Goal: Task Accomplishment & Management: Use online tool/utility

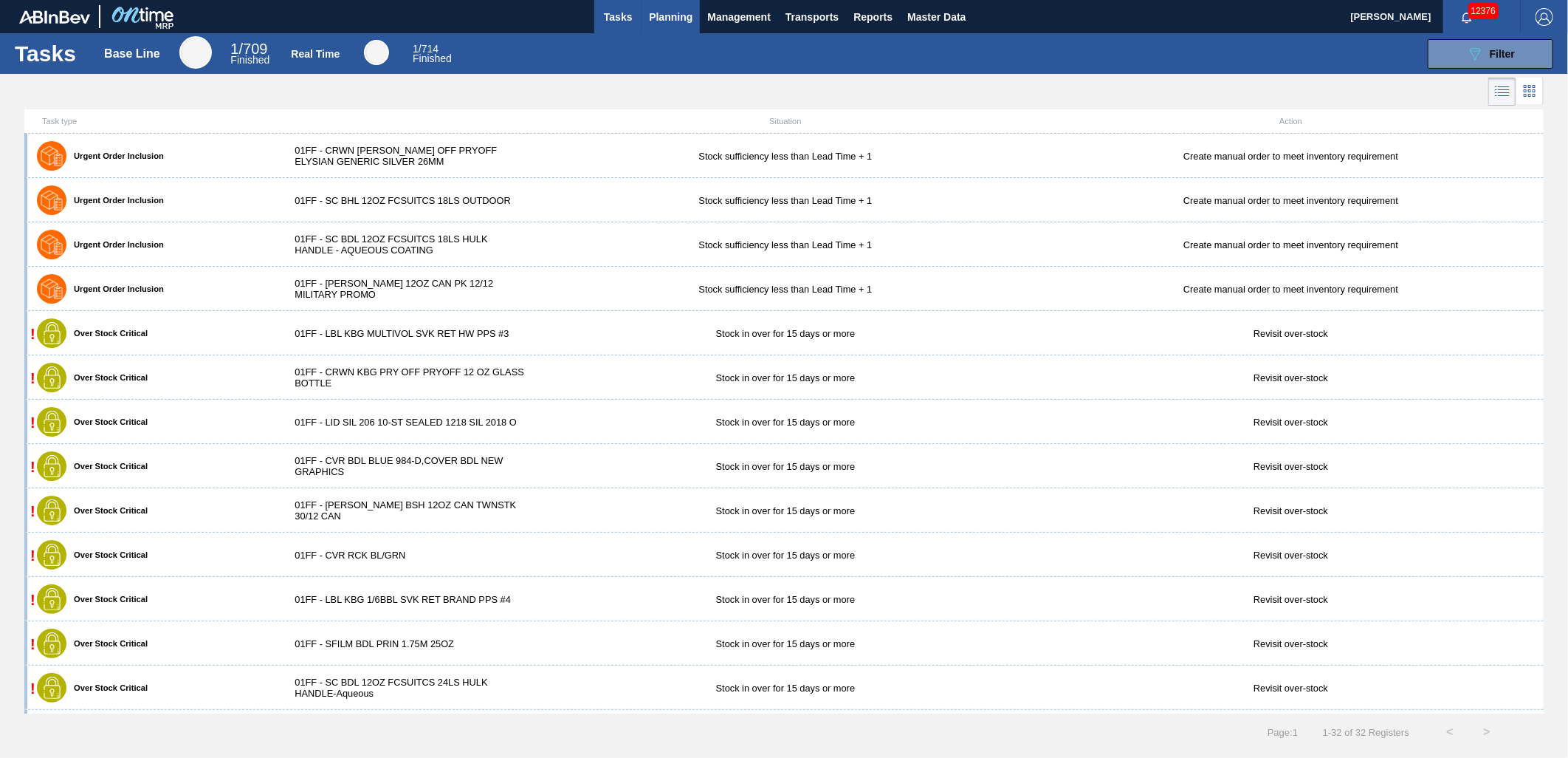
click at [676, 19] on span "Planning" at bounding box center [671, 17] width 44 height 18
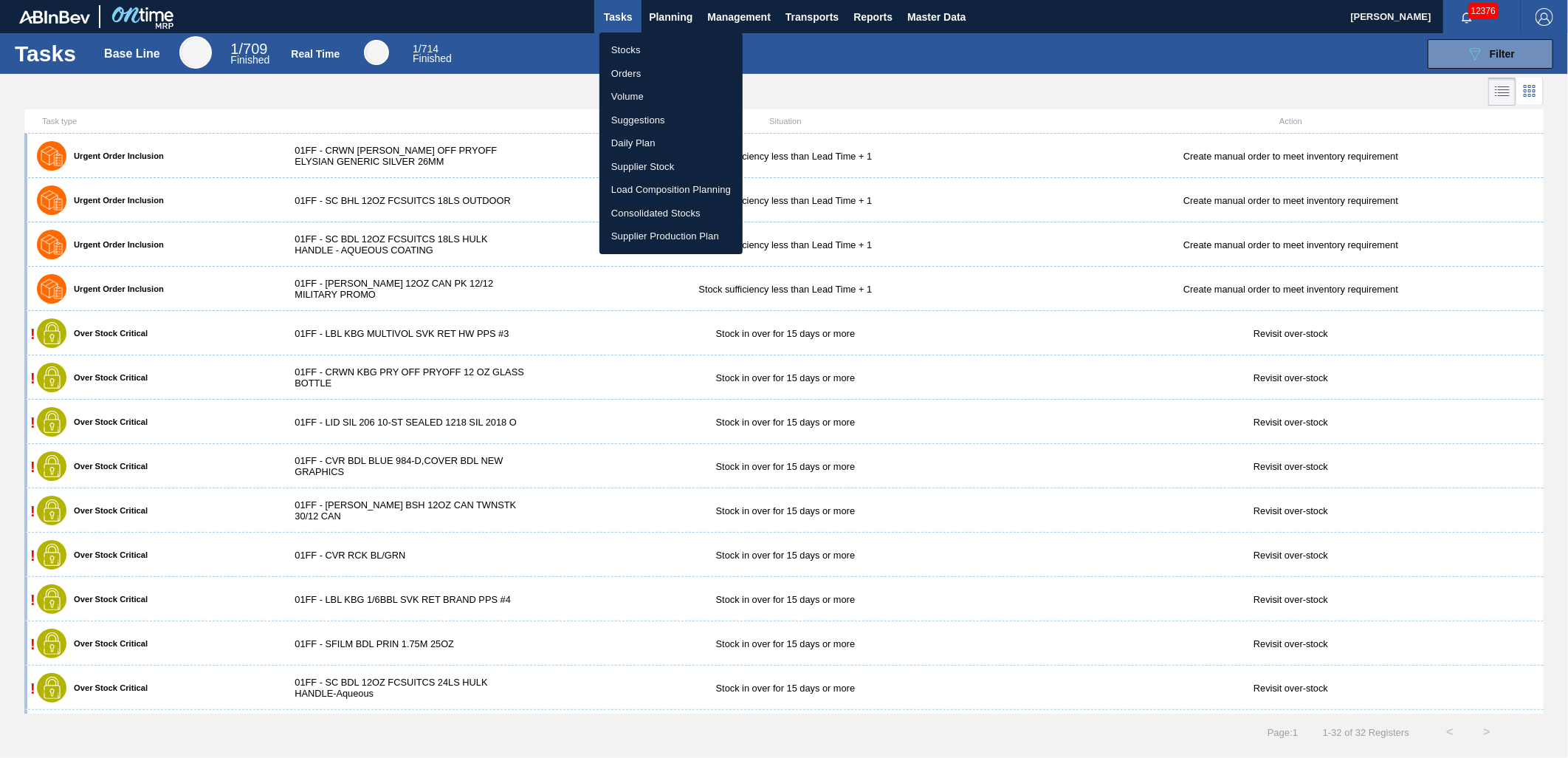
click at [644, 187] on li "Load Composition Planning" at bounding box center [671, 190] width 143 height 24
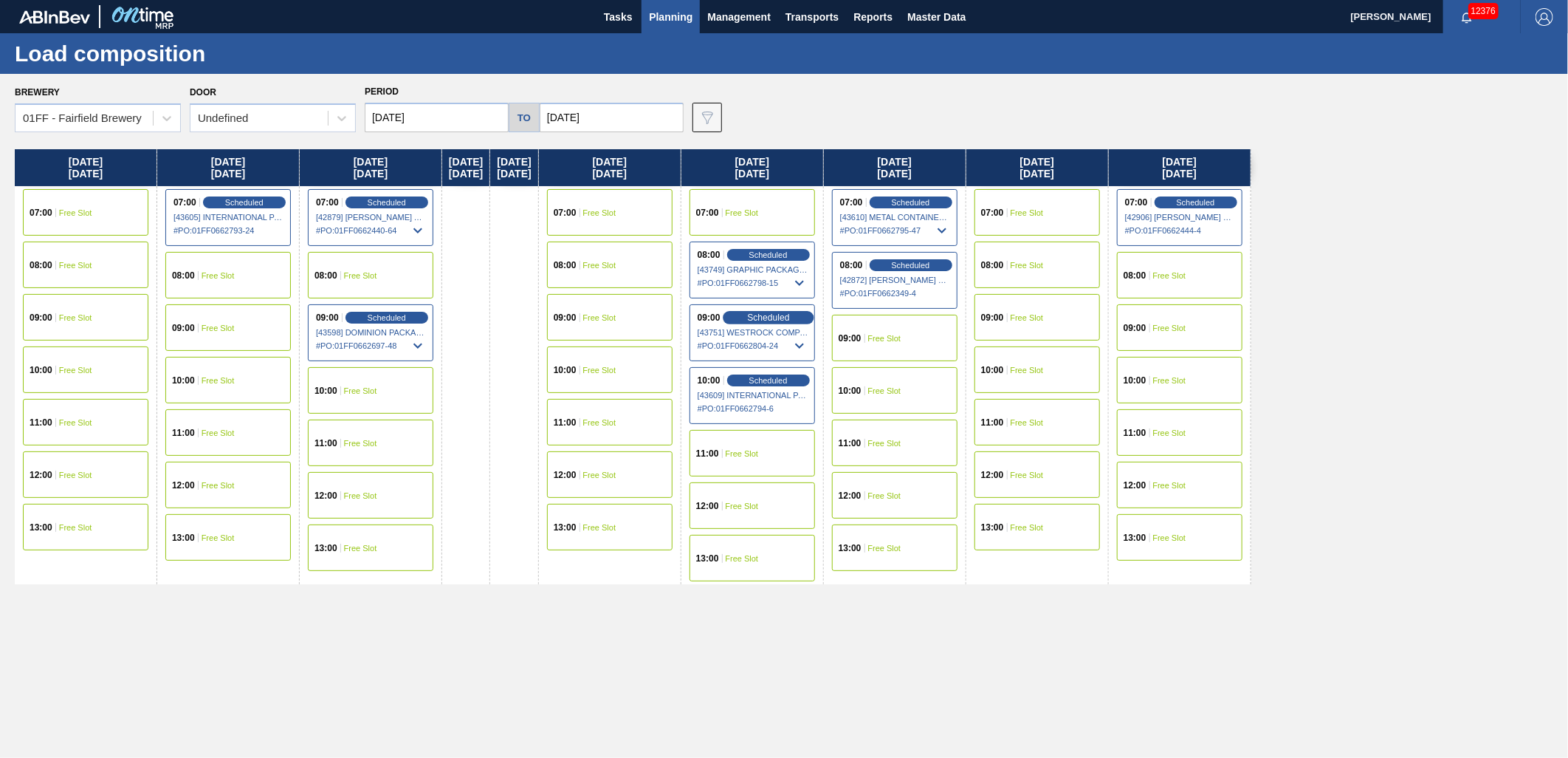
click at [790, 317] on span "Scheduled" at bounding box center [768, 317] width 42 height 10
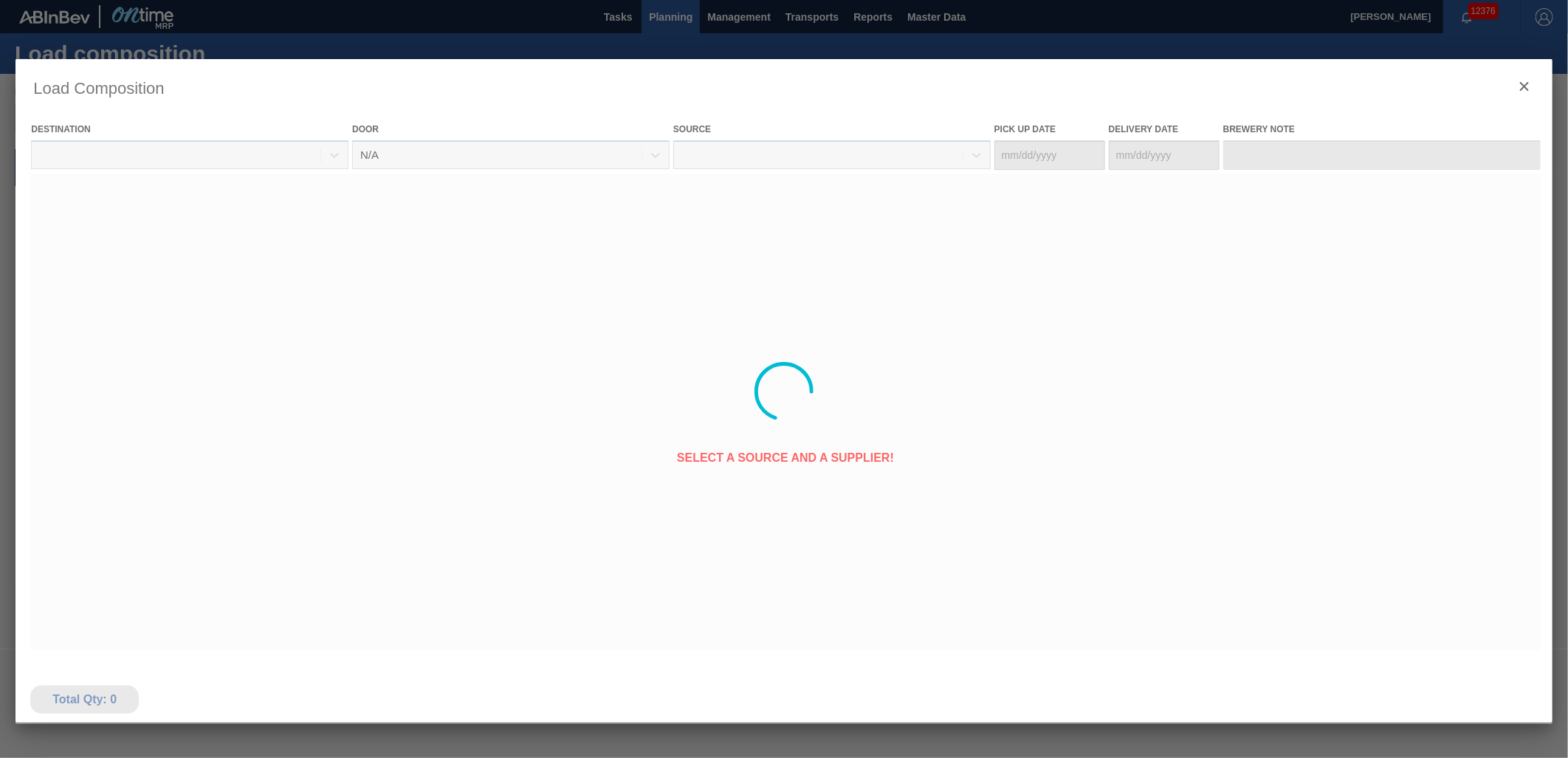
type Date "[DATE]"
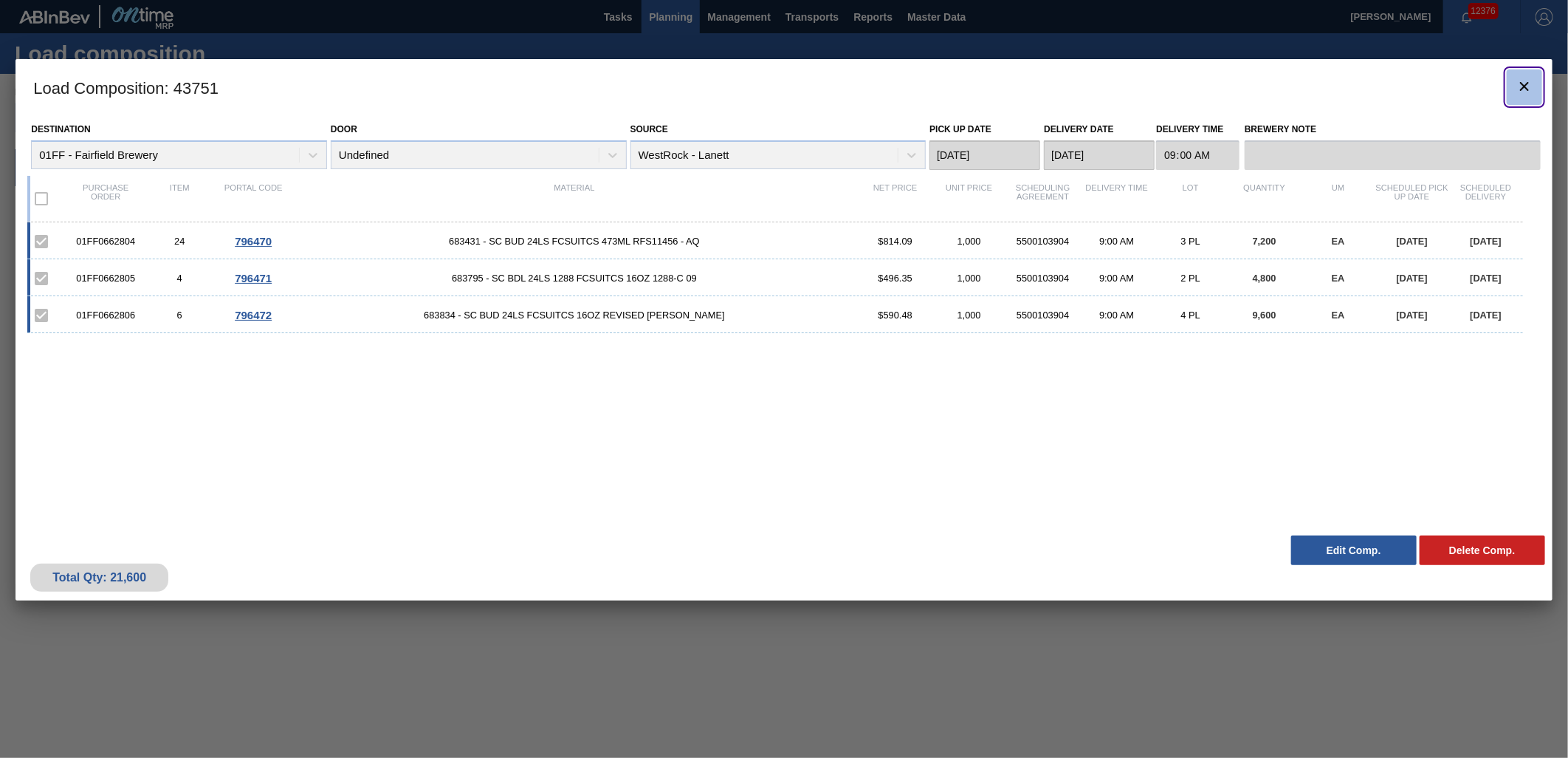
click at [1532, 90] on icon "botão de ícone" at bounding box center [1525, 86] width 18 height 18
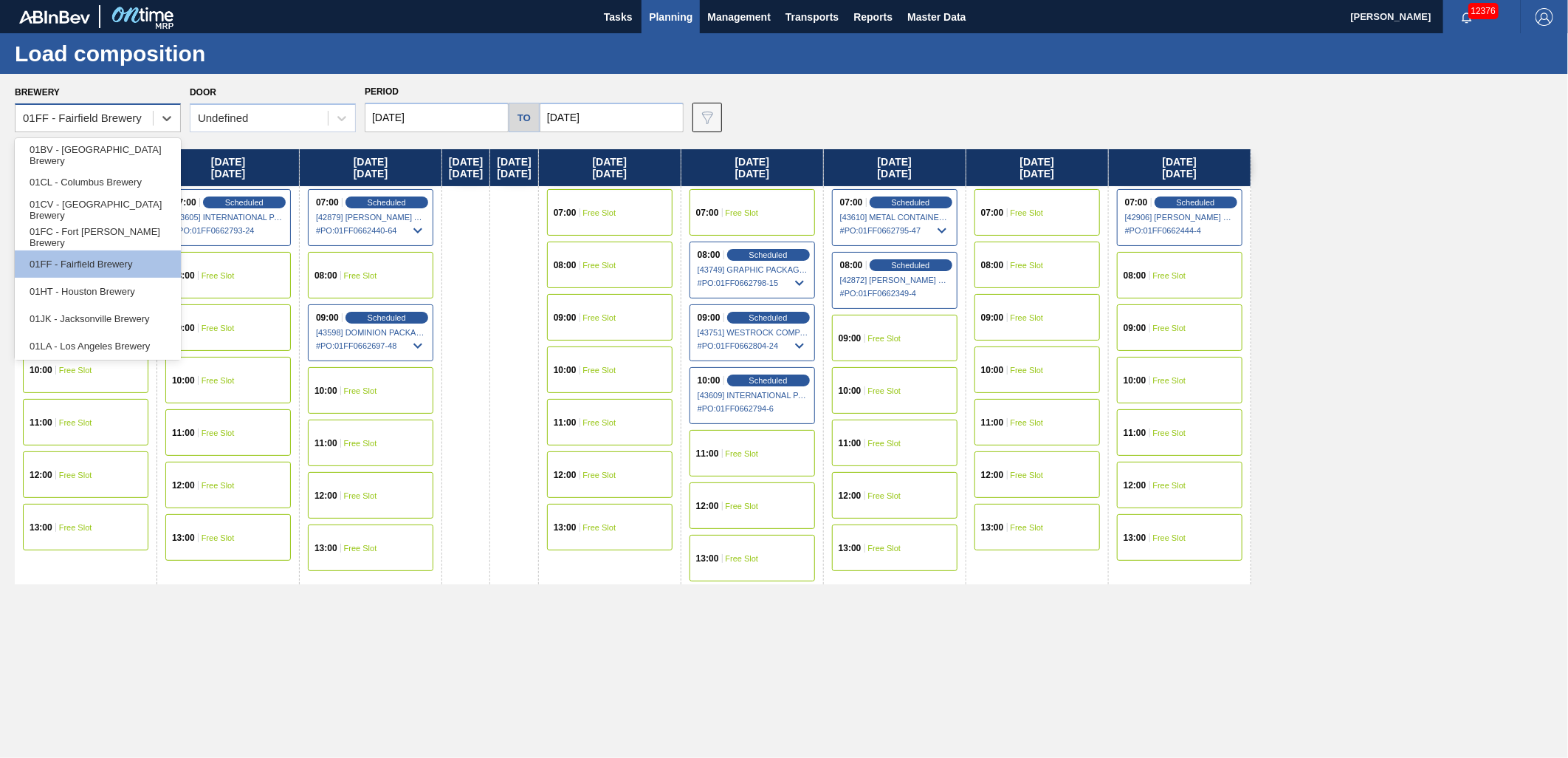
click at [143, 122] on div "01FF - Fairfield Brewery" at bounding box center [84, 118] width 137 height 22
click at [111, 188] on div "01CL - Columbus Brewery" at bounding box center [98, 182] width 166 height 27
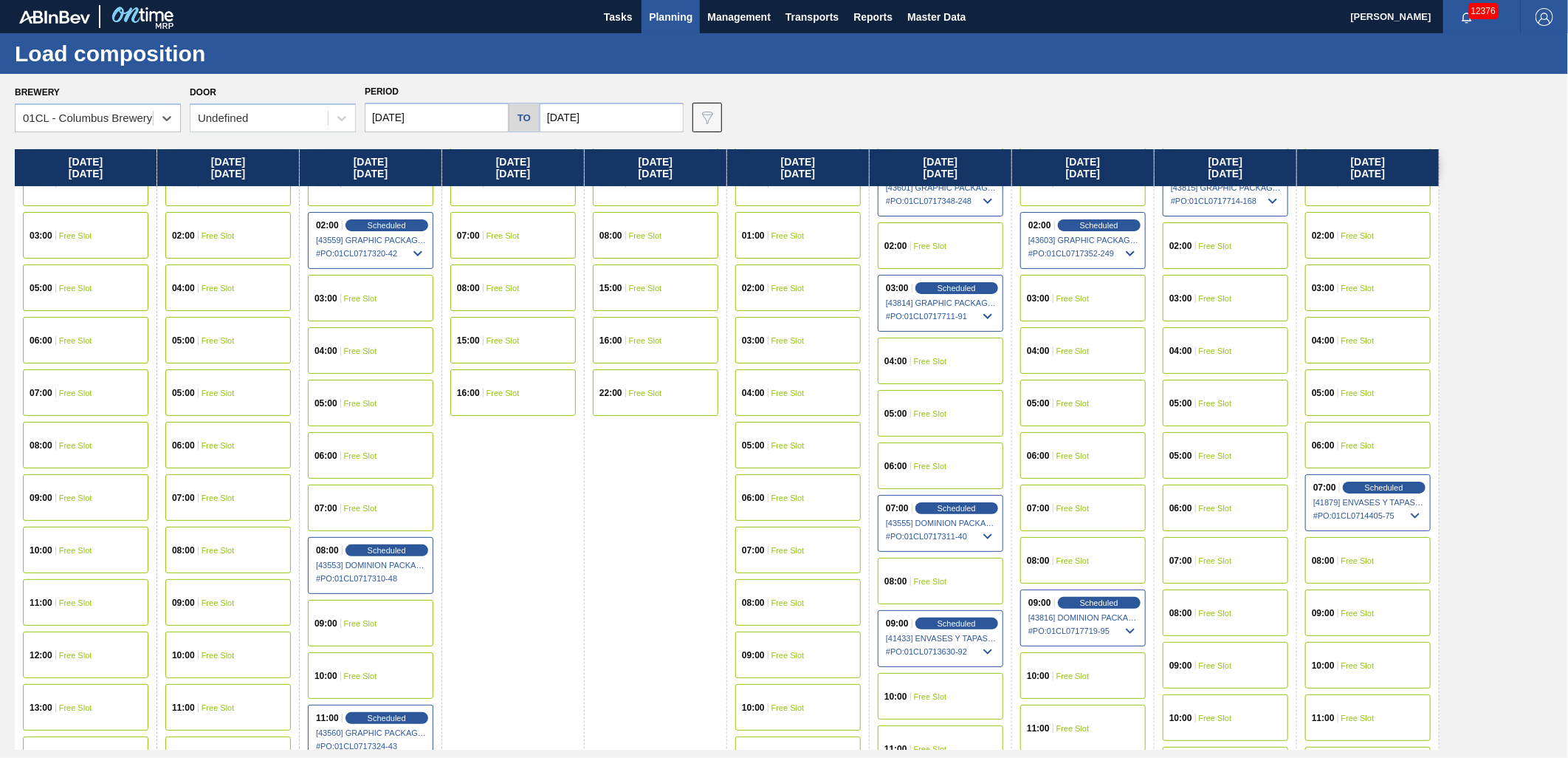
scroll to position [164, 0]
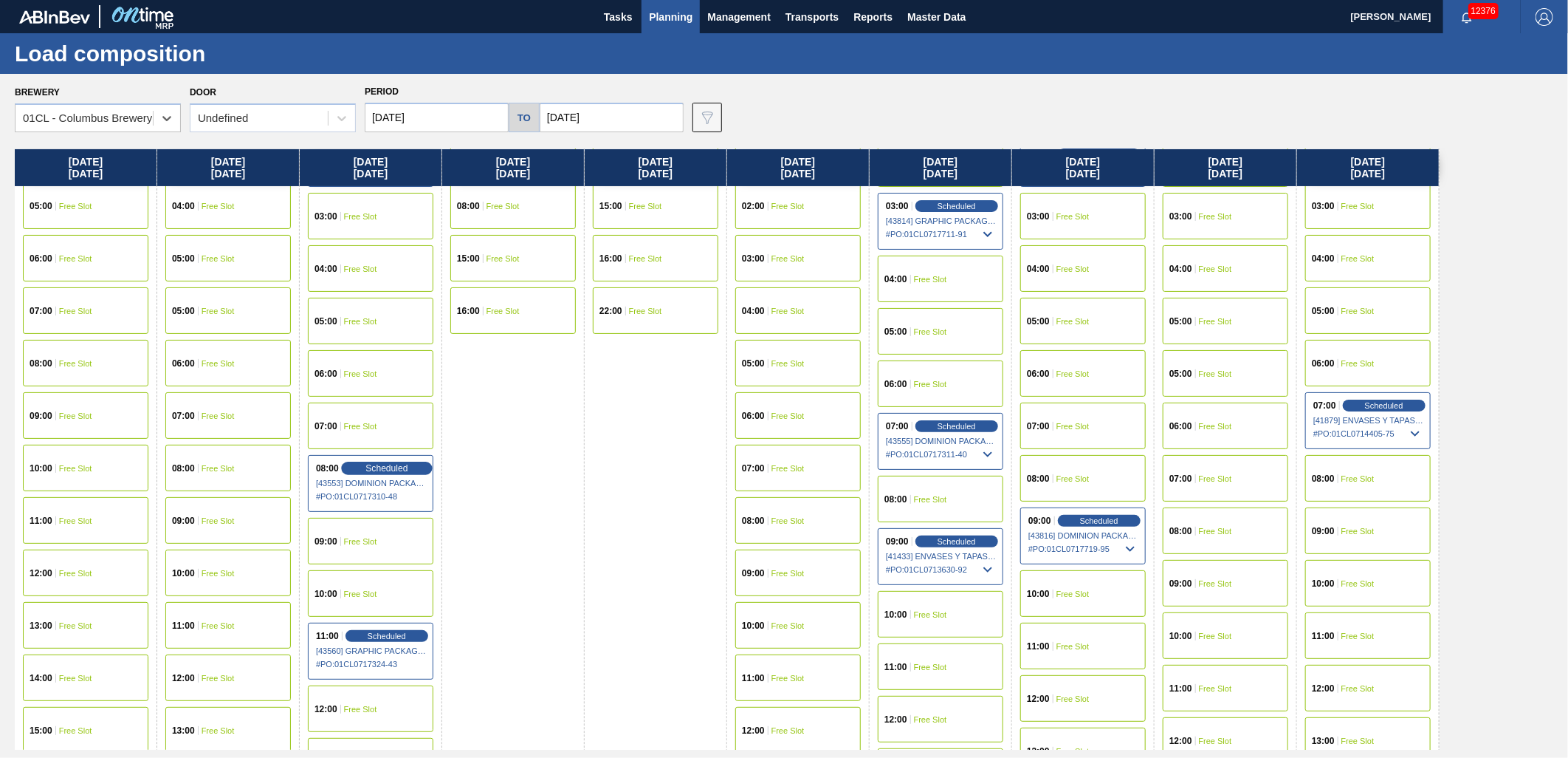
click at [391, 467] on span "Scheduled" at bounding box center [386, 467] width 42 height 10
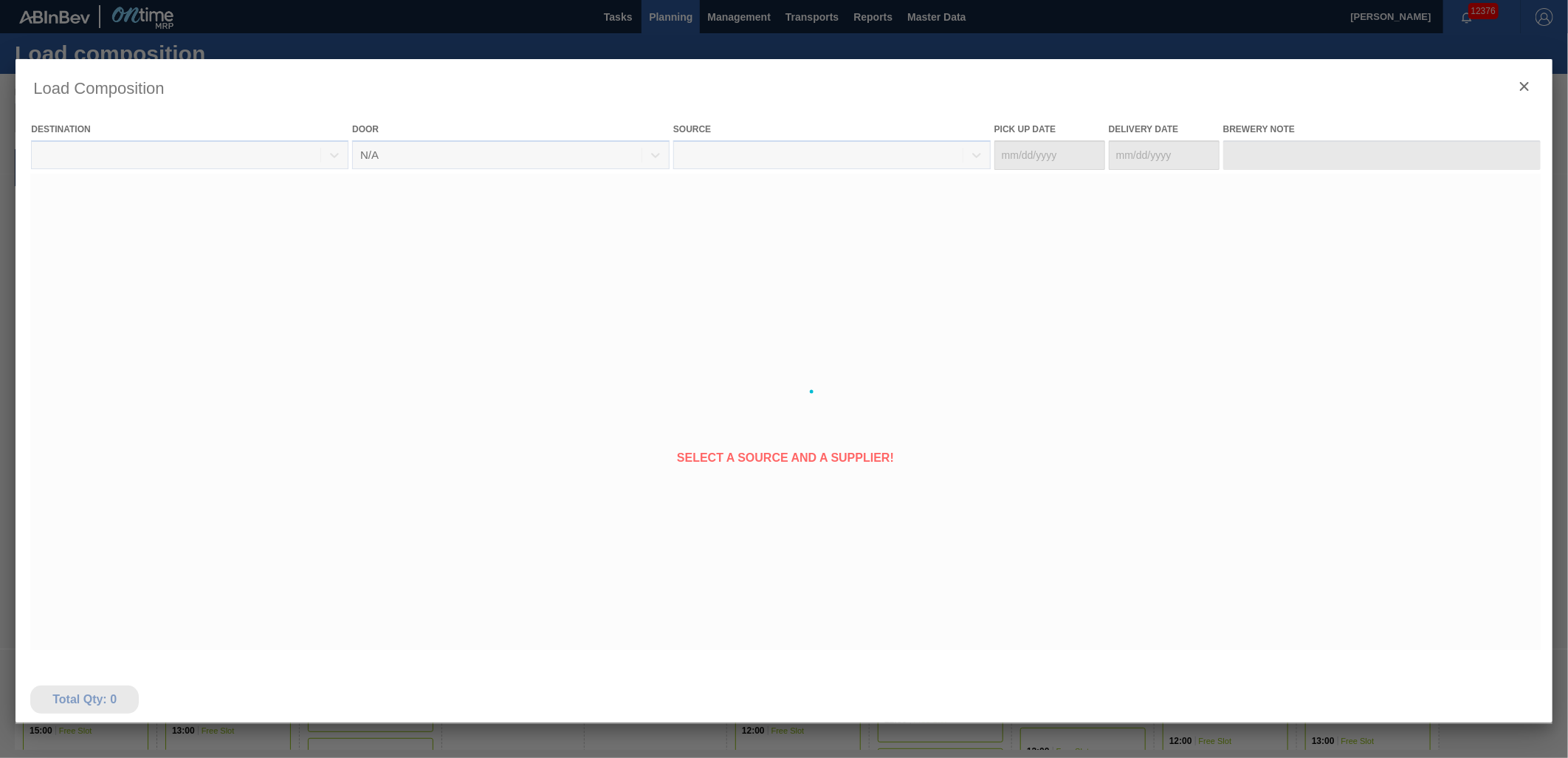
type Date "10/08/2025"
type Date "10/10/2025"
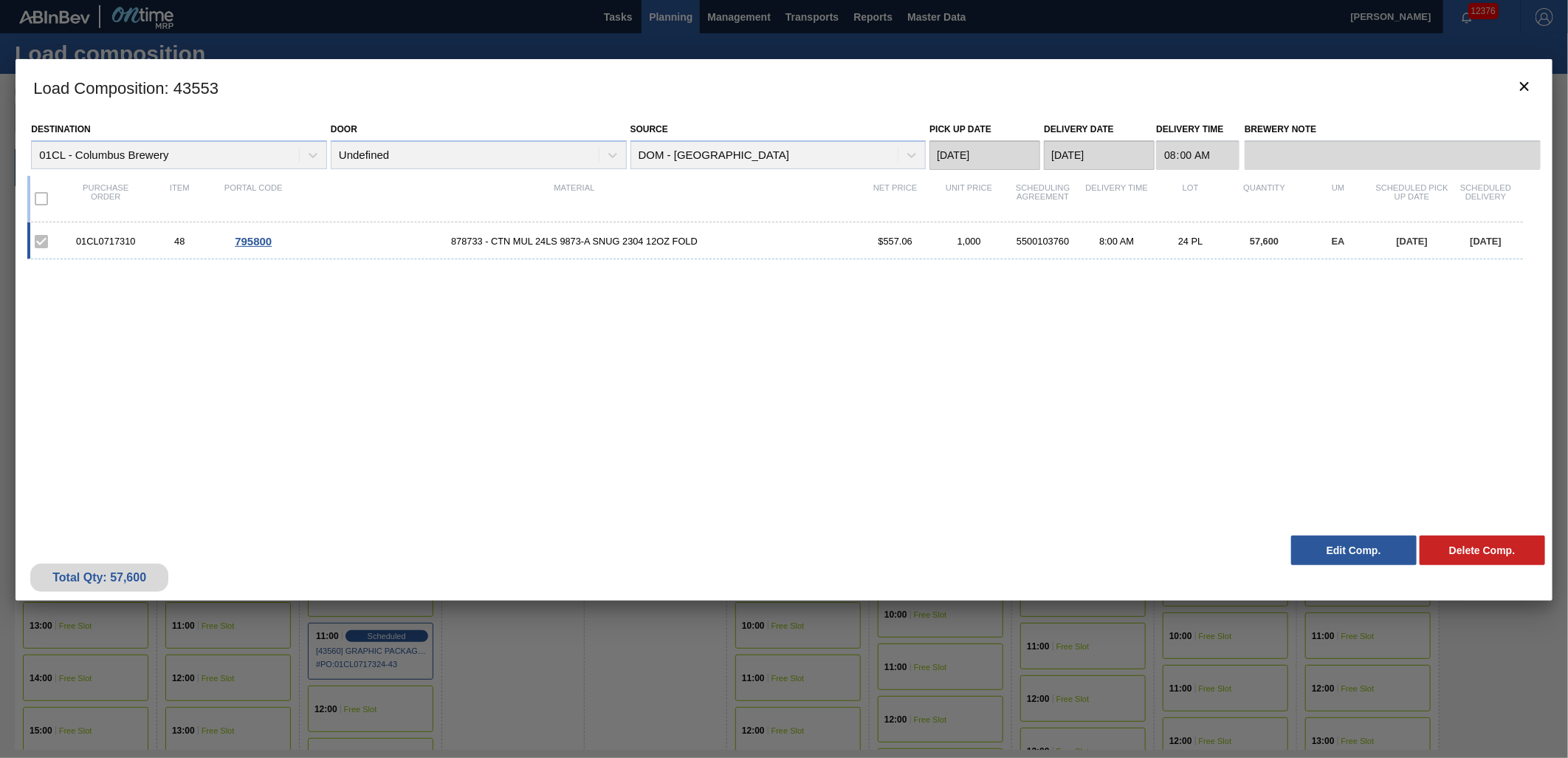
click at [1336, 543] on button "Edit Comp." at bounding box center [1354, 551] width 126 height 30
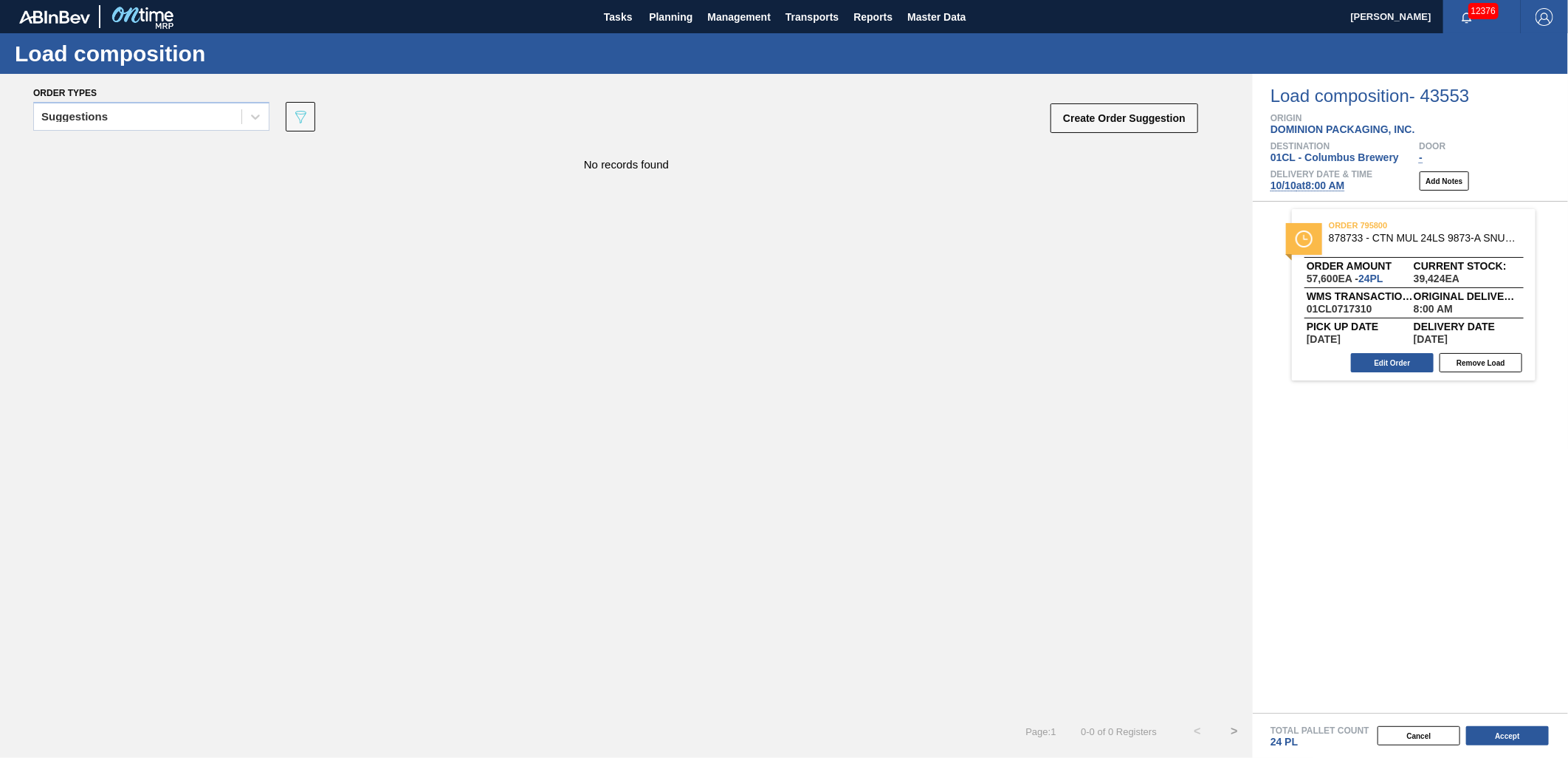
click at [1315, 187] on span "10/10 at 8:00 AM" at bounding box center [1308, 186] width 74 height 12
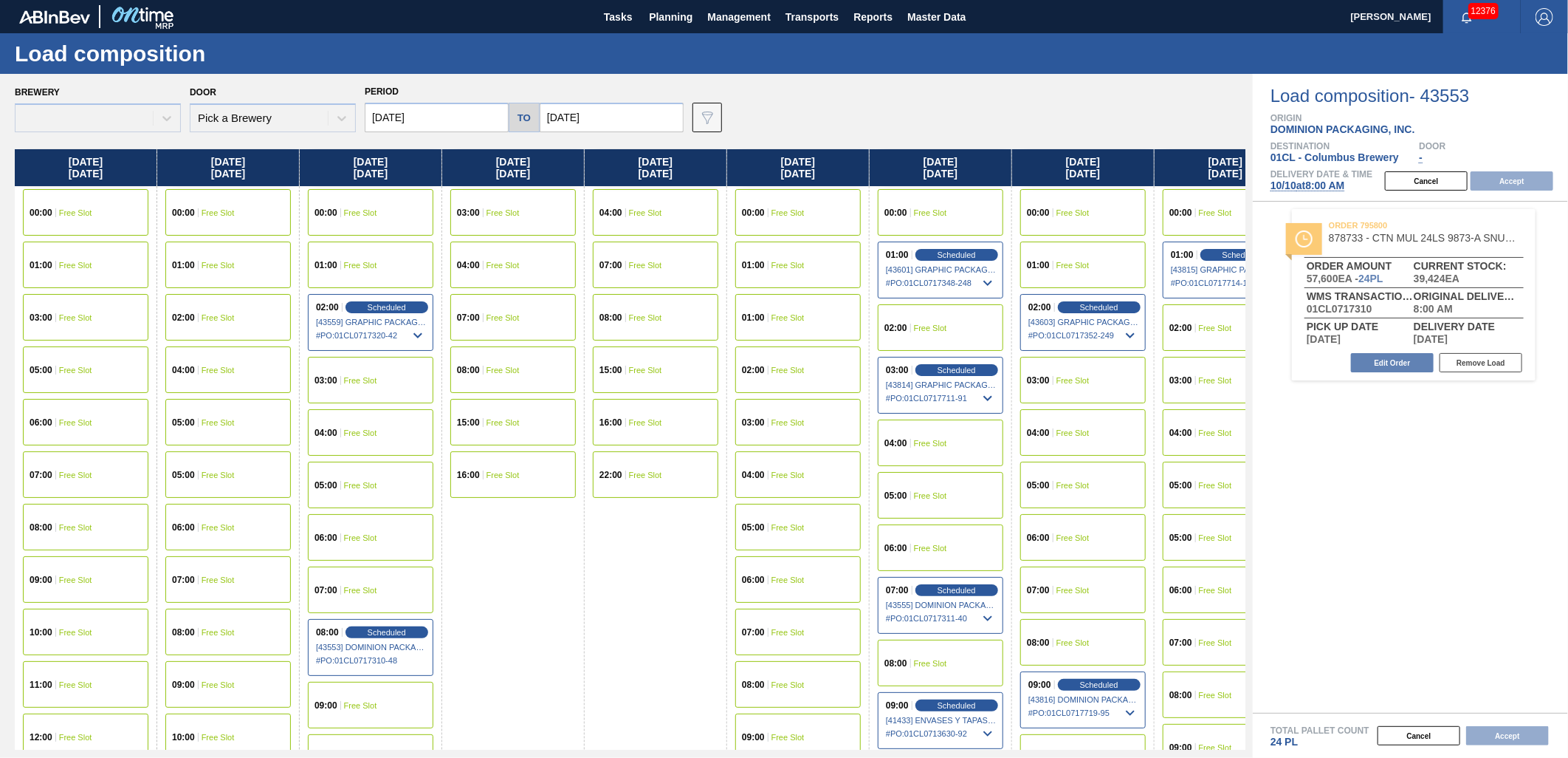
type input "10/10/2025"
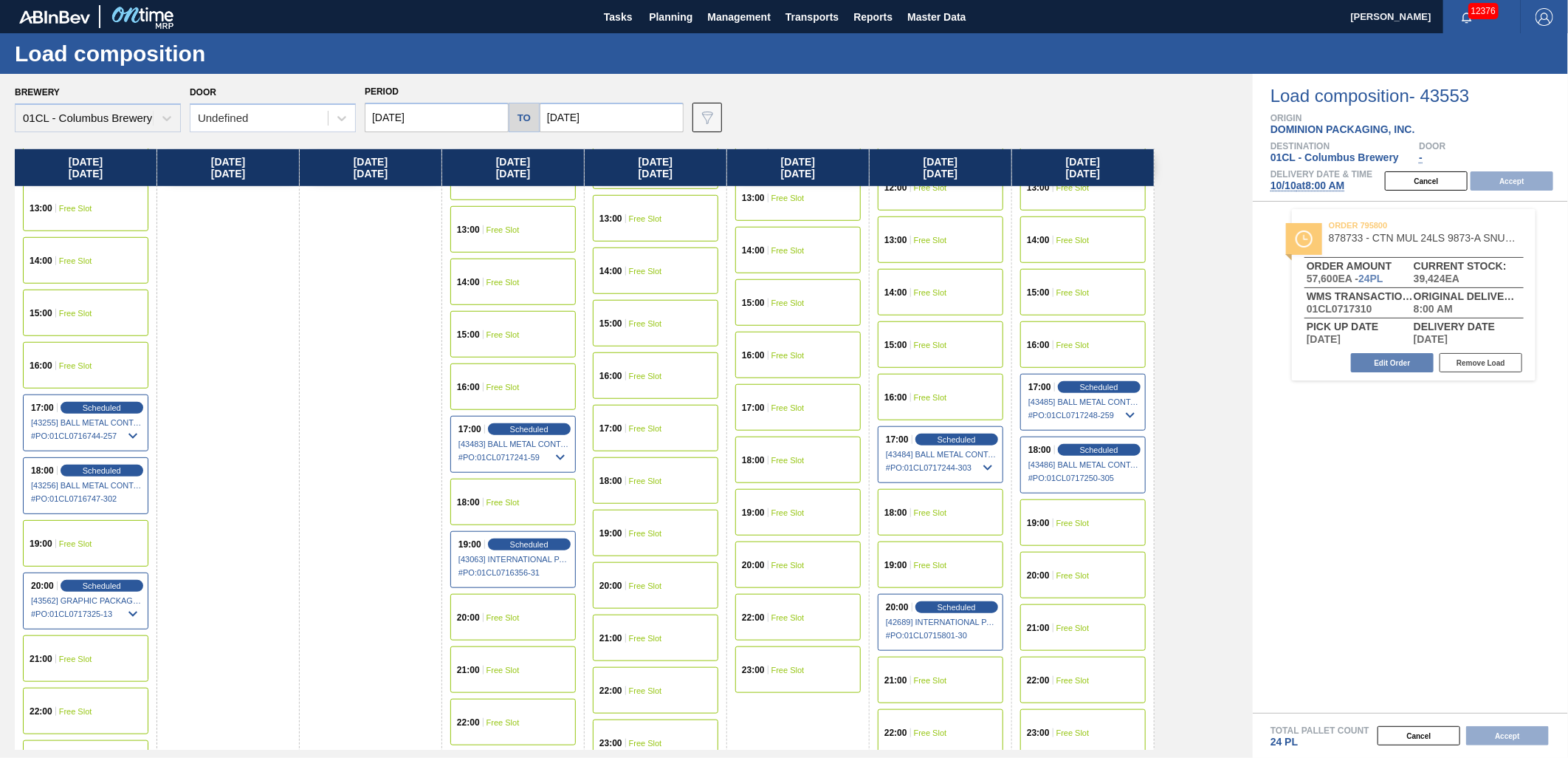
scroll to position [777, 0]
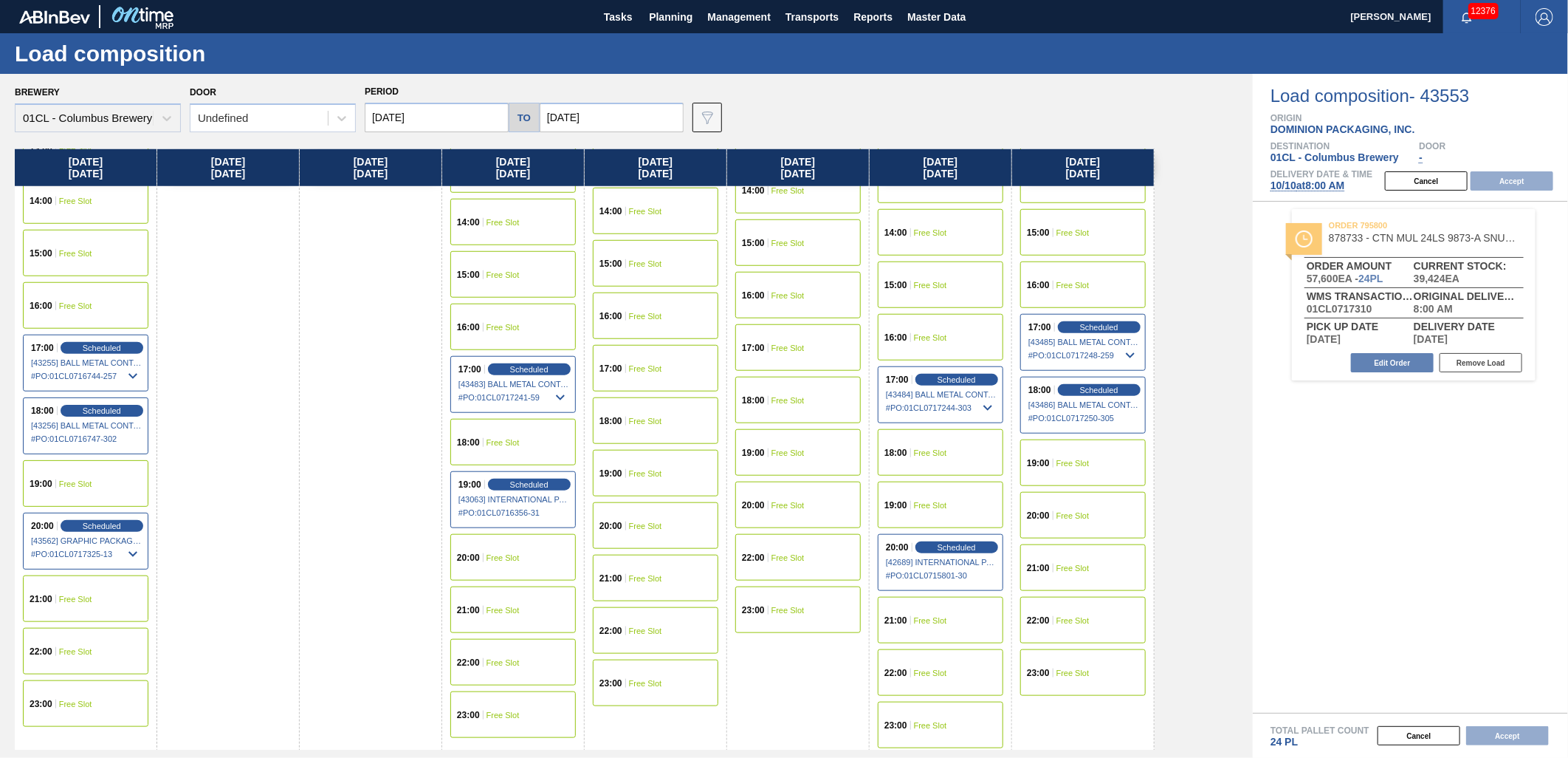
click at [84, 693] on div "23:00 Free Slot" at bounding box center [85, 703] width 126 height 47
click at [1508, 185] on button "Accept" at bounding box center [1512, 181] width 82 height 19
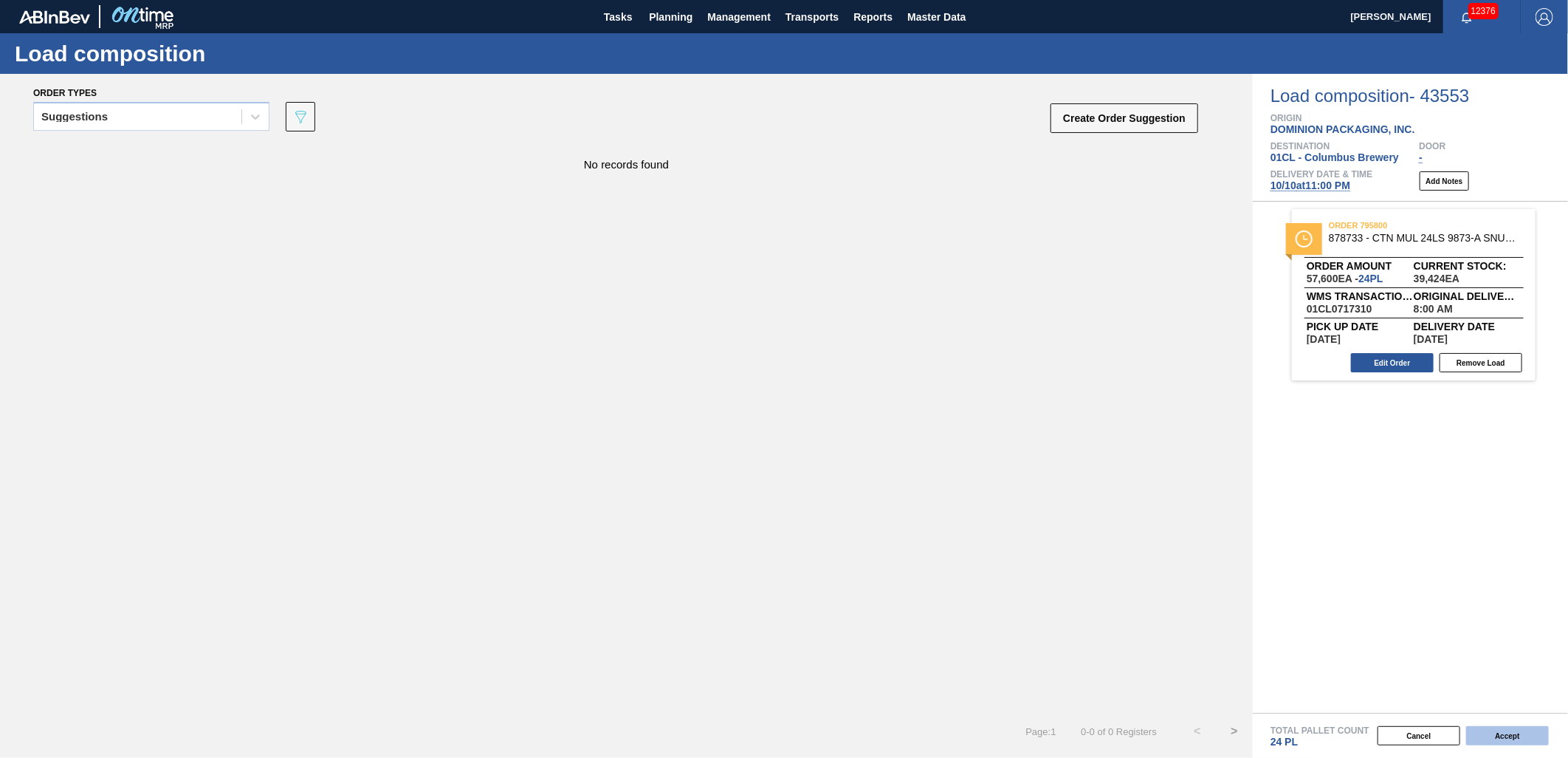
click at [1487, 731] on button "Accept" at bounding box center [1507, 736] width 82 height 19
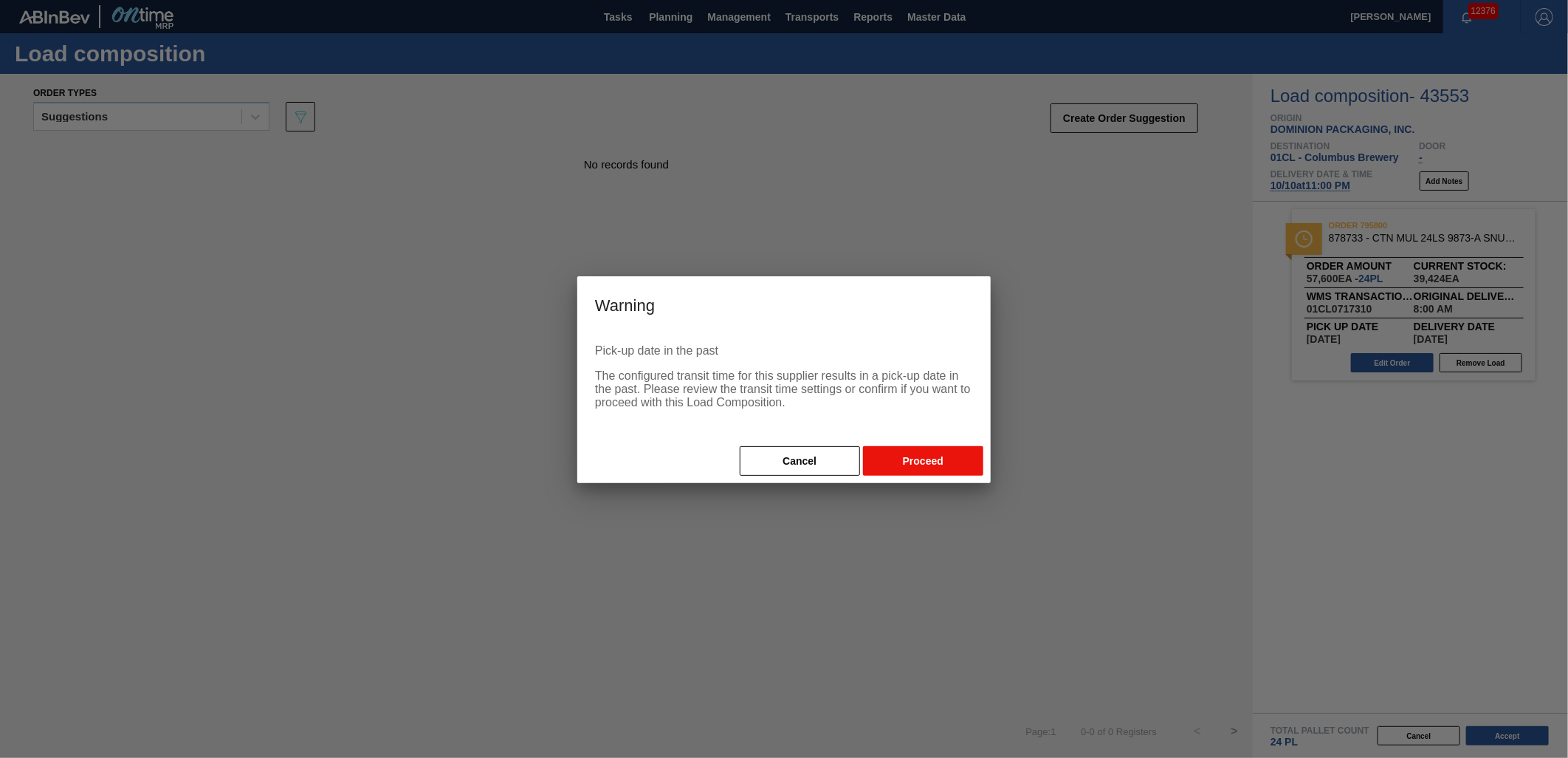
click at [925, 465] on button "Proceed" at bounding box center [923, 461] width 120 height 30
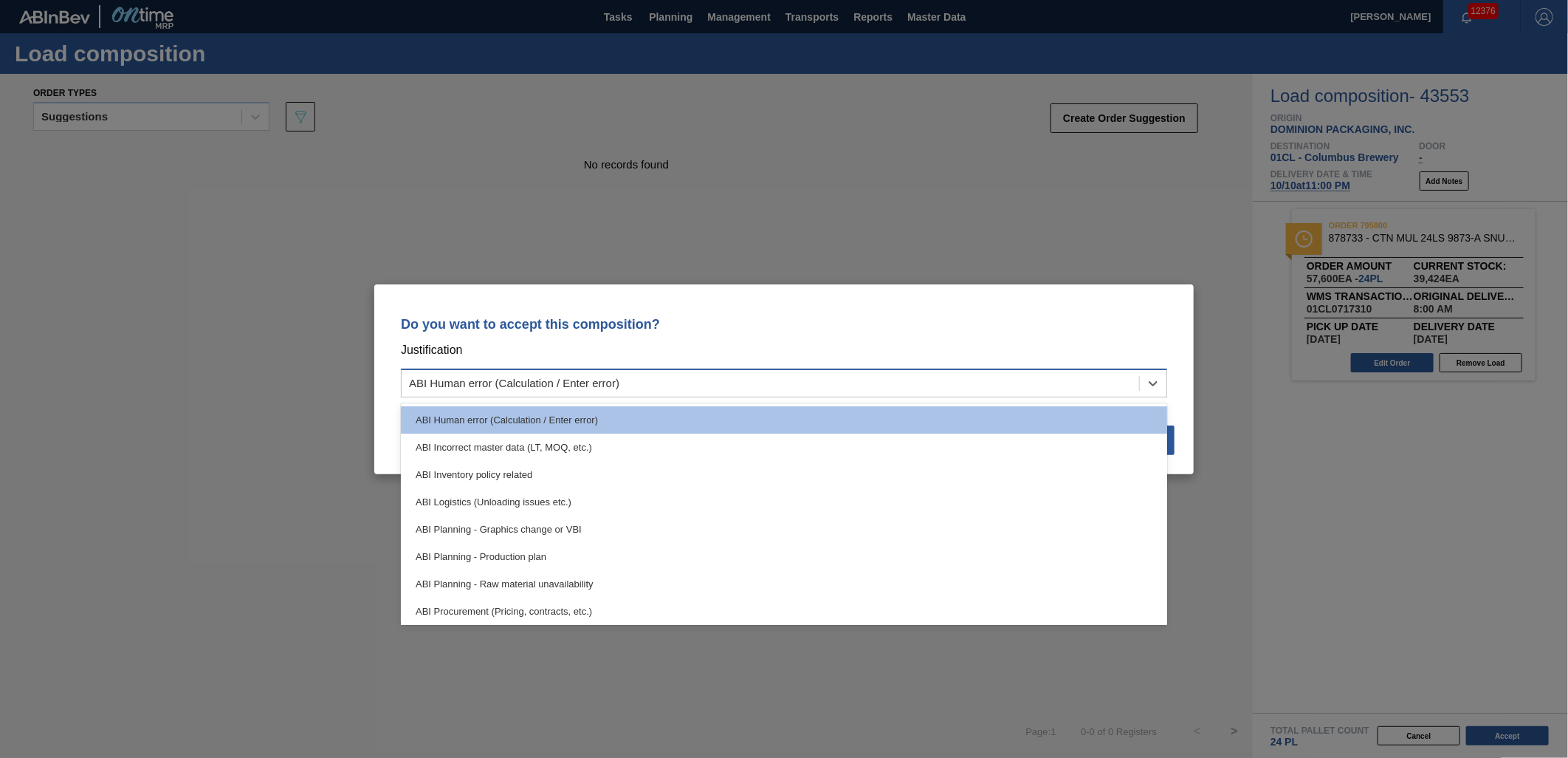
click at [894, 384] on div "ABI Human error (Calculation / Enter error)" at bounding box center [770, 383] width 738 height 22
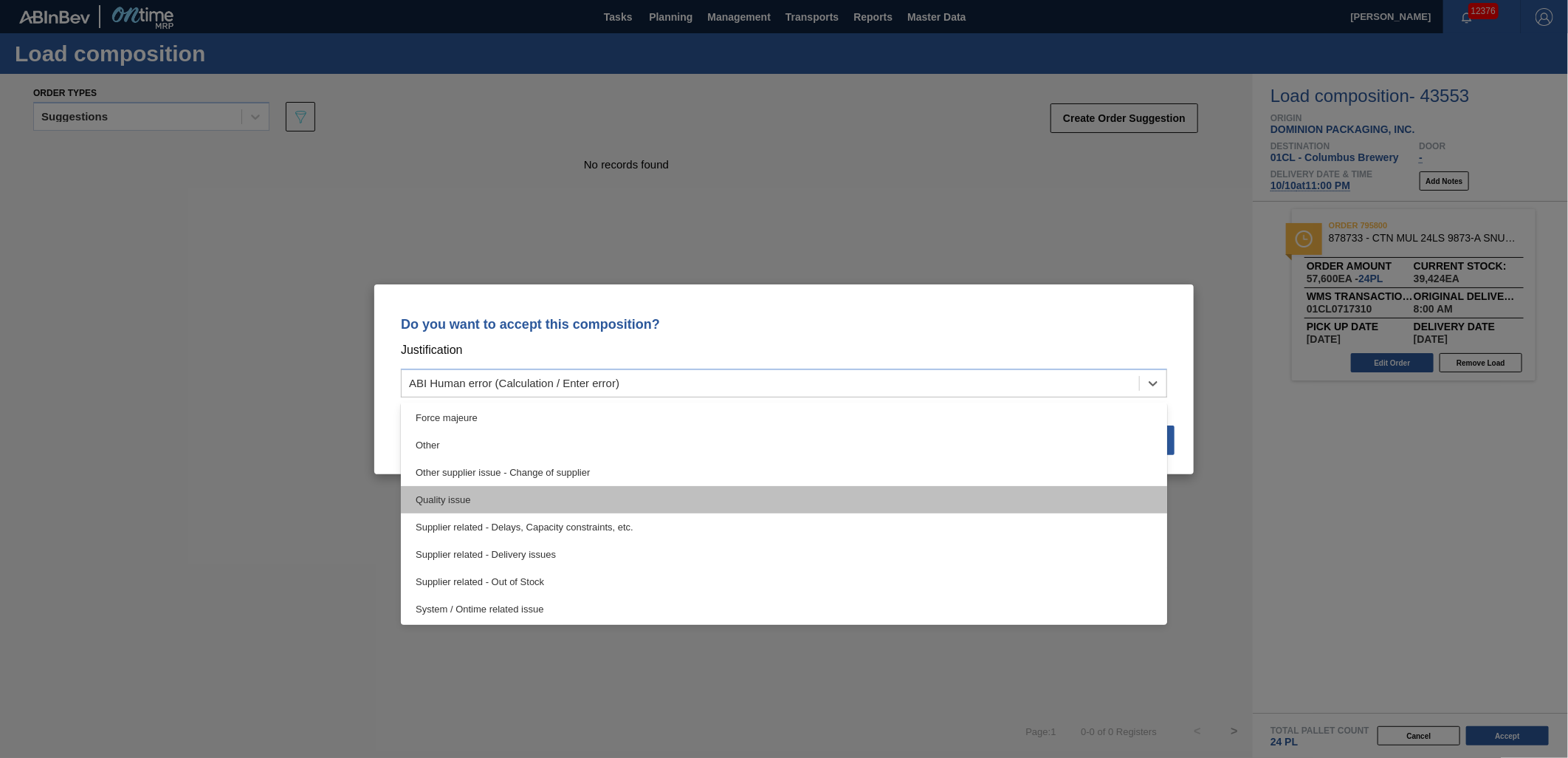
scroll to position [276, 0]
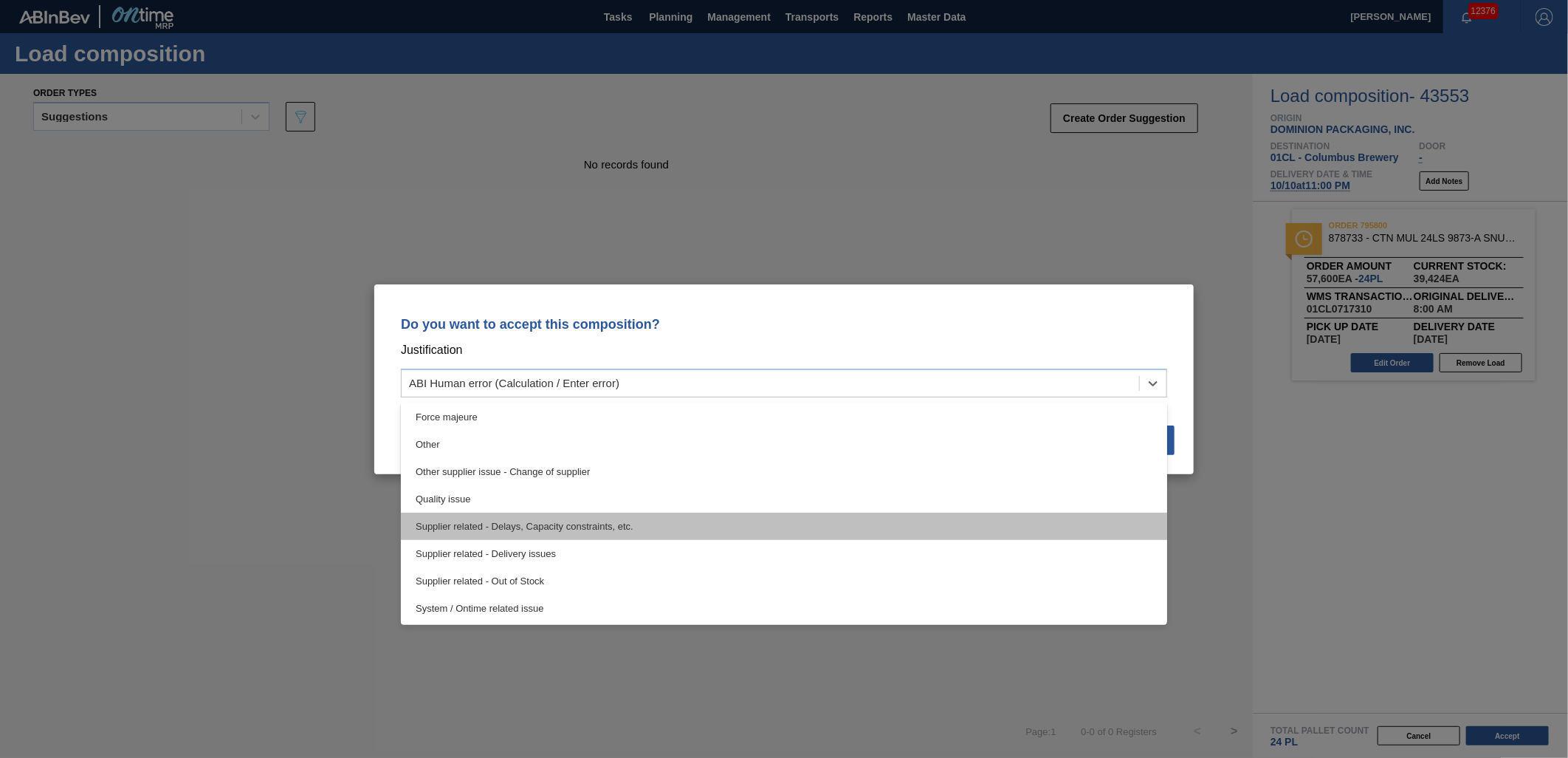
click at [853, 534] on div "Supplier related - Delays, Capacity constraints, etc." at bounding box center [784, 526] width 767 height 27
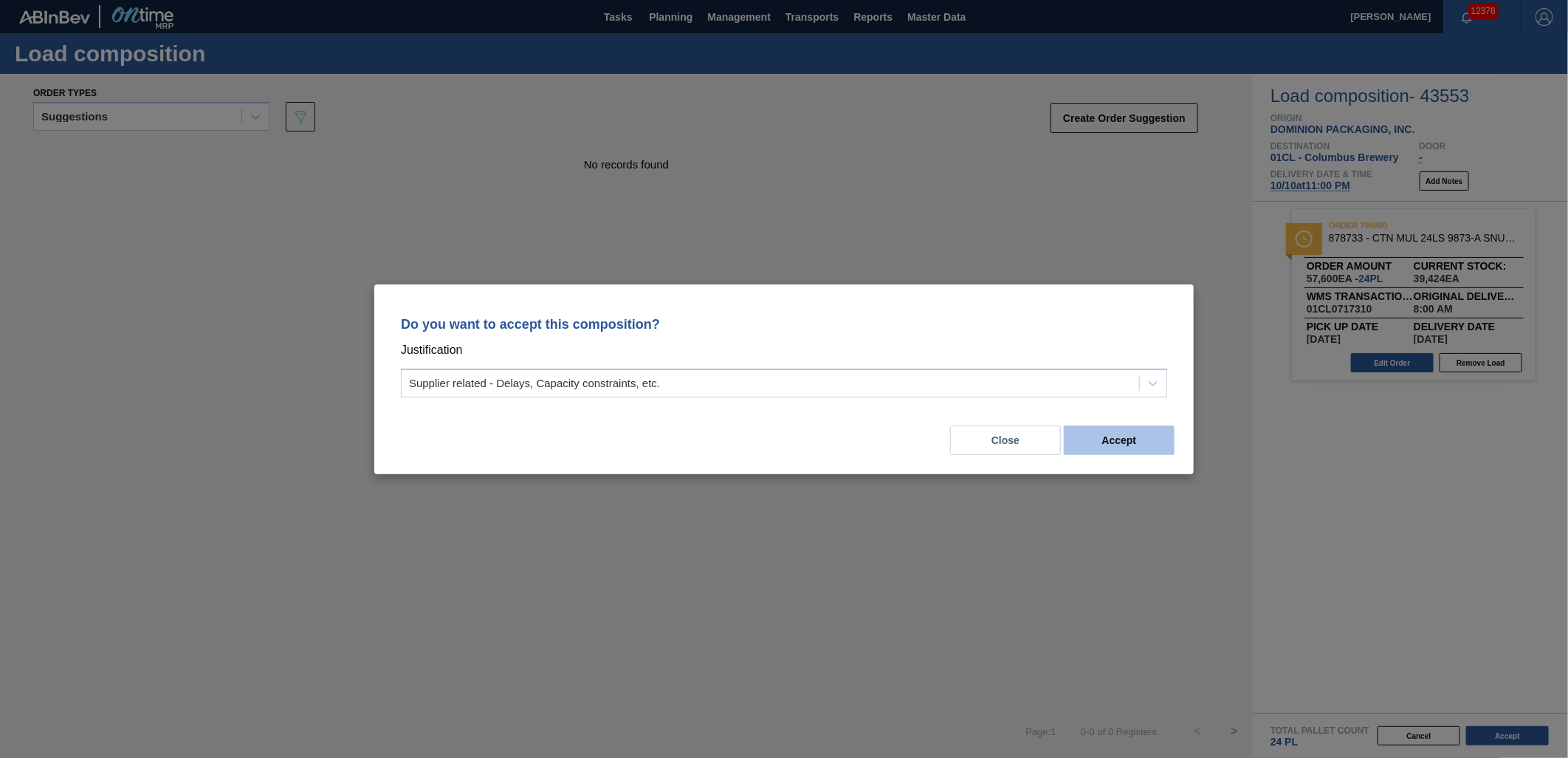
click at [1141, 446] on button "Accept" at bounding box center [1119, 441] width 111 height 30
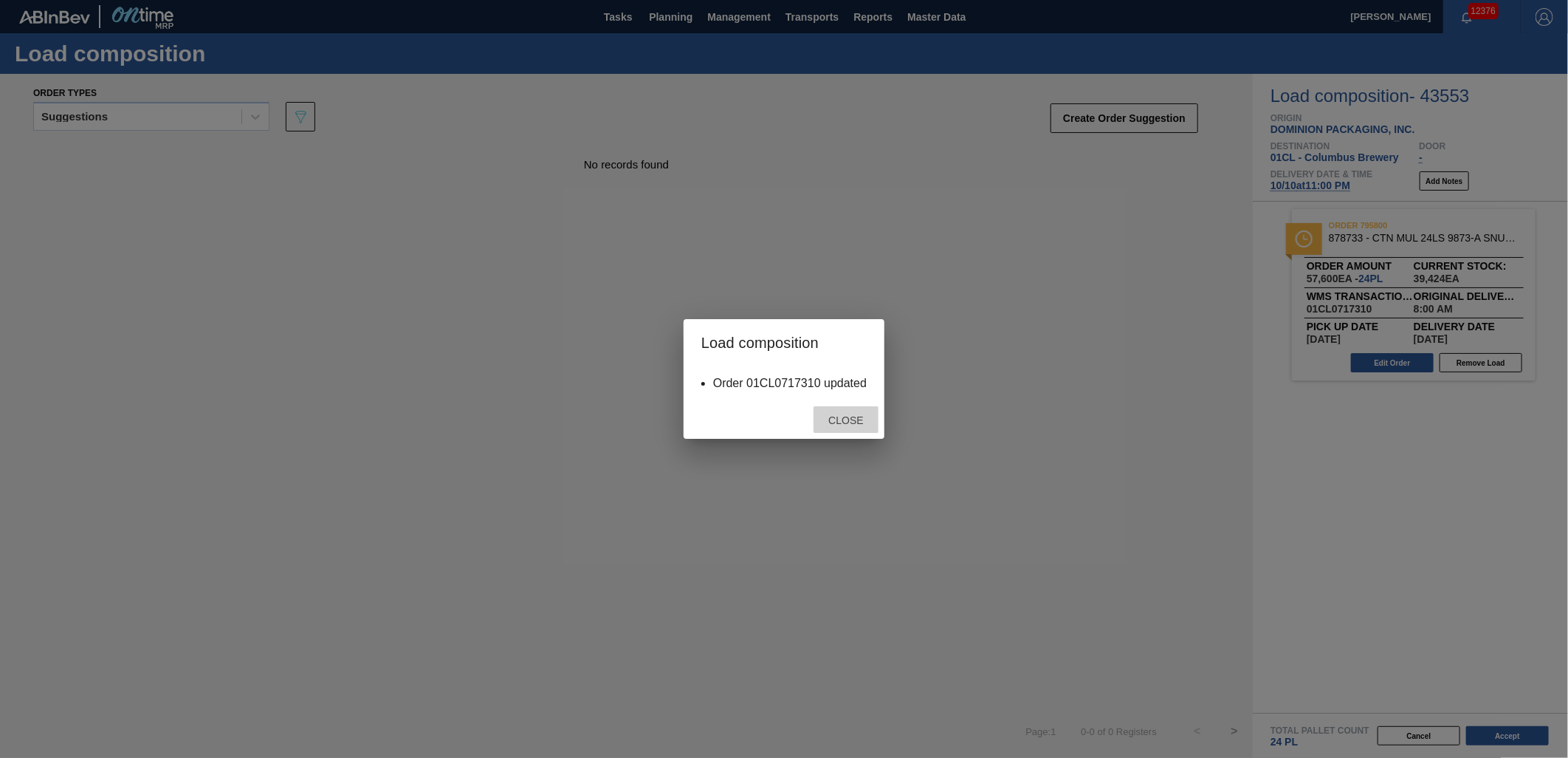
click at [844, 424] on span "Close" at bounding box center [845, 421] width 59 height 12
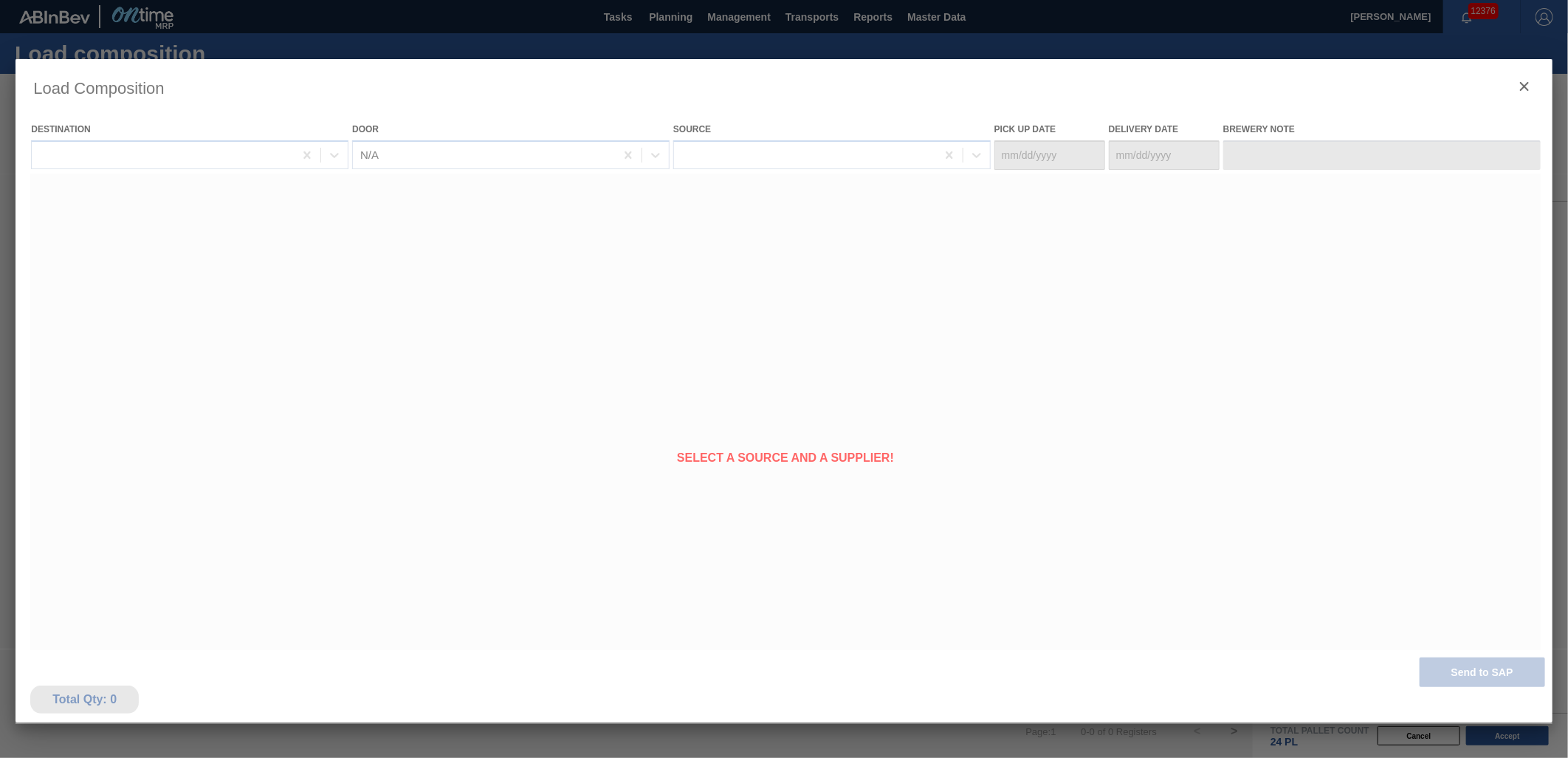
type Date "10/08/2025"
type Date "10/10/2025"
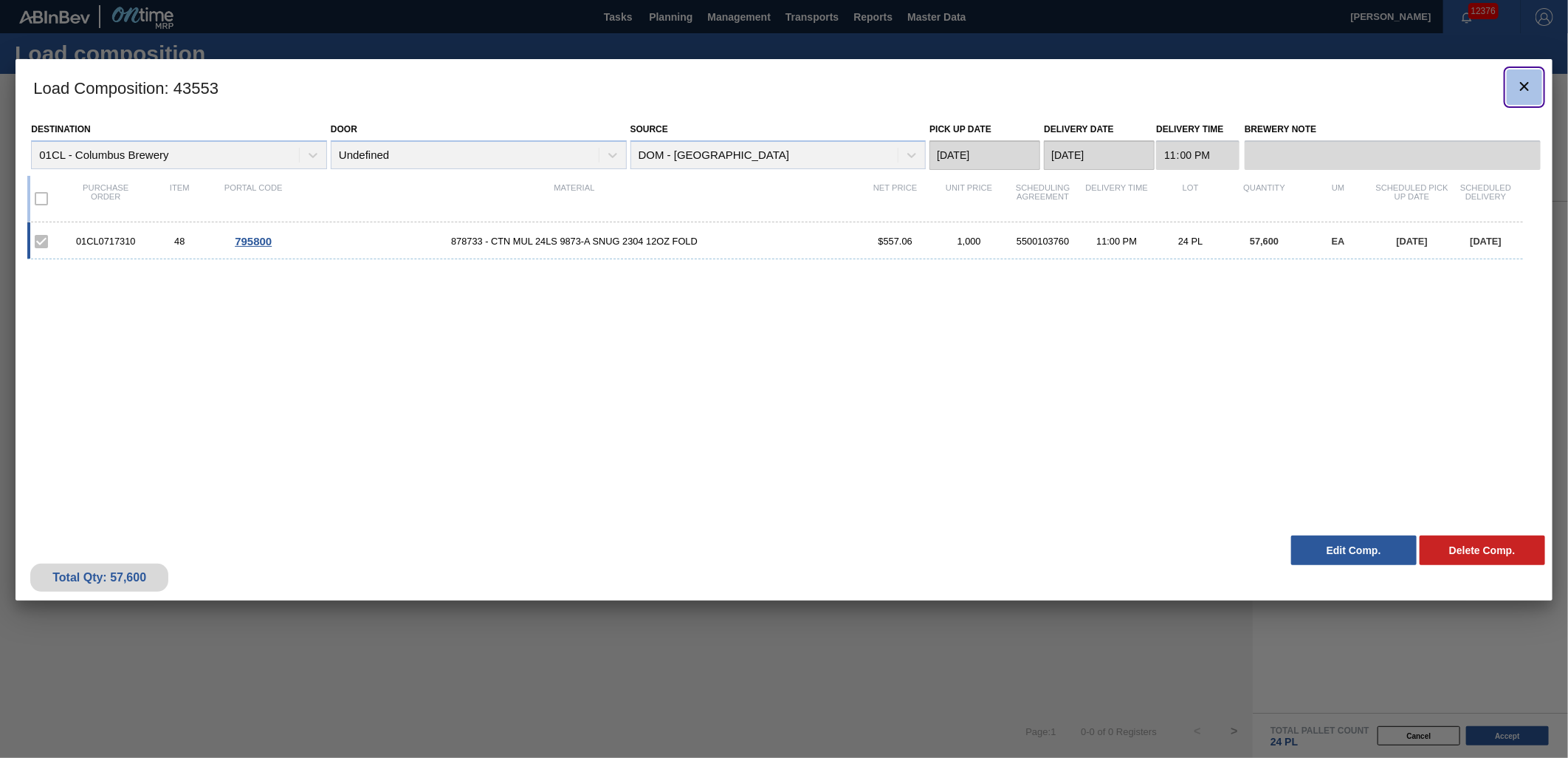
click at [1520, 84] on icon "botão de ícone" at bounding box center [1525, 86] width 18 height 18
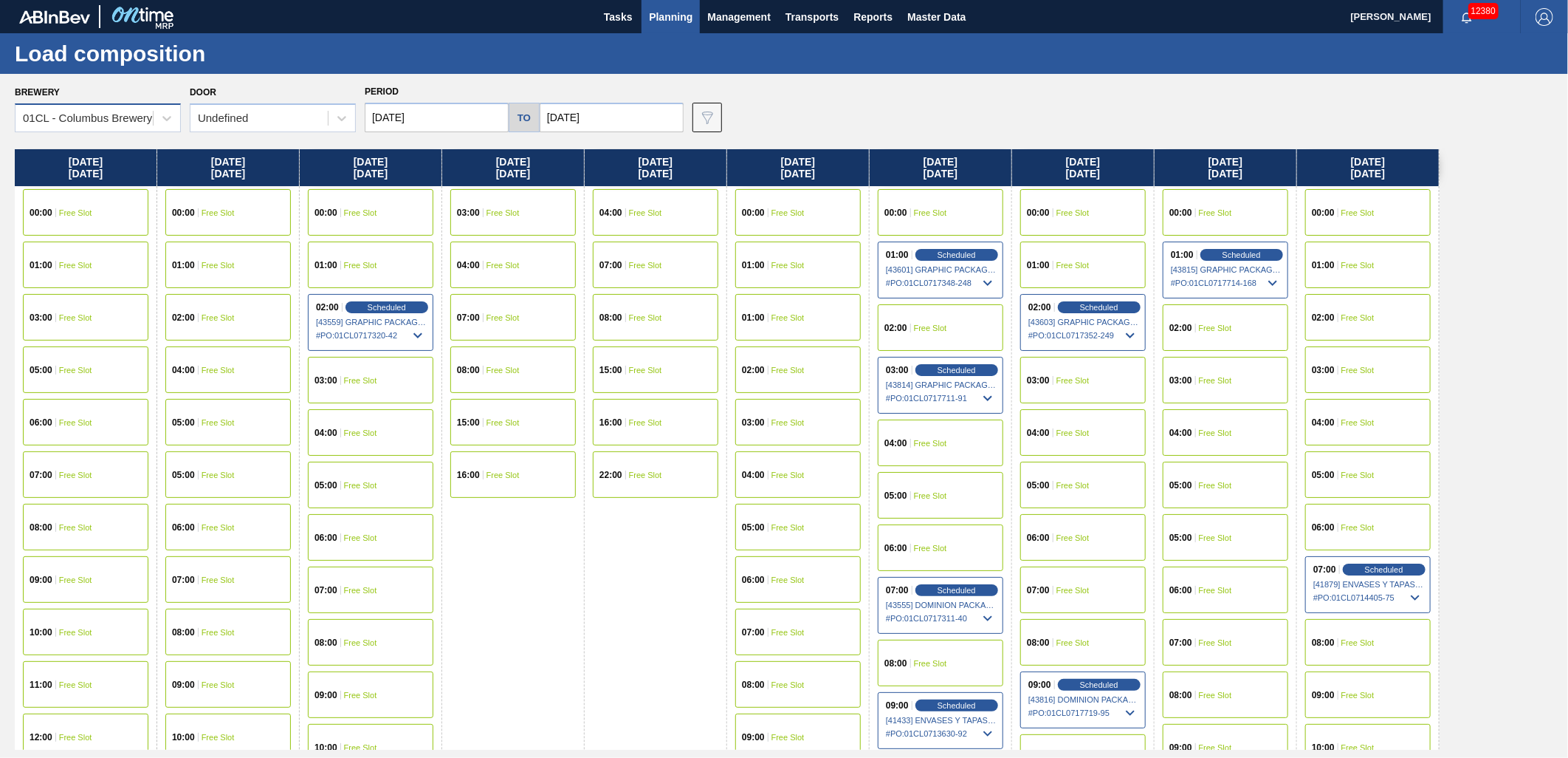
click at [140, 123] on div "01CL - Columbus Brewery" at bounding box center [88, 118] width 129 height 13
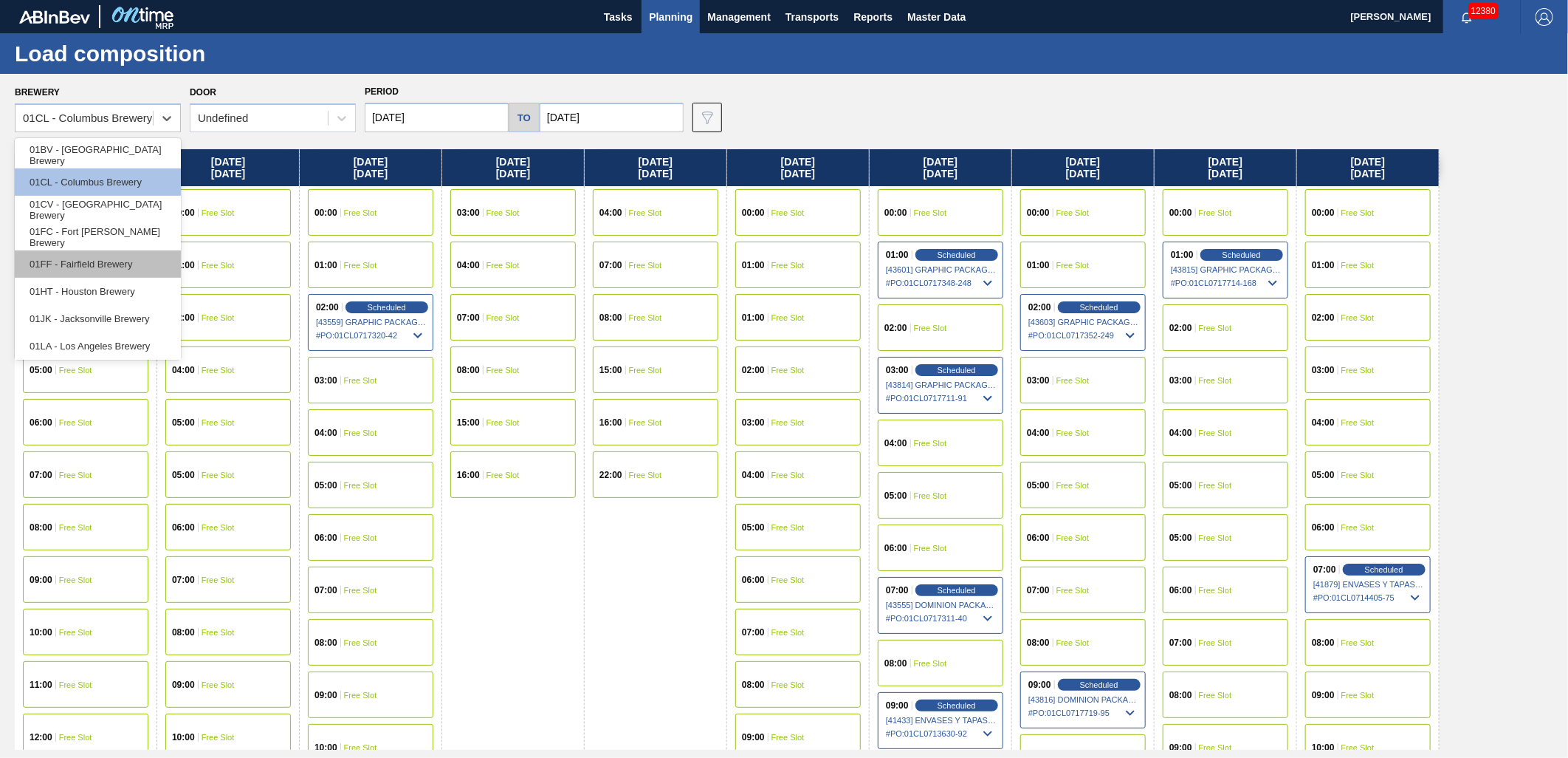
click at [109, 260] on div "01FF - Fairfield Brewery" at bounding box center [98, 264] width 166 height 27
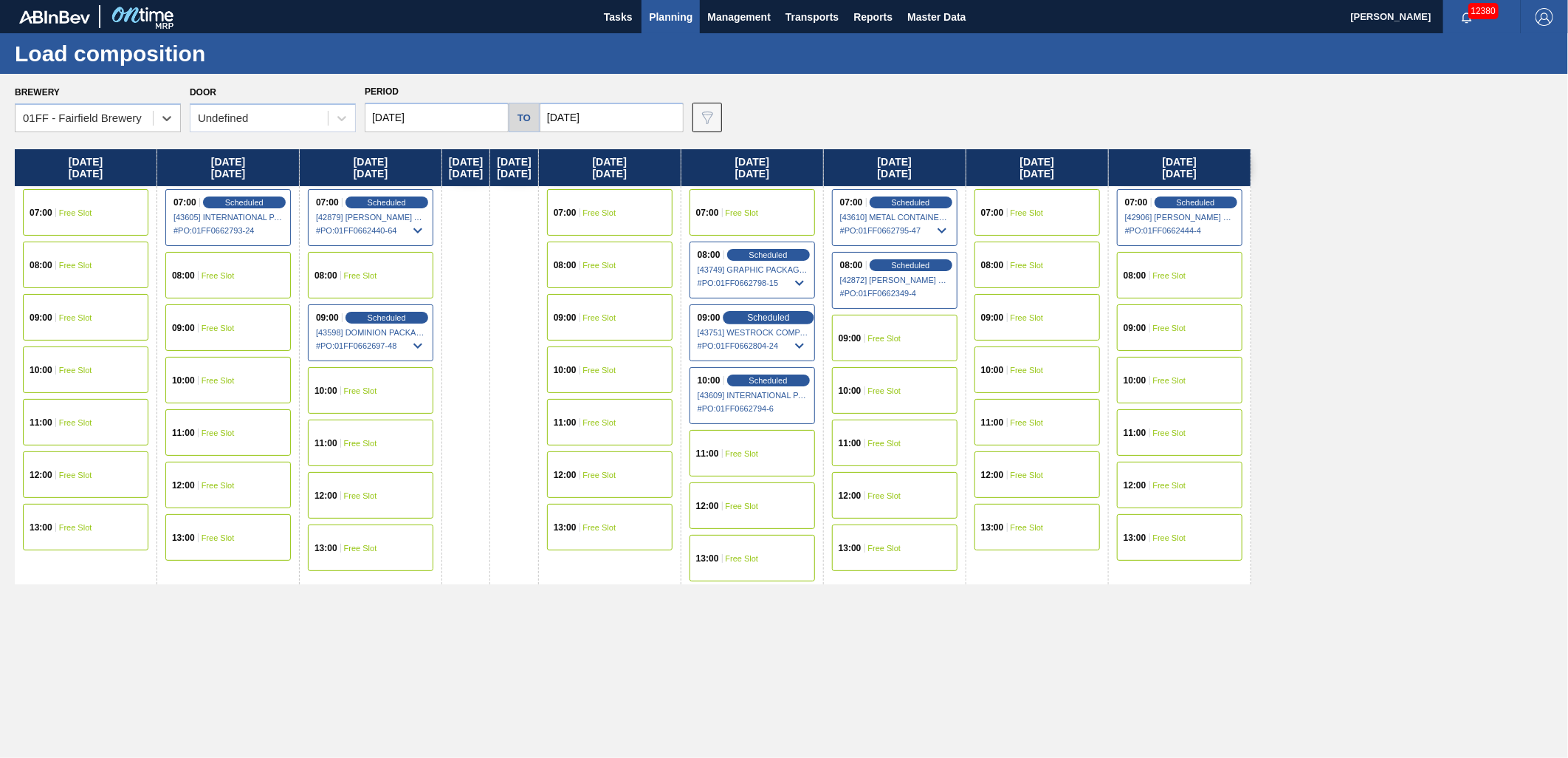
click at [790, 319] on span "Scheduled" at bounding box center [768, 317] width 42 height 10
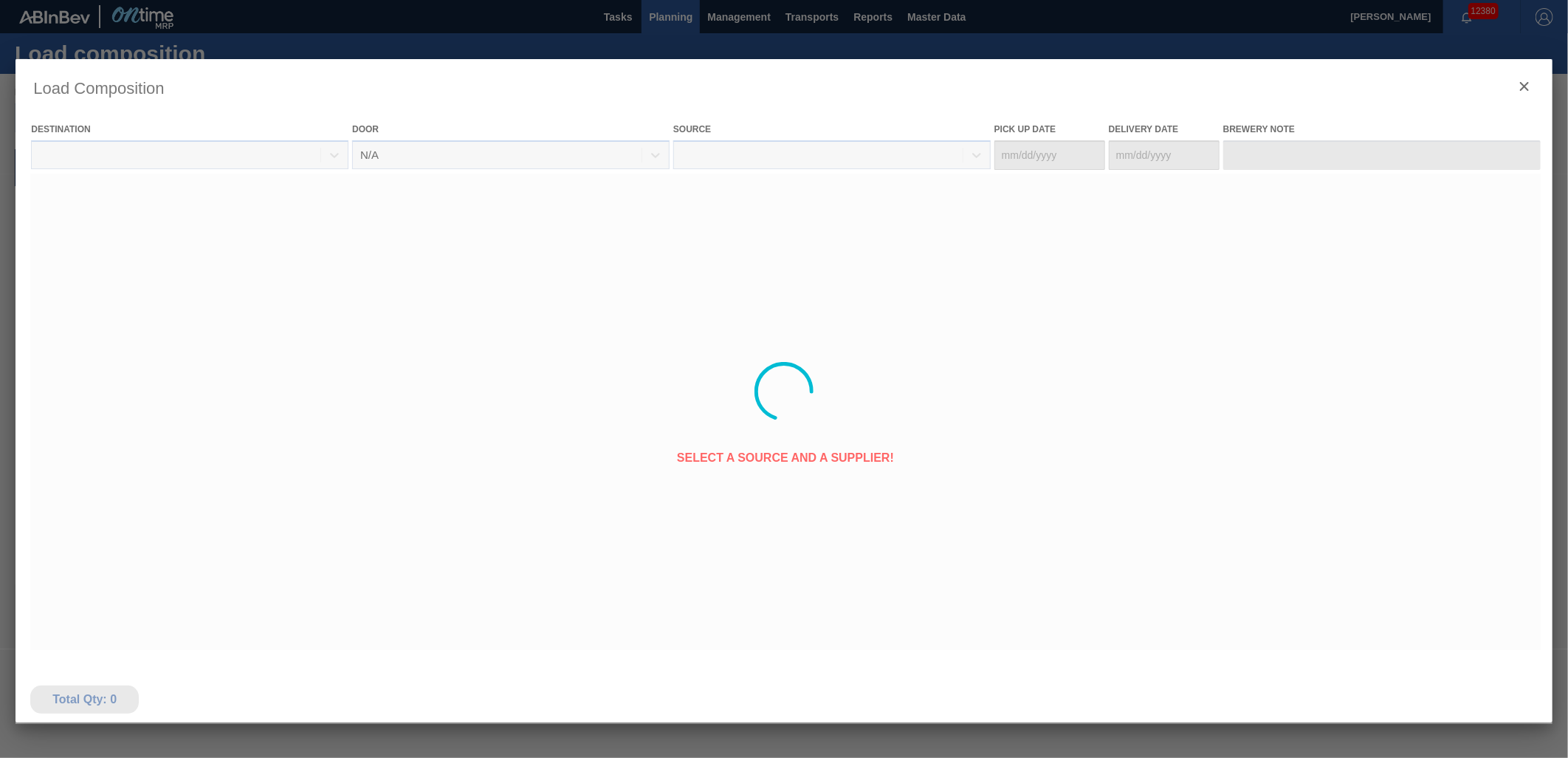
type Date "[DATE]"
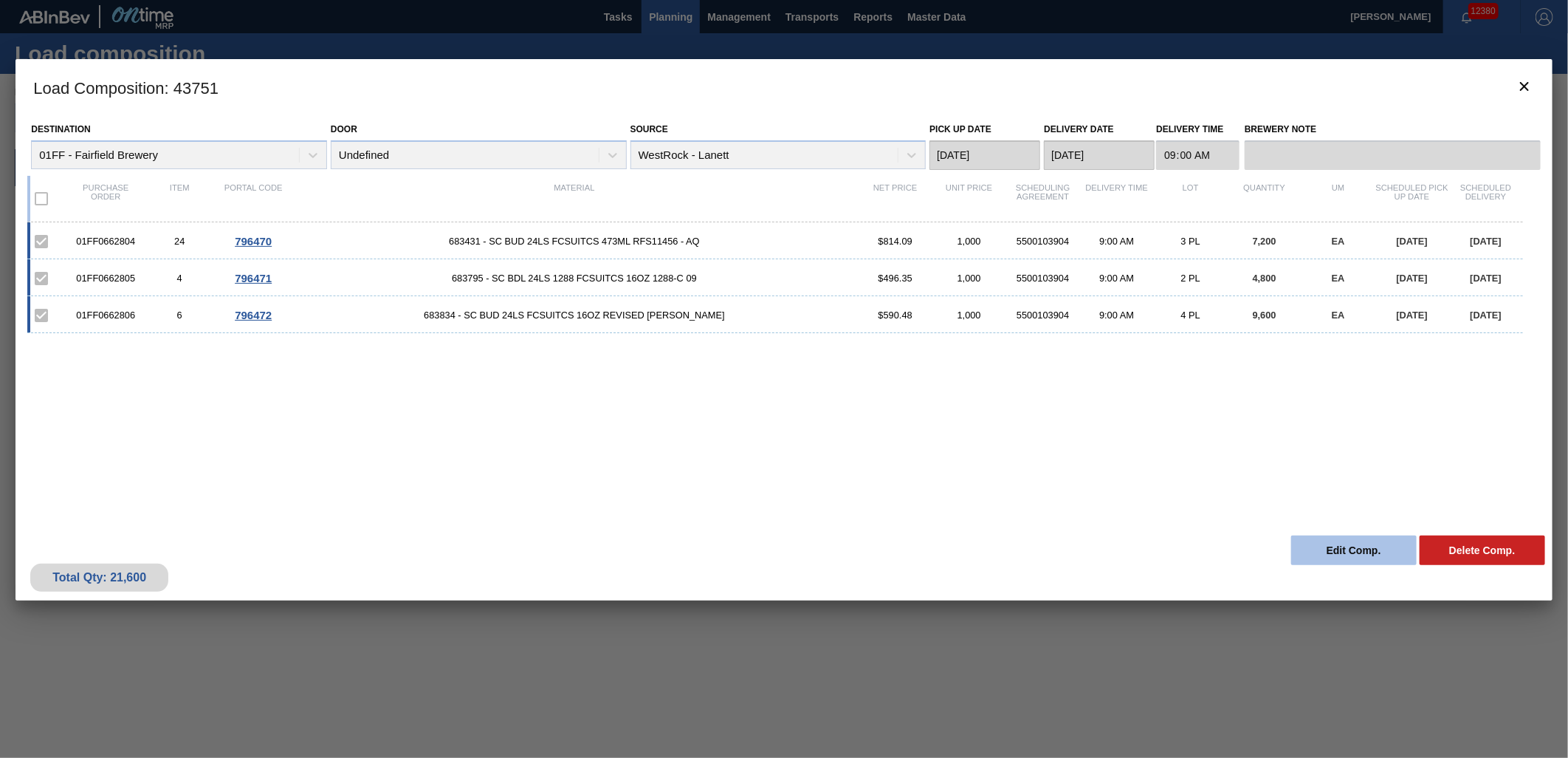
click at [1355, 555] on button "Edit Comp." at bounding box center [1354, 551] width 126 height 30
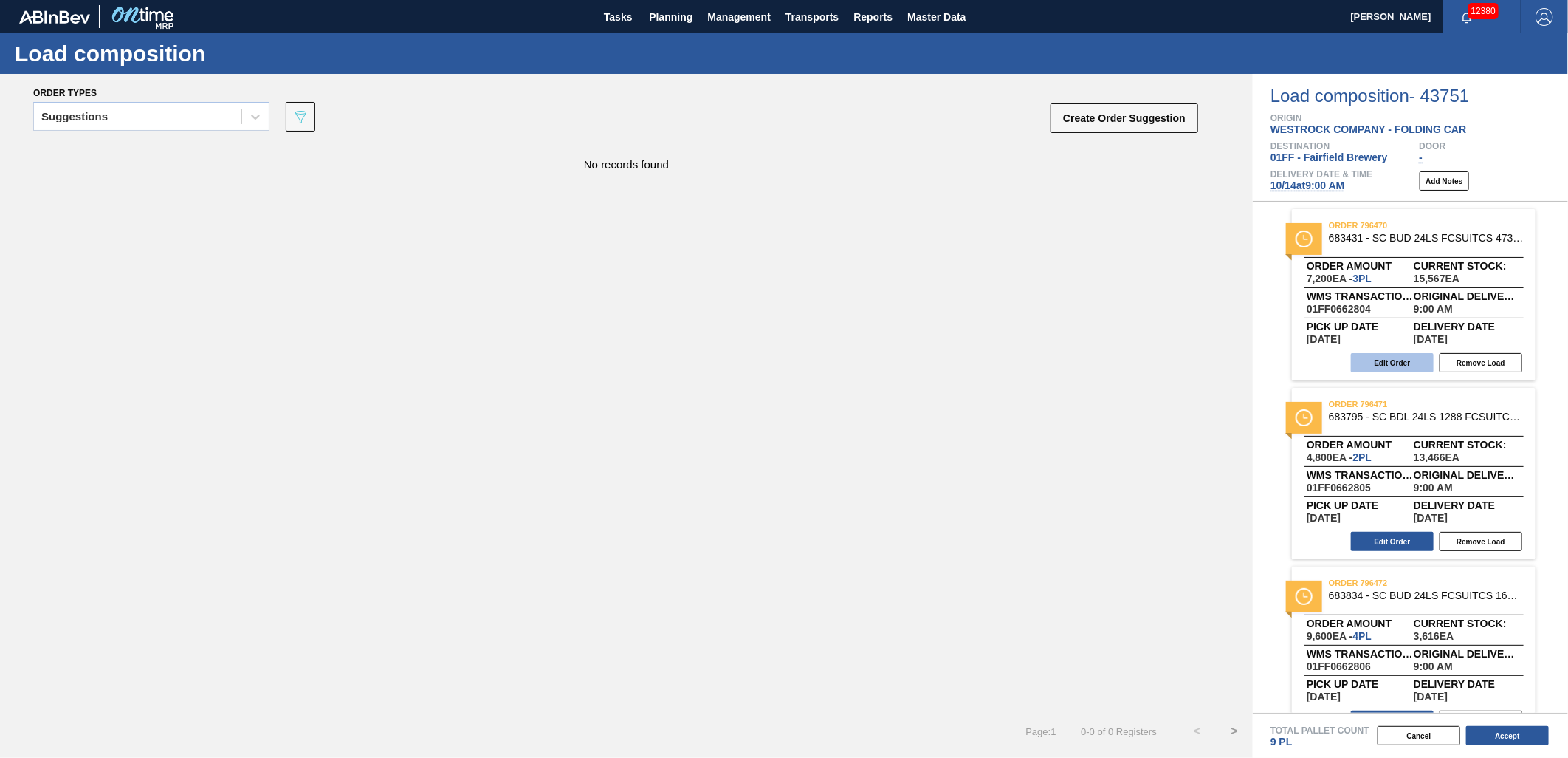
click at [1373, 363] on button "Edit Order" at bounding box center [1392, 363] width 82 height 19
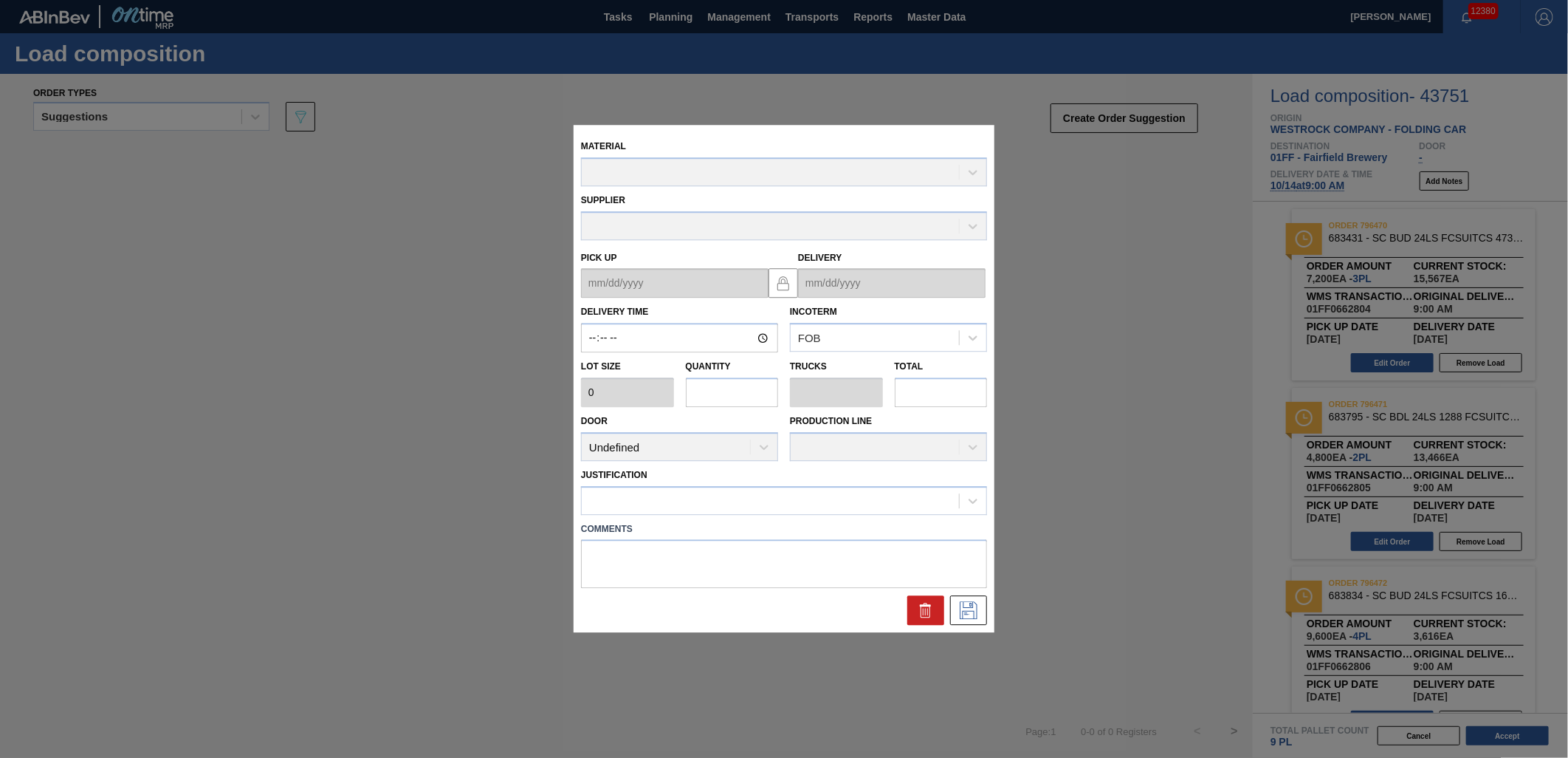
type input "09:00:00"
type input "2,400"
type input "3"
type input "0.125"
type input "7,200"
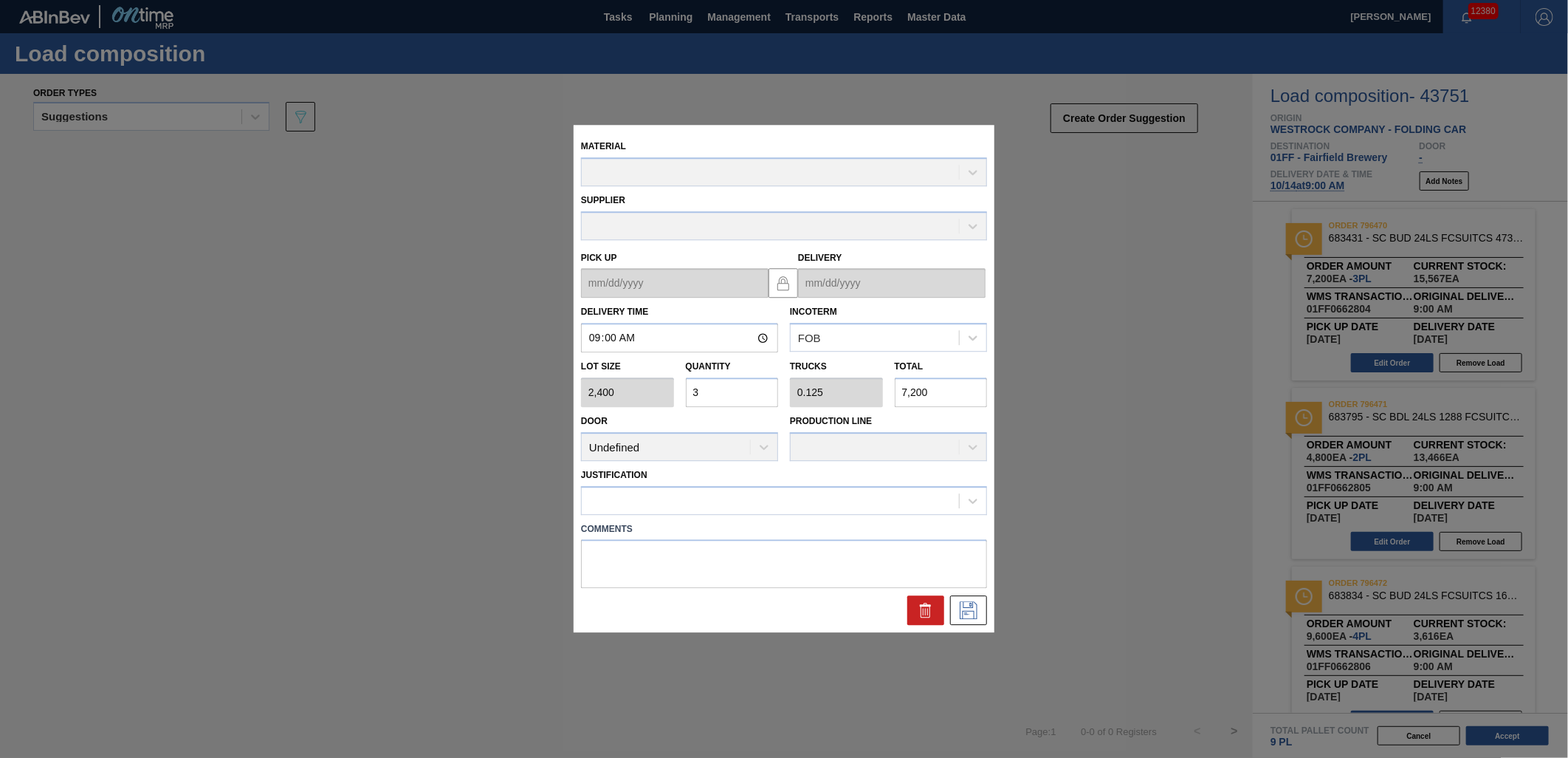
type up "[DATE]"
type input "[DATE]"
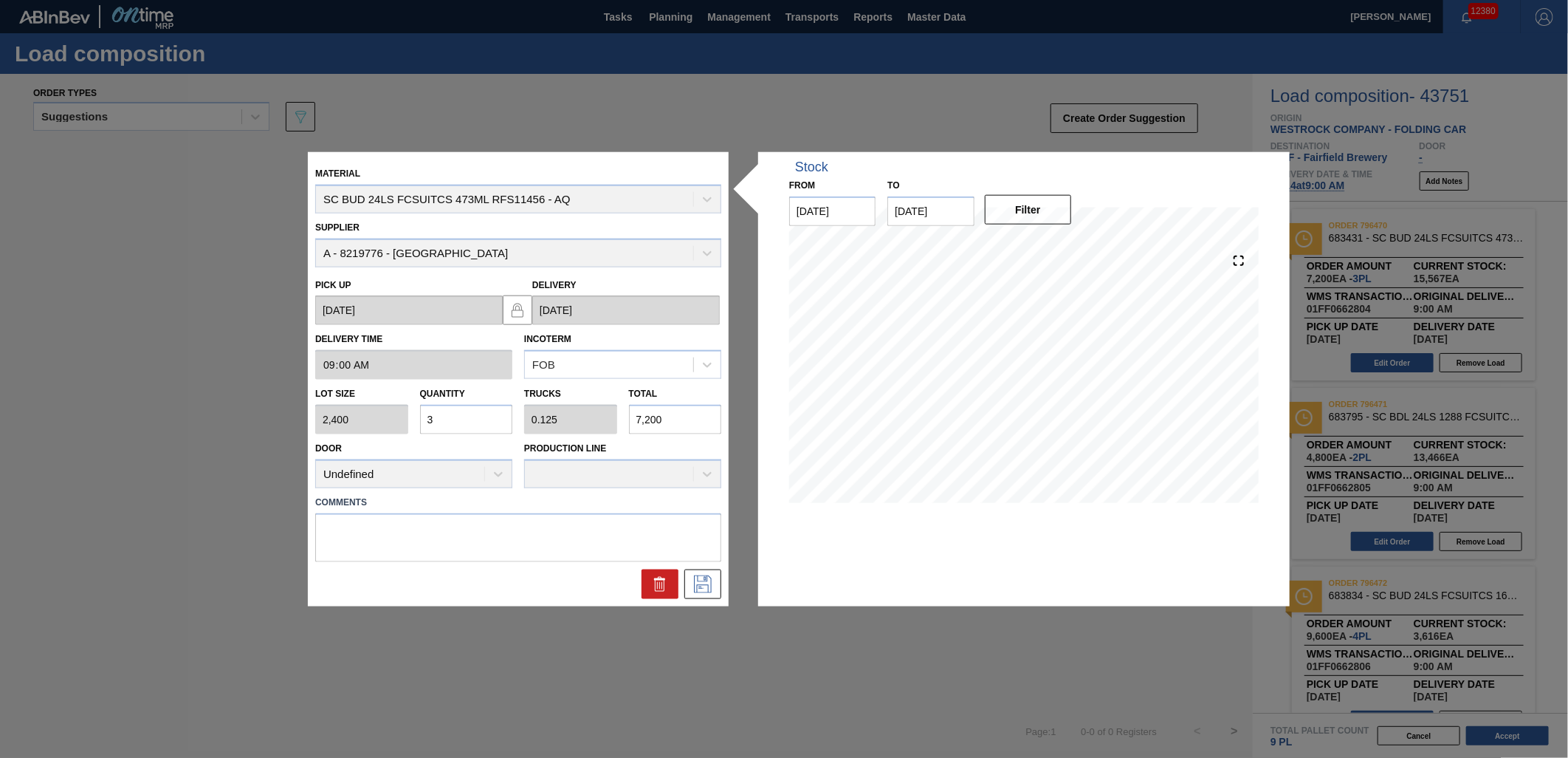
click at [472, 423] on input "3" at bounding box center [466, 420] width 93 height 30
type input "0"
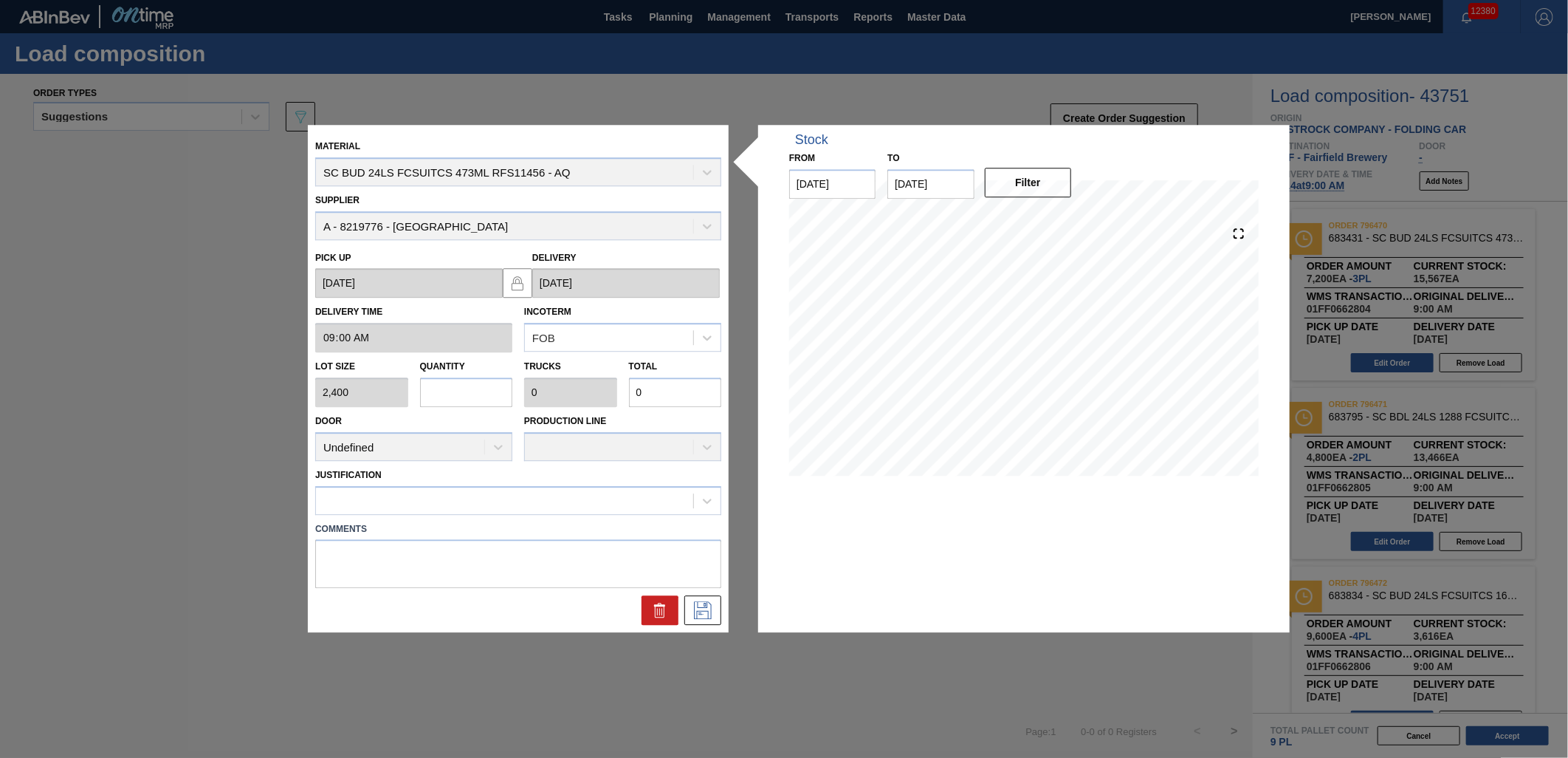
type input "5"
type input "0.208"
type input "12,000"
type input "5"
click at [709, 612] on icon at bounding box center [703, 611] width 18 height 18
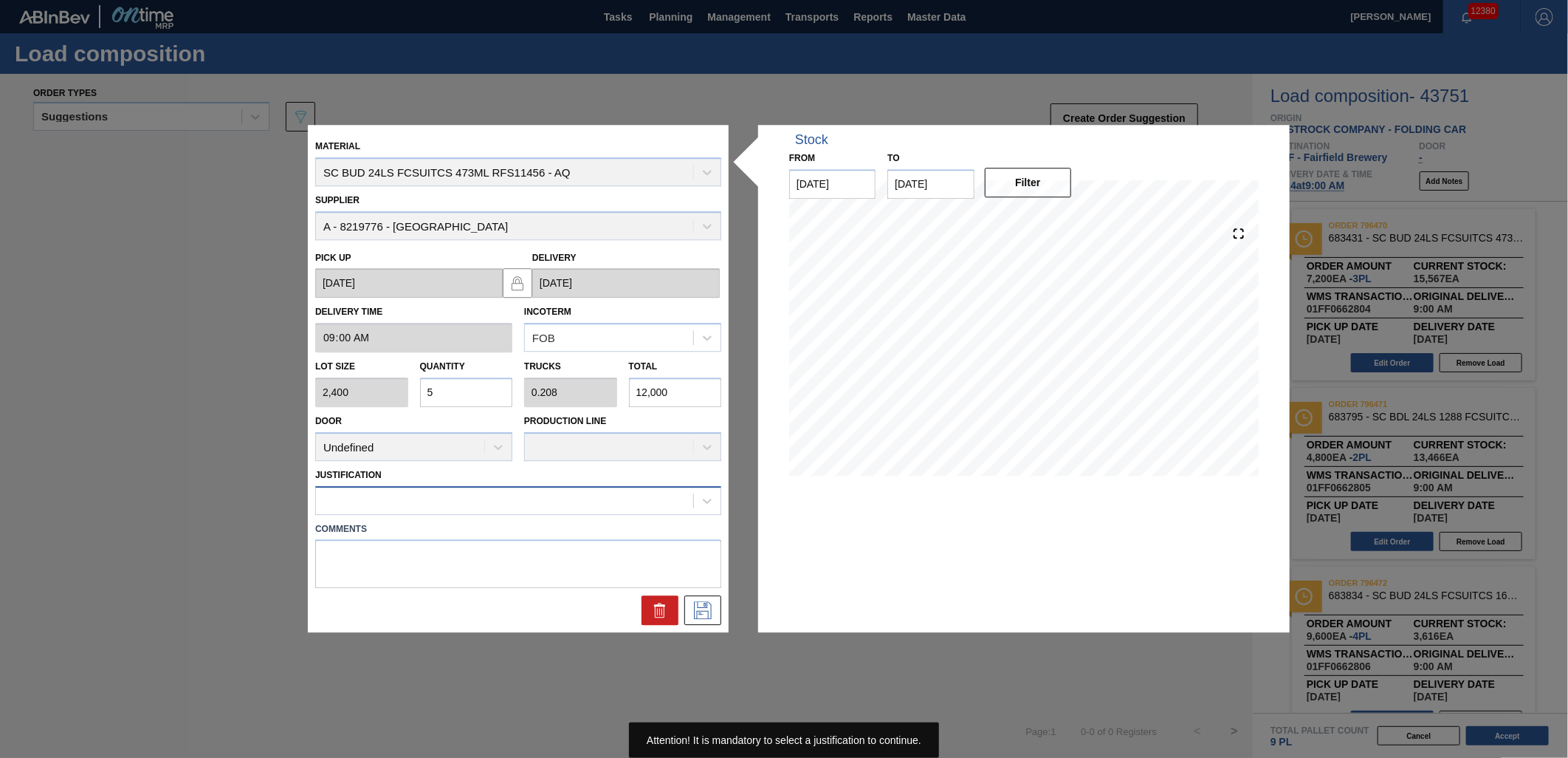
click at [640, 508] on div at bounding box center [504, 500] width 377 height 22
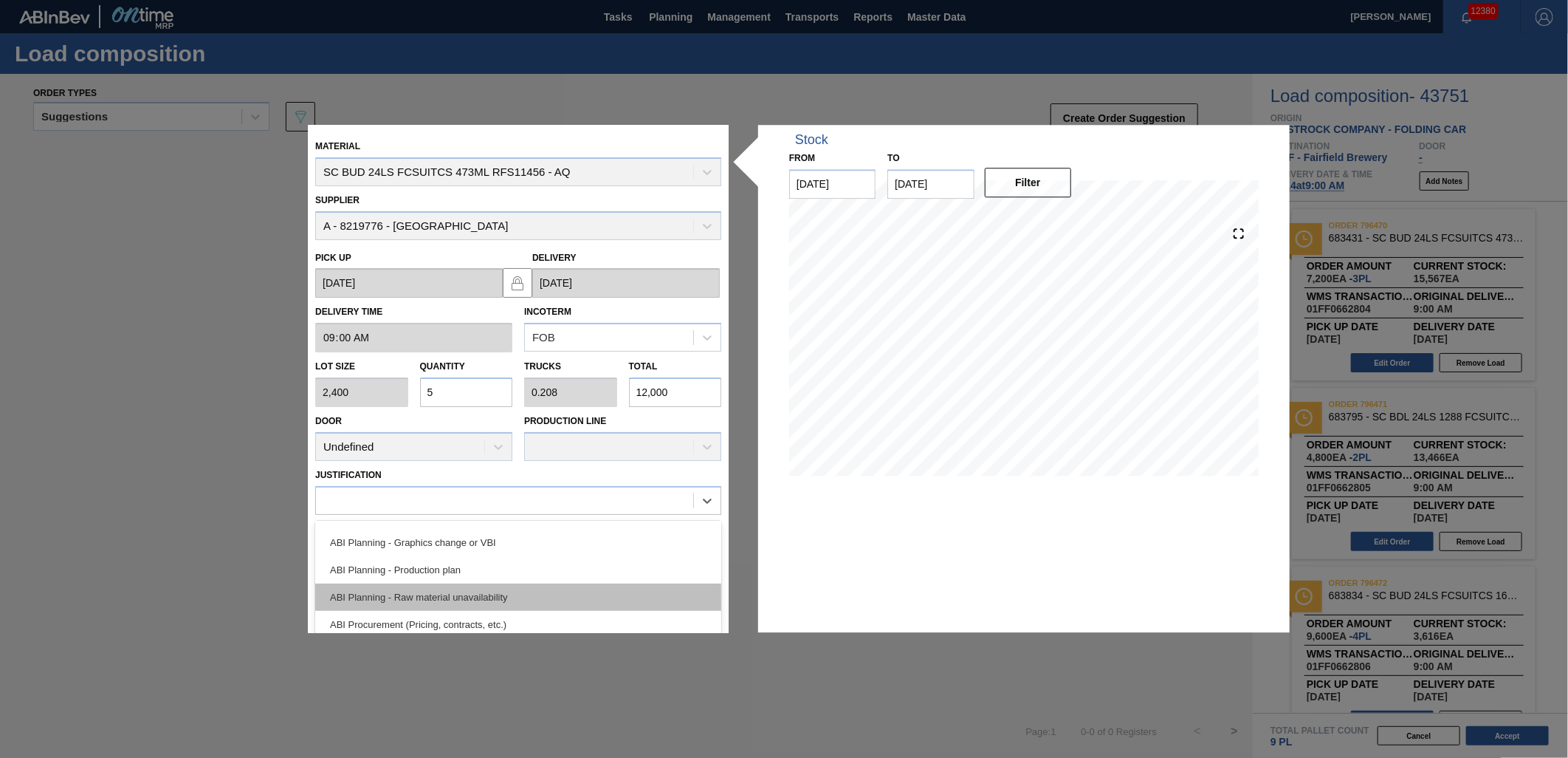
scroll to position [164, 0]
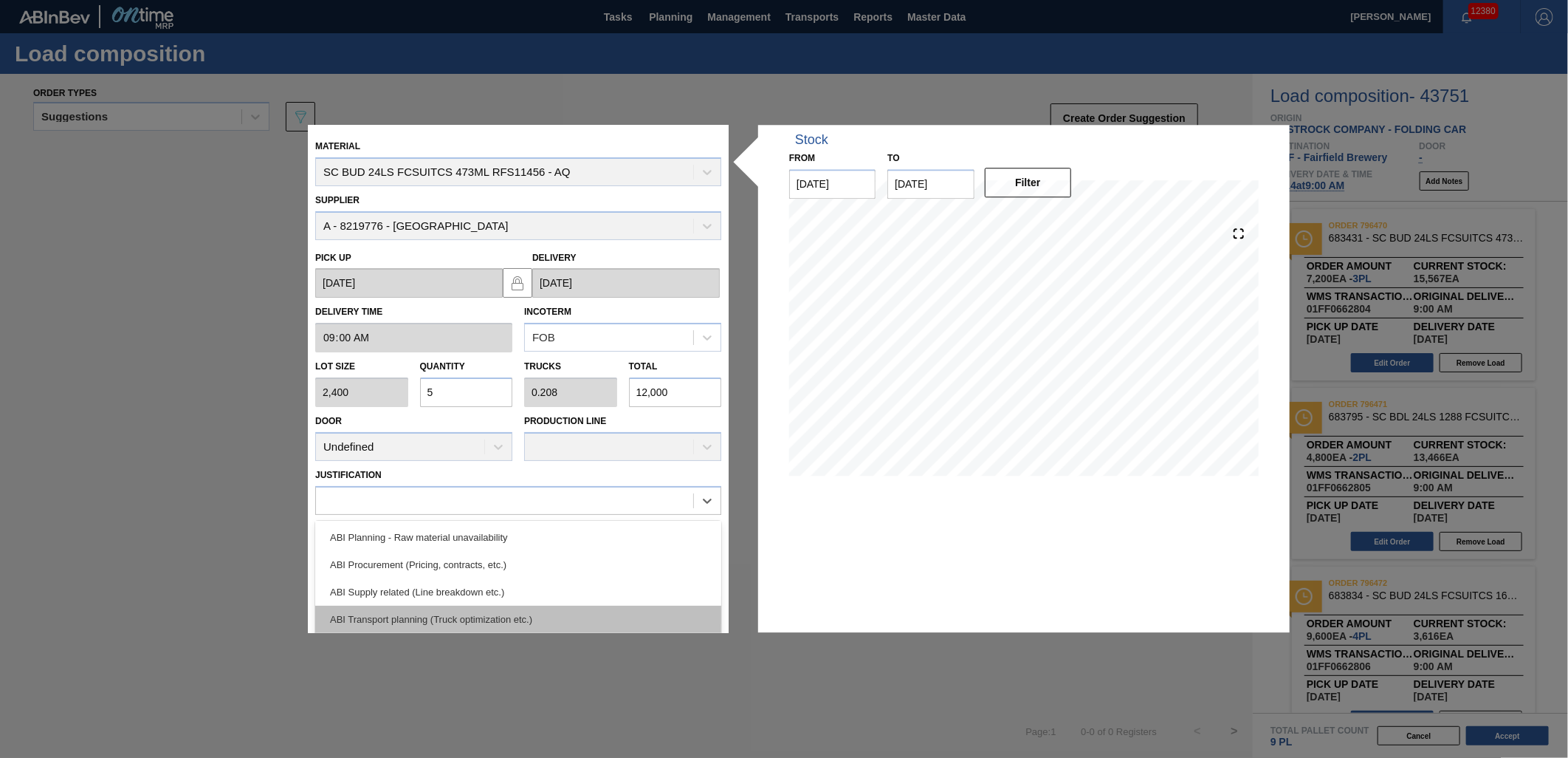
click at [613, 615] on div "ABI Transport planning (Truck optimization etc.)" at bounding box center [518, 619] width 406 height 27
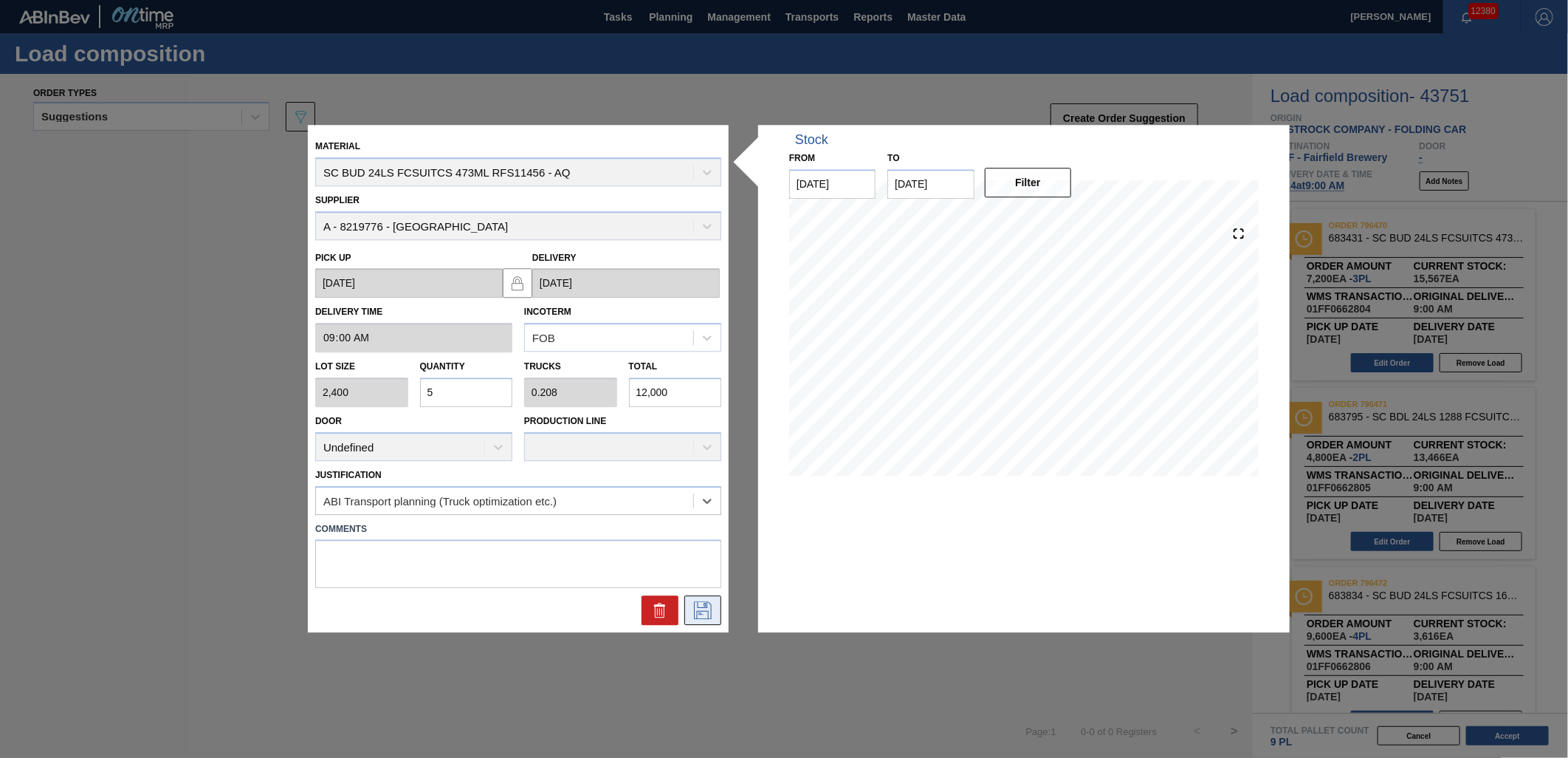
click at [706, 608] on icon at bounding box center [703, 611] width 24 height 18
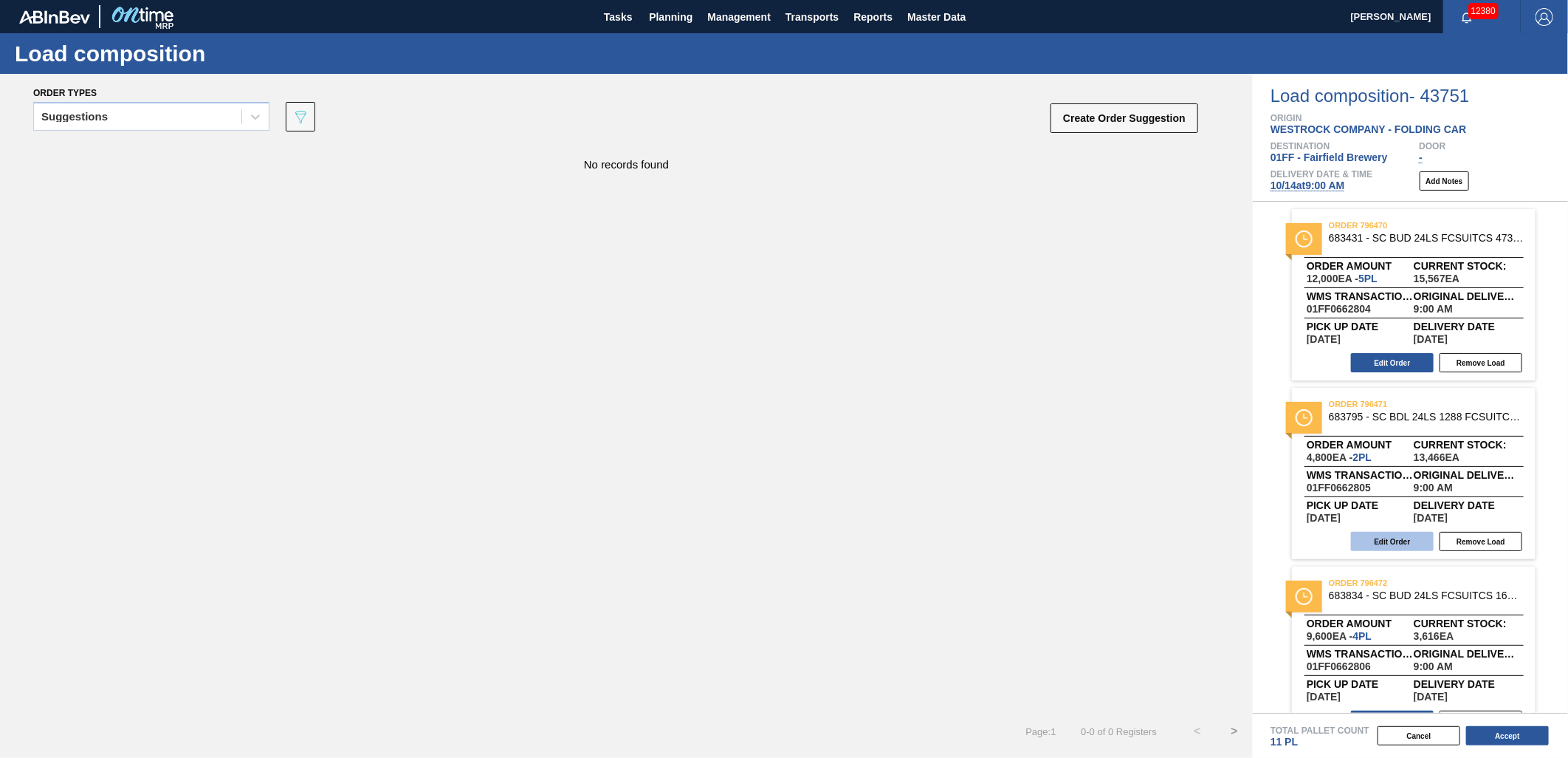
click at [1390, 550] on button "Edit Order" at bounding box center [1392, 542] width 82 height 19
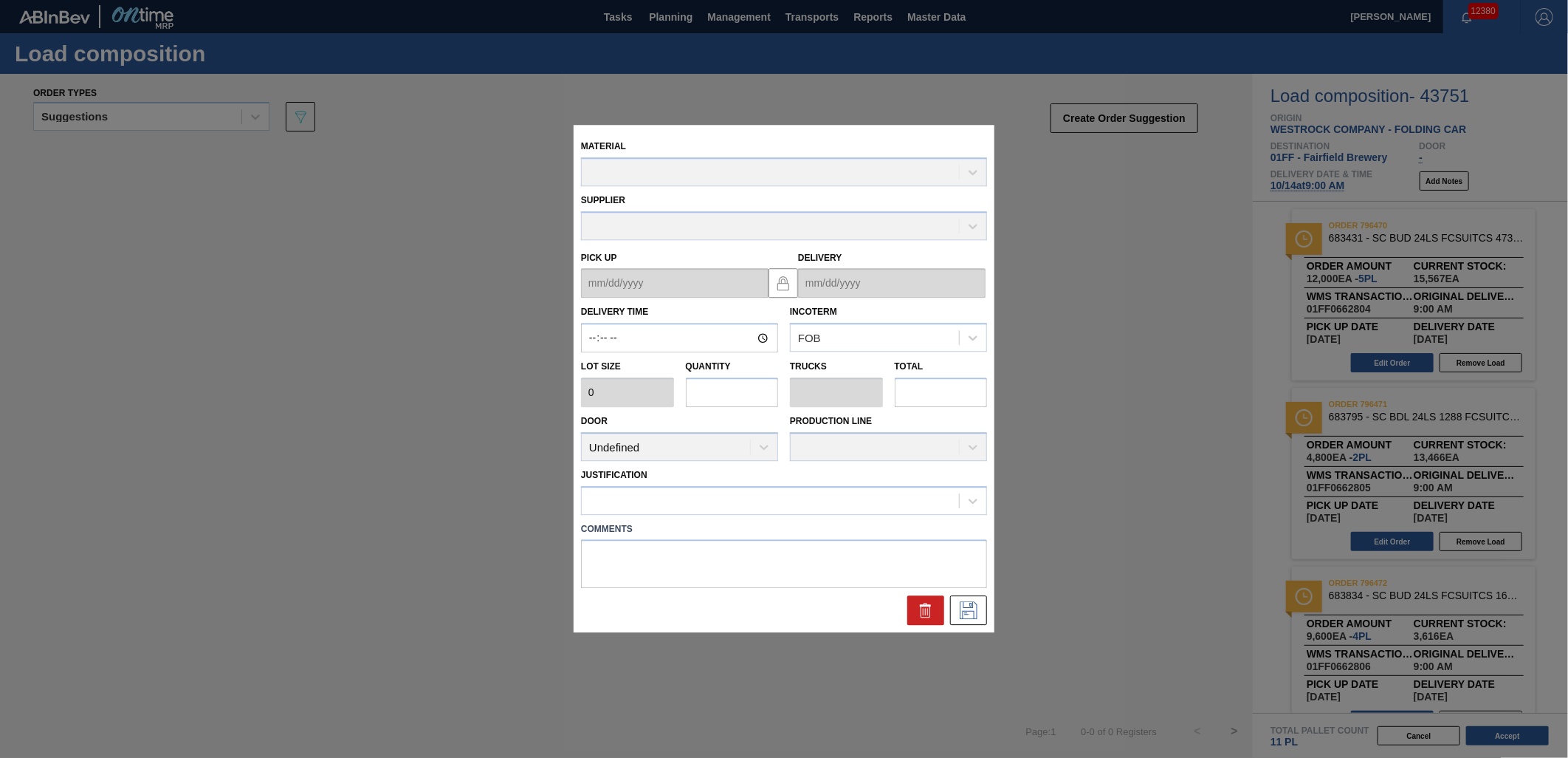
type input "09:00:00"
type input "2,400"
type input "2"
type input "0.077"
type input "4,800"
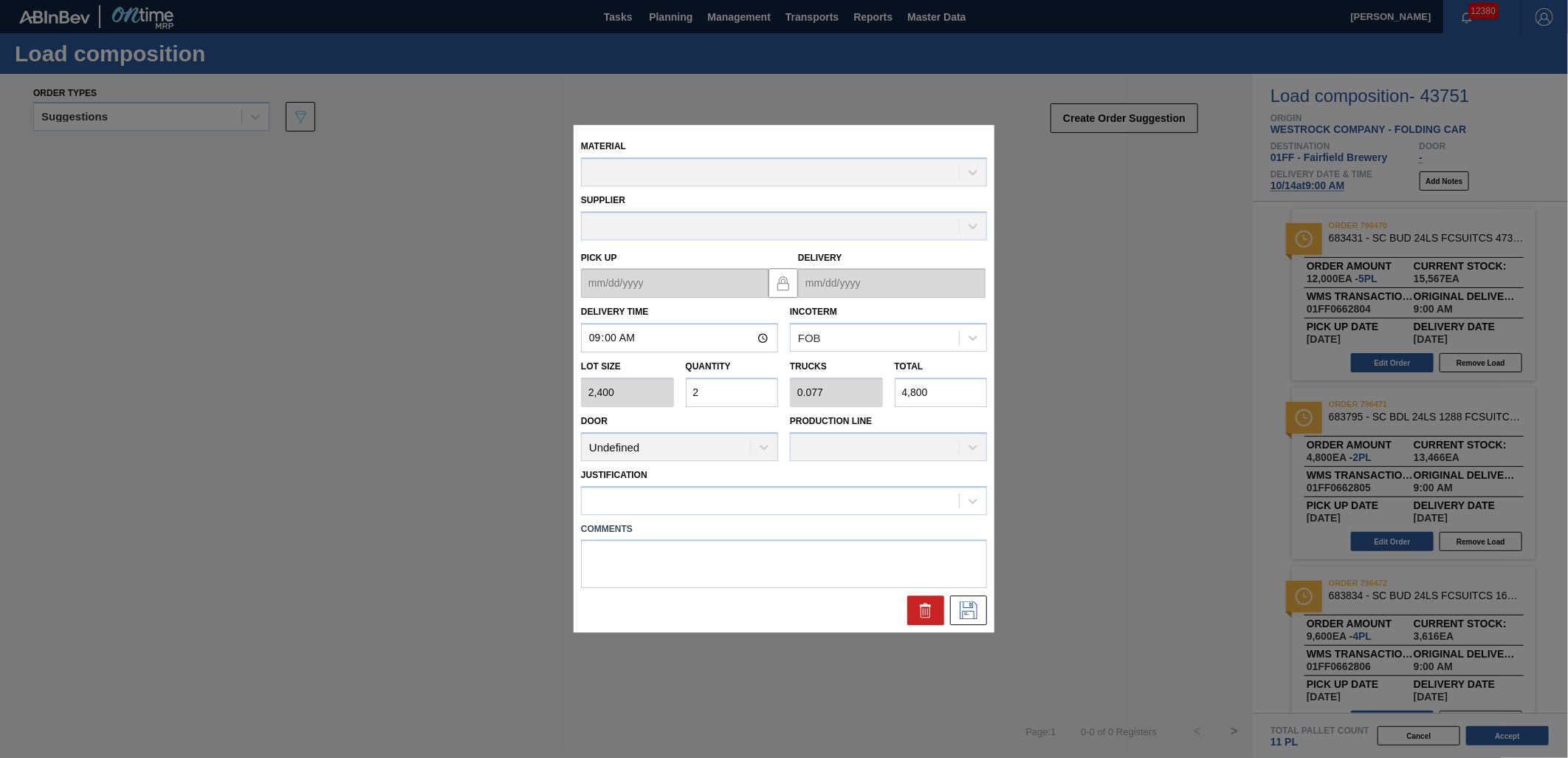
type up "[DATE]"
type input "[DATE]"
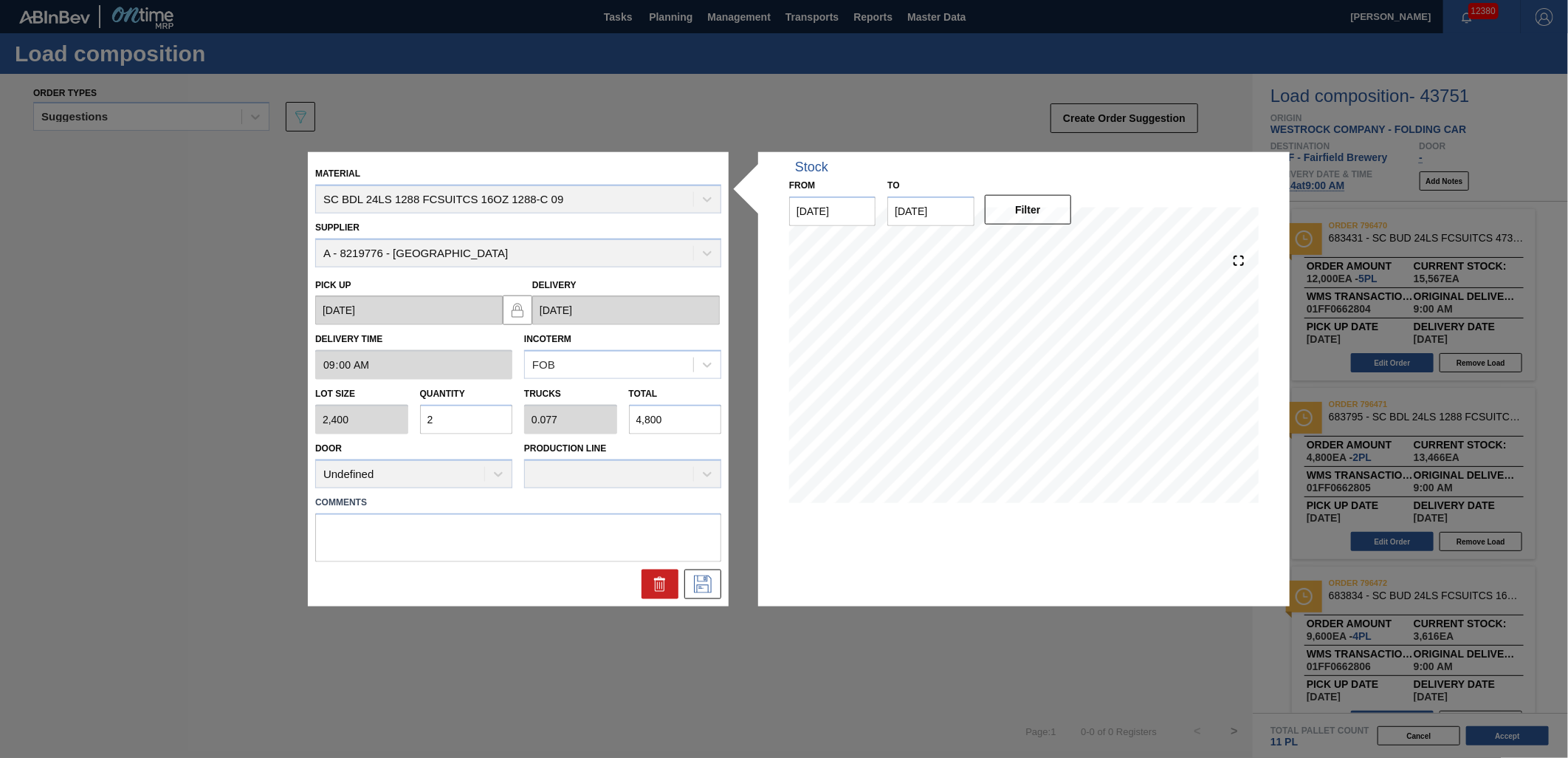
click at [497, 417] on input "2" at bounding box center [466, 420] width 93 height 30
type input "0"
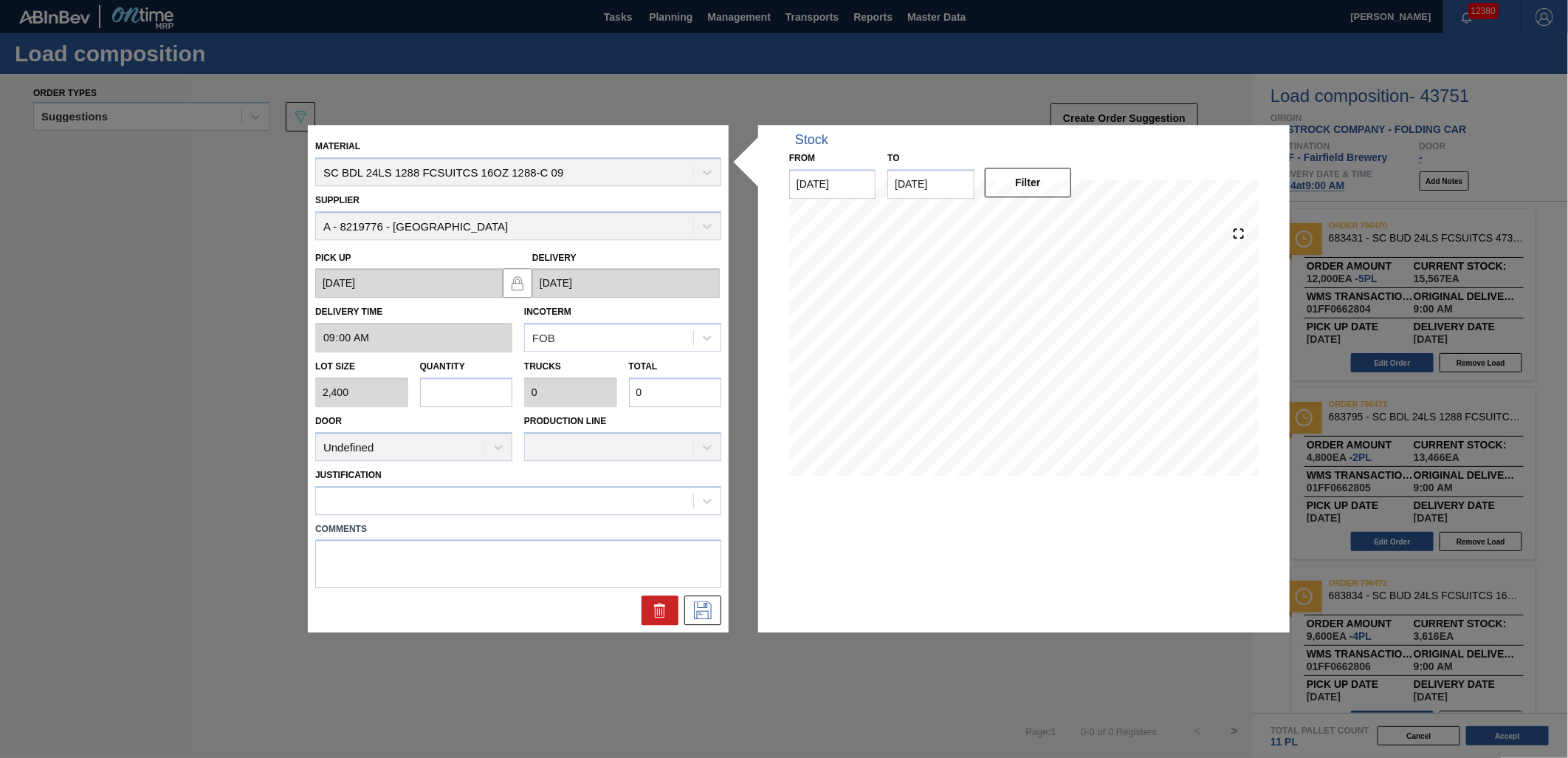
type input "4"
type input "0.154"
type input "9,600"
type input "4"
click at [518, 497] on div at bounding box center [504, 500] width 377 height 22
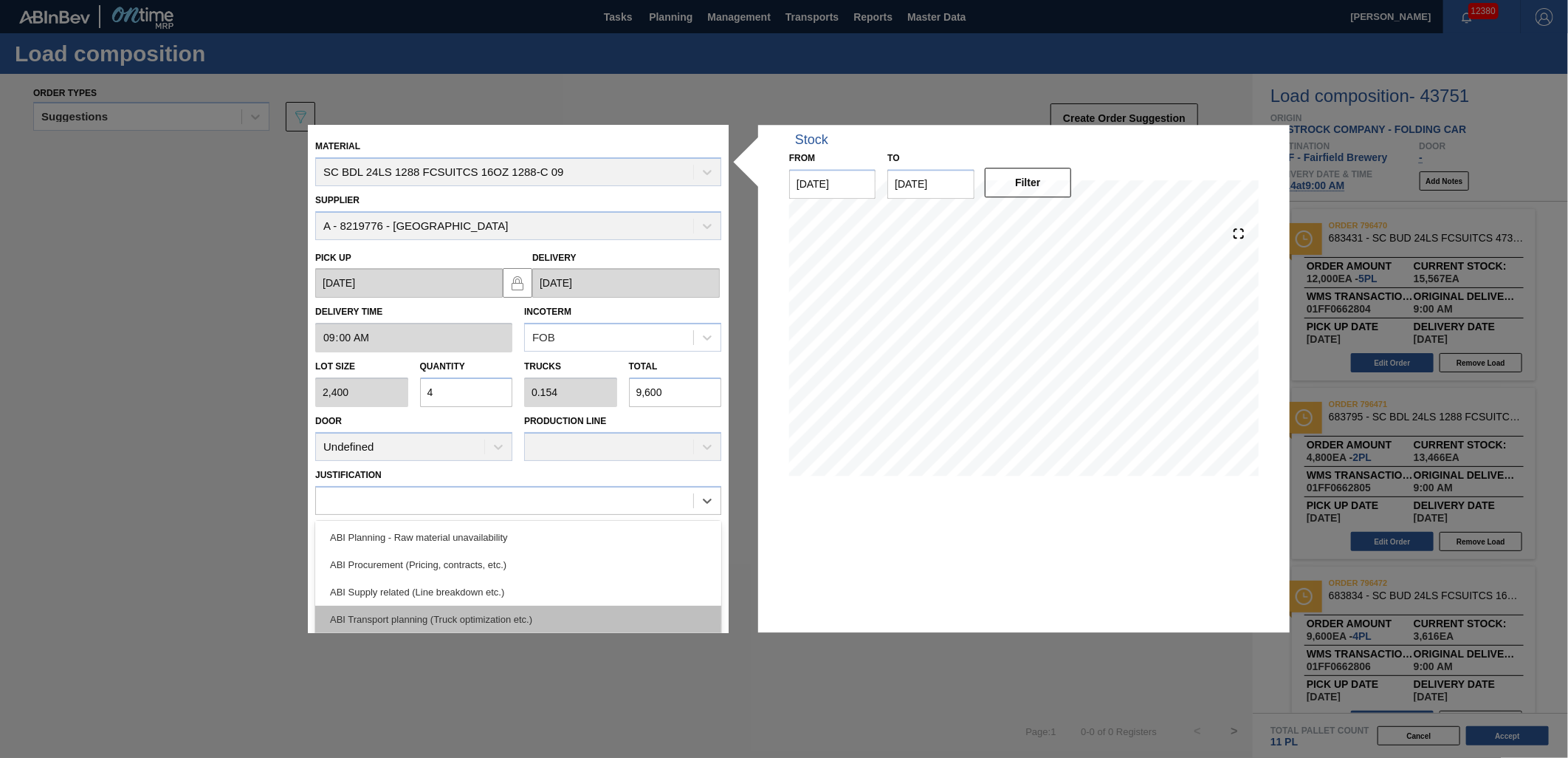
click at [504, 610] on div "ABI Transport planning (Truck optimization etc.)" at bounding box center [518, 619] width 406 height 27
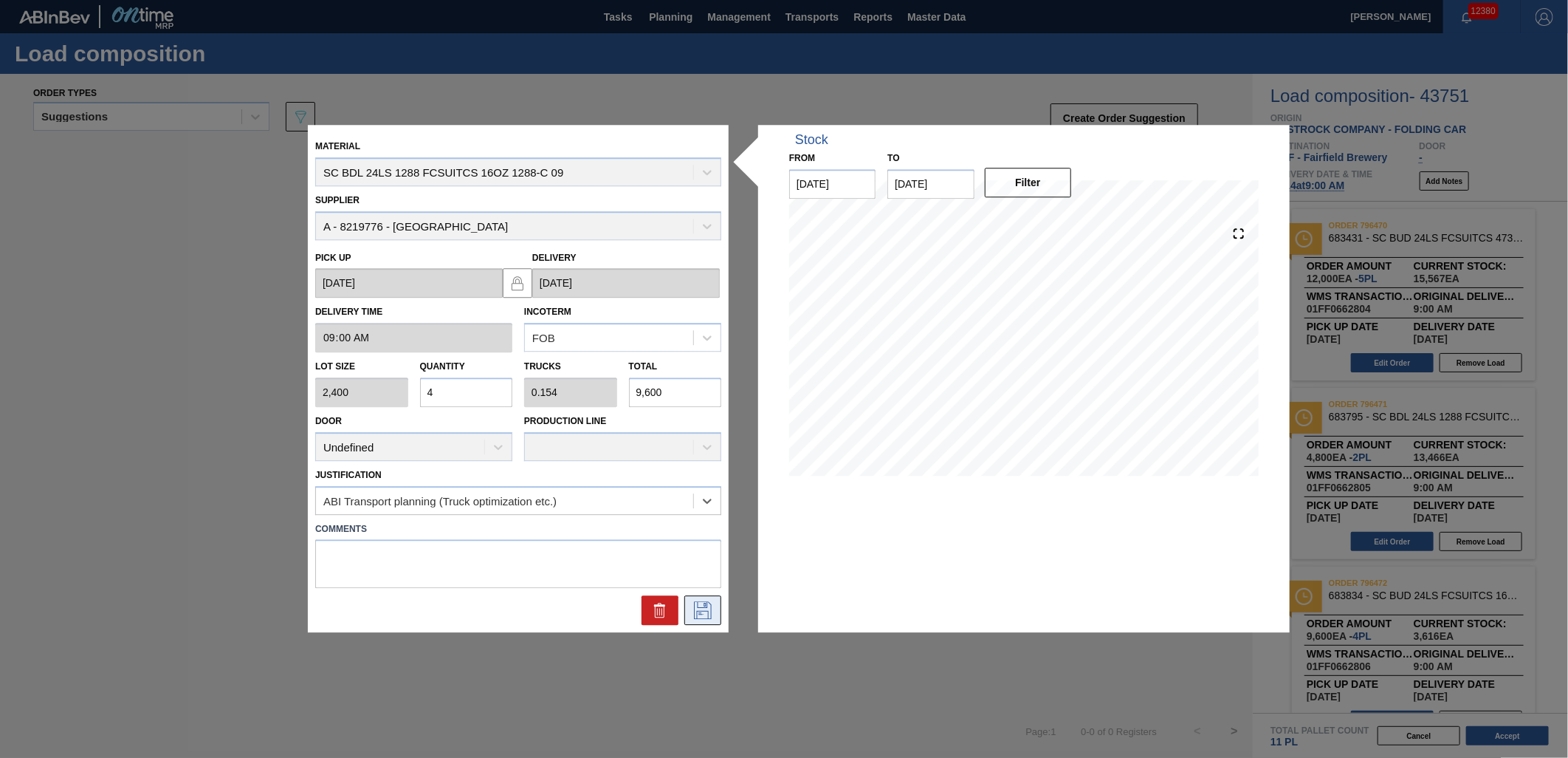
click at [700, 611] on icon at bounding box center [703, 611] width 24 height 18
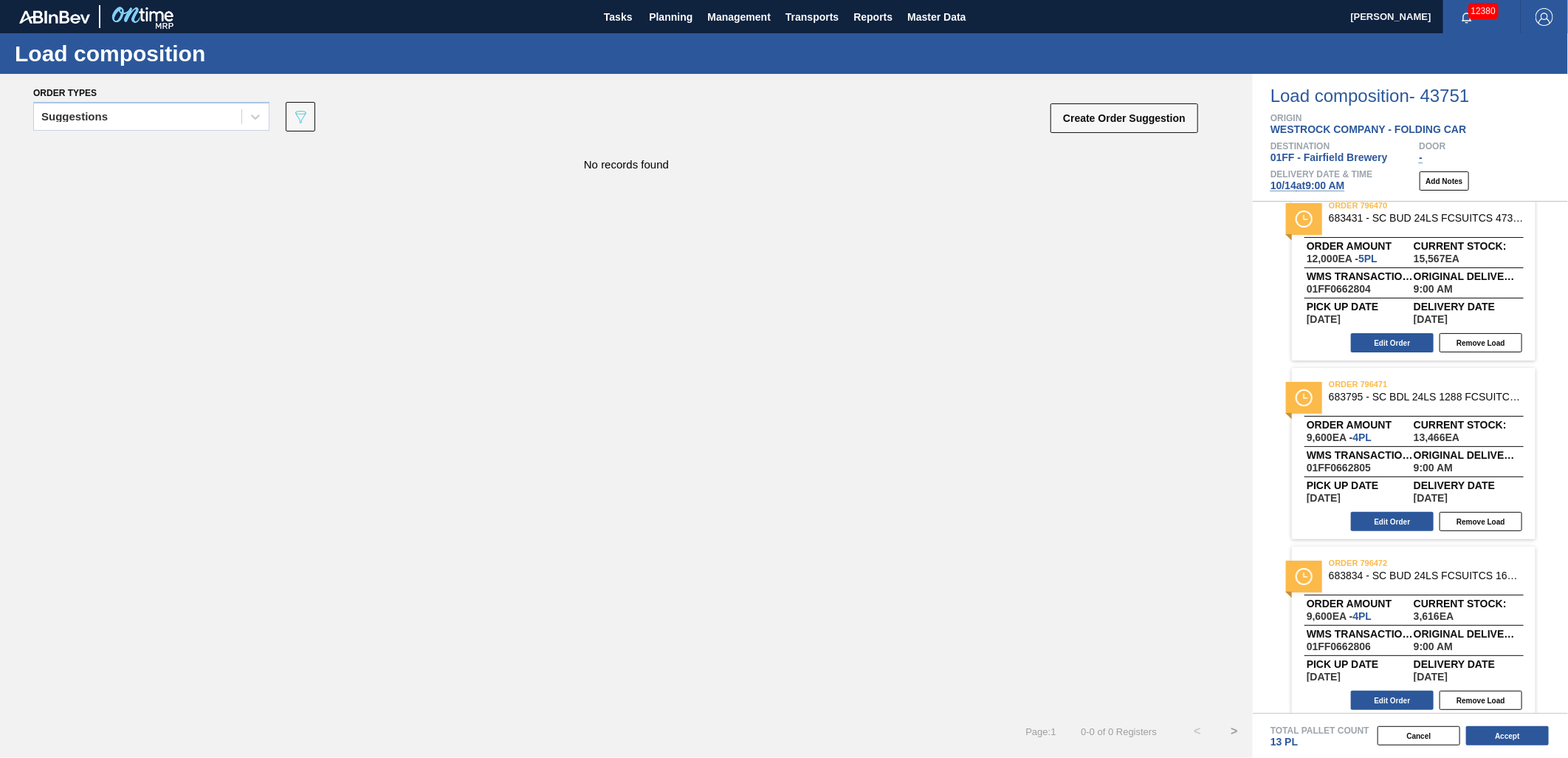
scroll to position [31, 0]
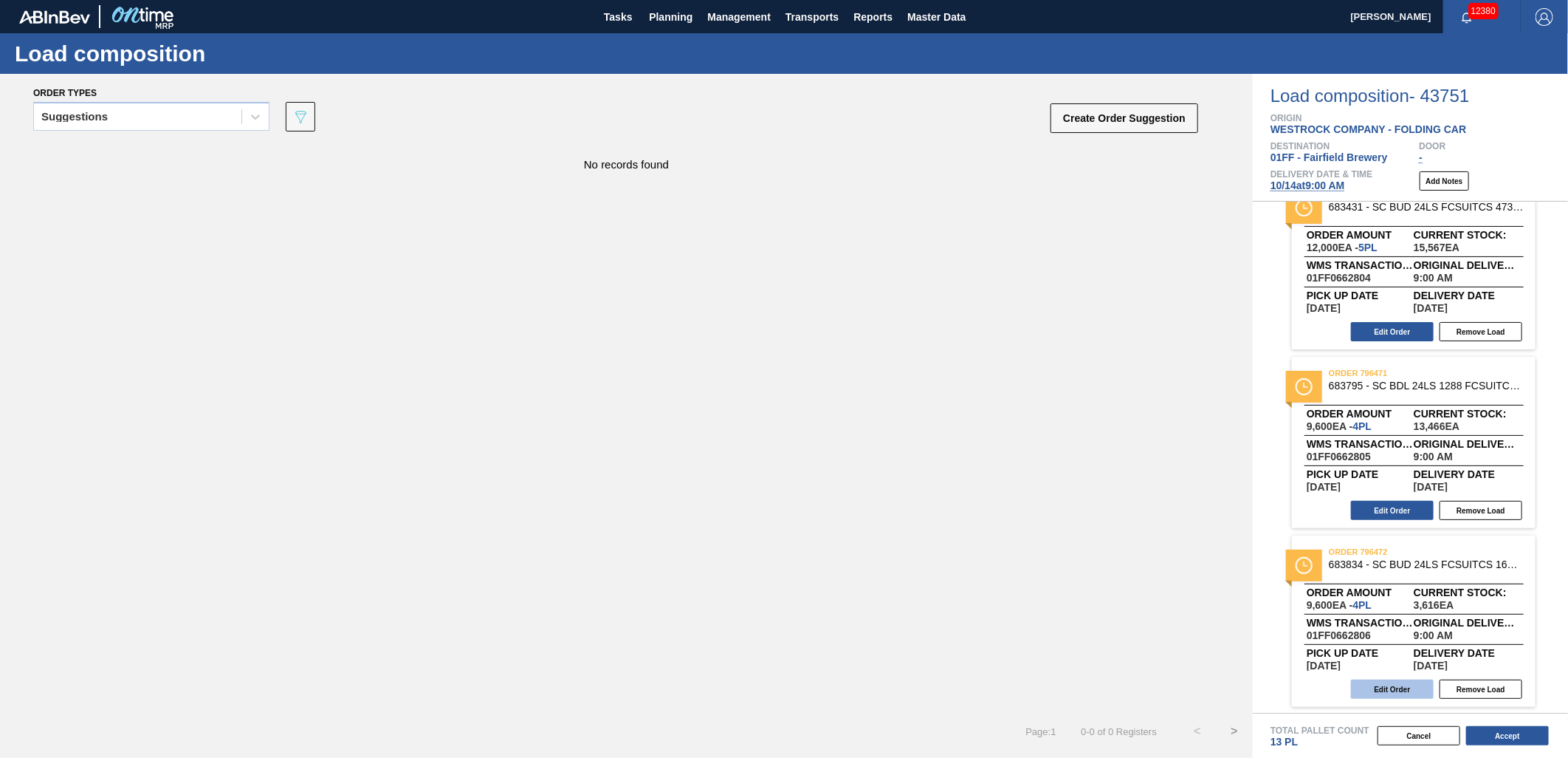
click at [1378, 682] on button "Edit Order" at bounding box center [1392, 690] width 82 height 19
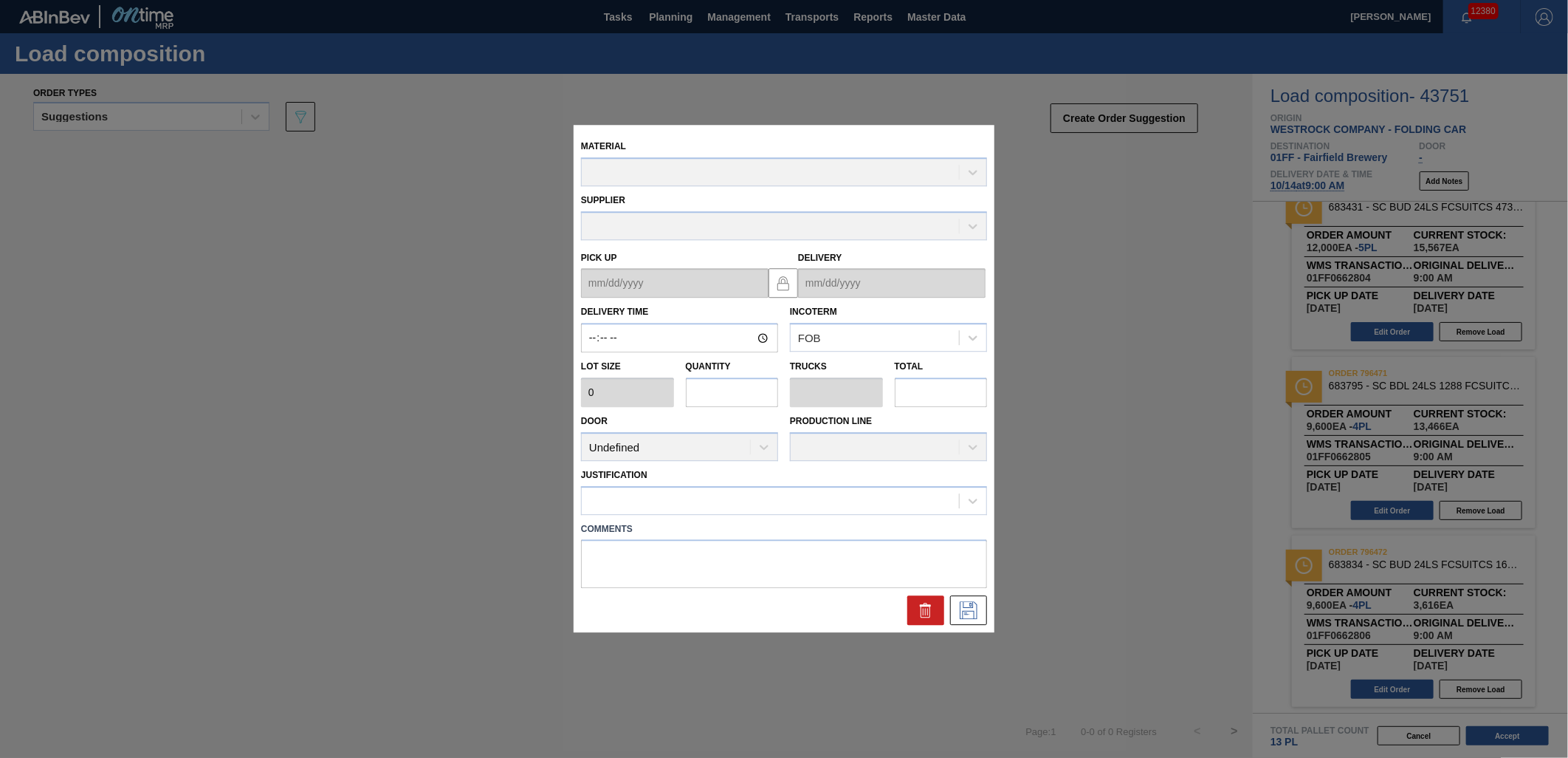
type input "09:00:00"
type input "2,400"
type input "4"
type input "0.167"
type input "9,600"
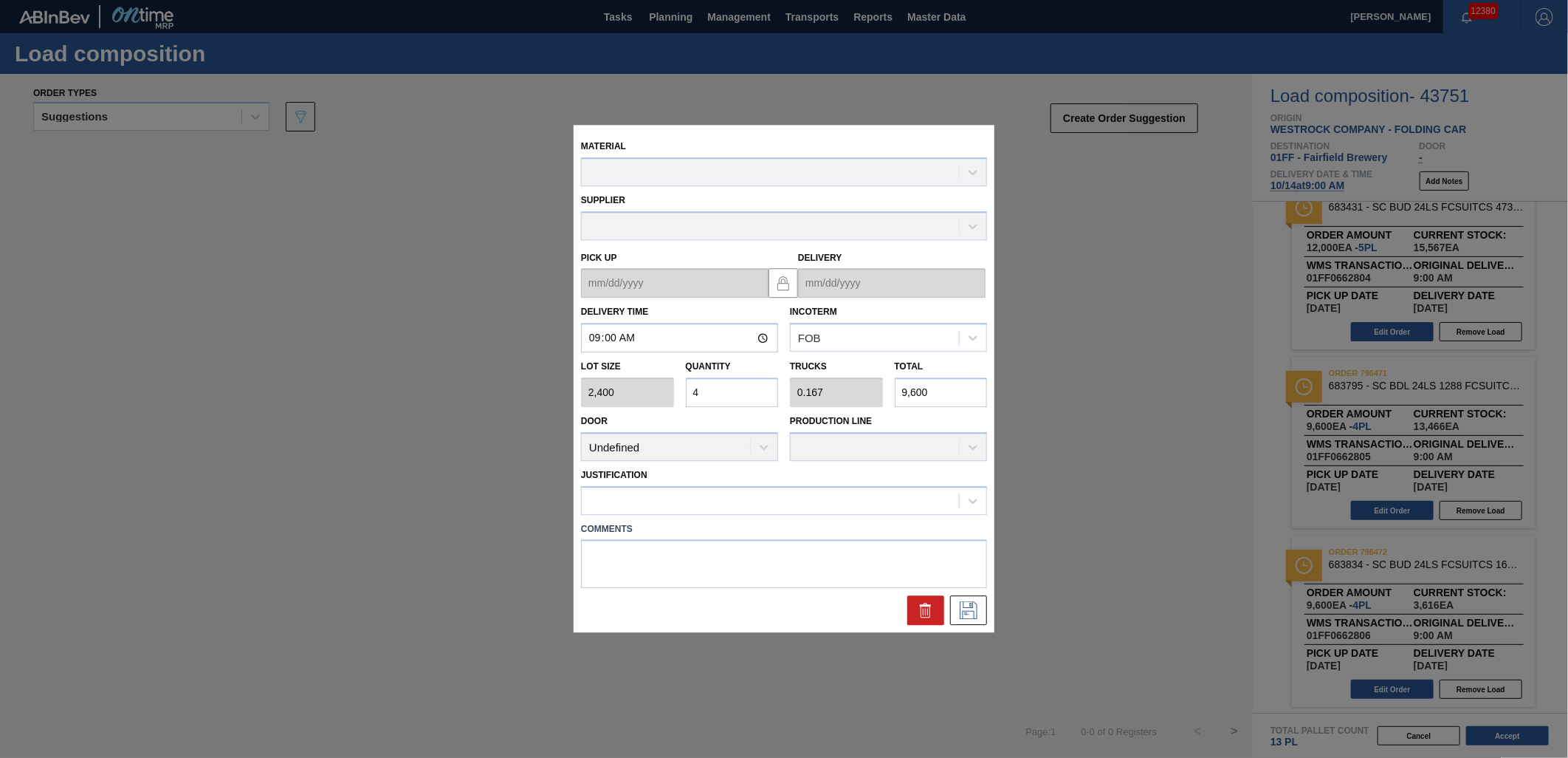
type up "[DATE]"
type input "[DATE]"
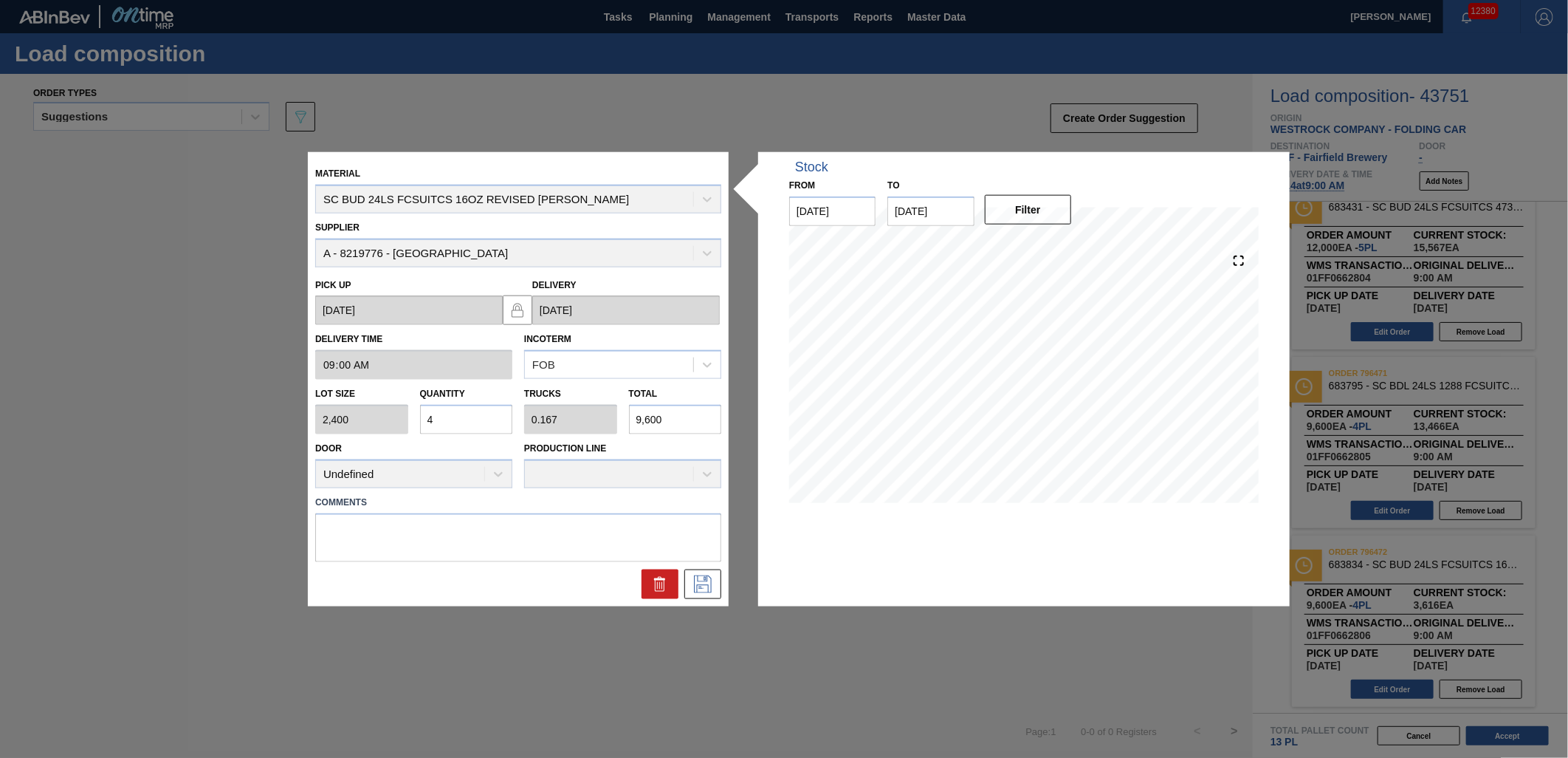
click at [463, 415] on input "4" at bounding box center [466, 420] width 93 height 30
type input "0"
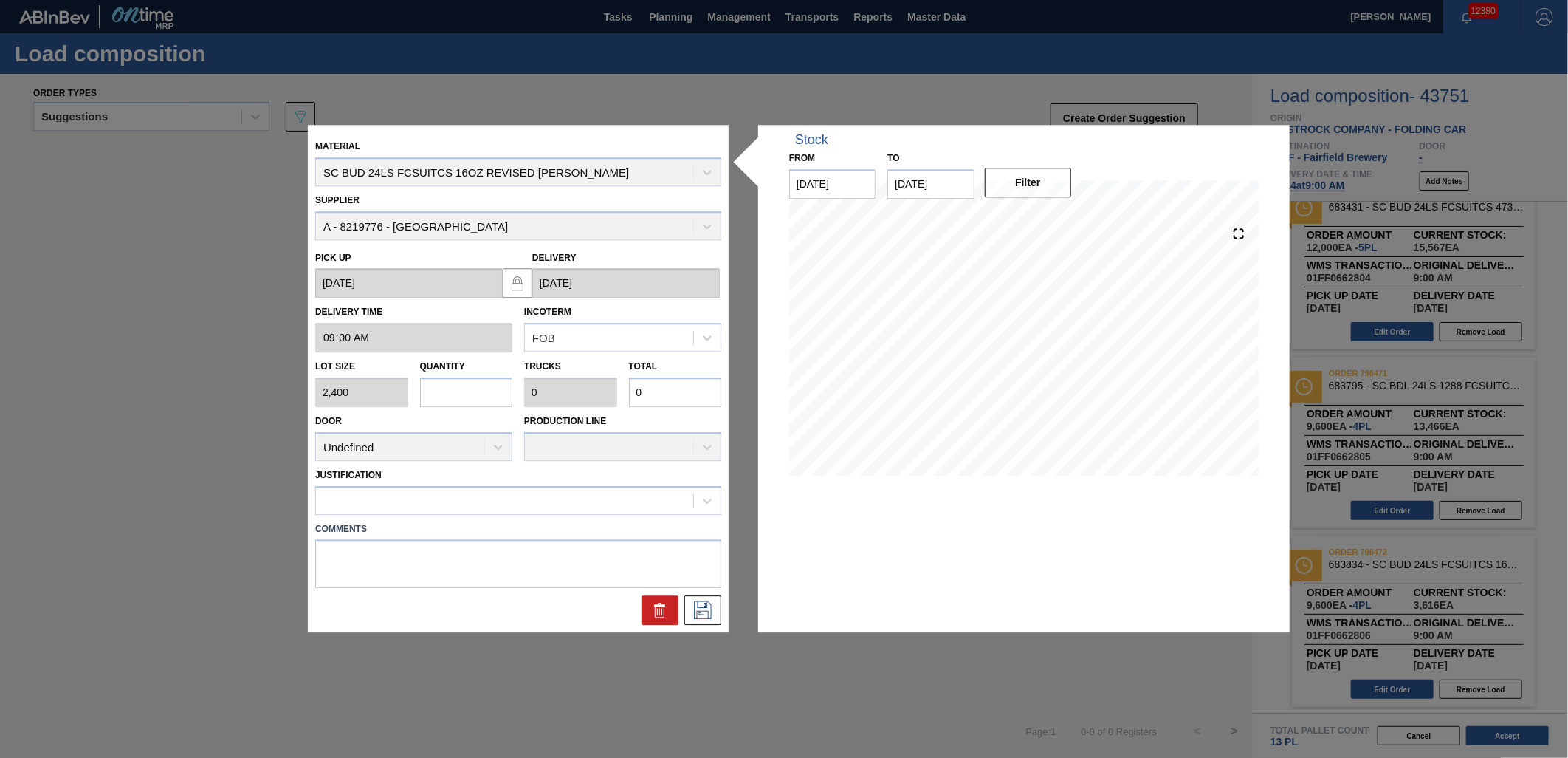
type input "6"
type input "0.25"
type input "14,400"
type input "6"
click at [605, 506] on div at bounding box center [504, 500] width 377 height 22
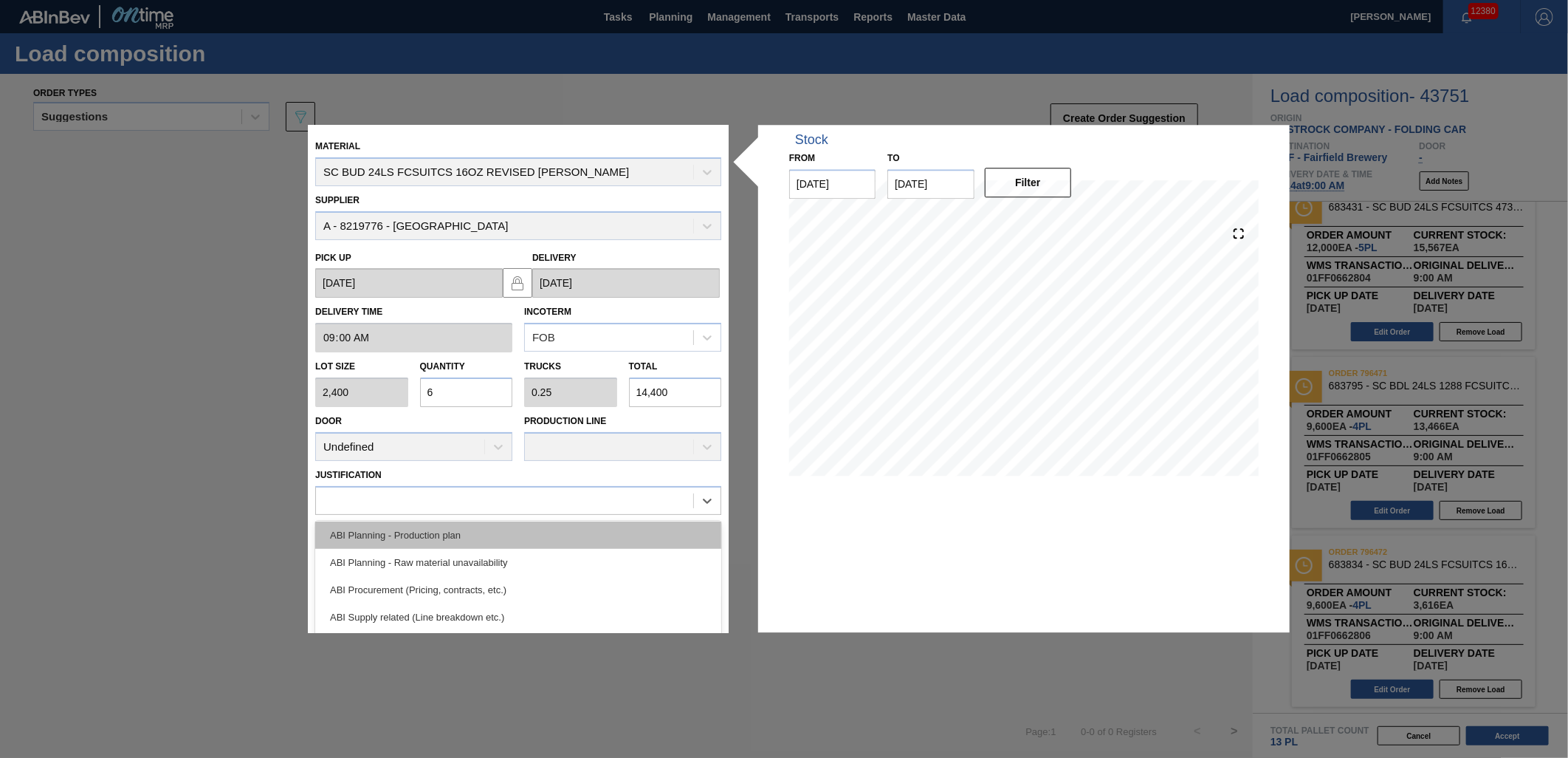
scroll to position [164, 0]
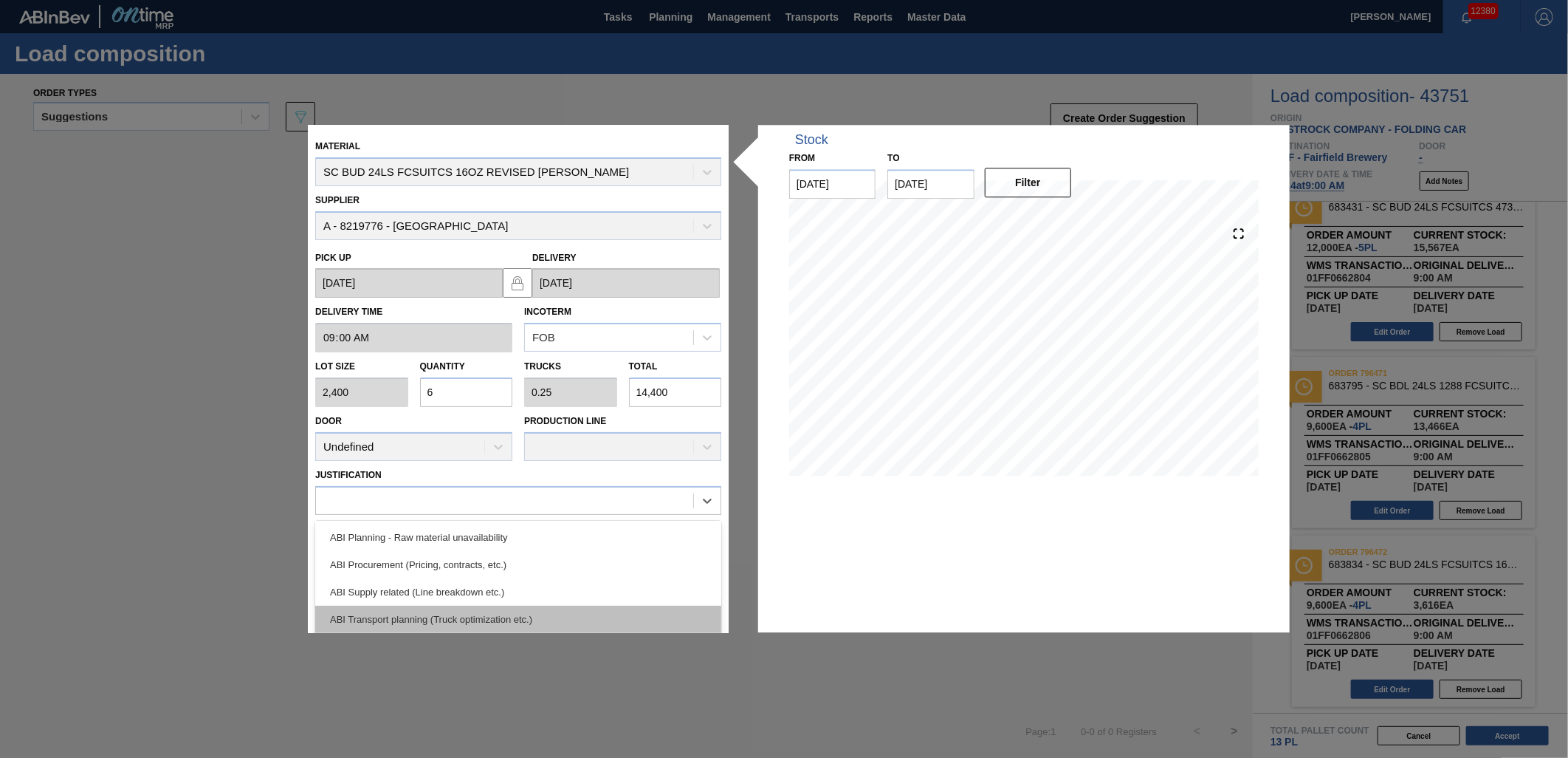
click at [536, 606] on div "ABI Transport planning (Truck optimization etc.)" at bounding box center [518, 619] width 406 height 27
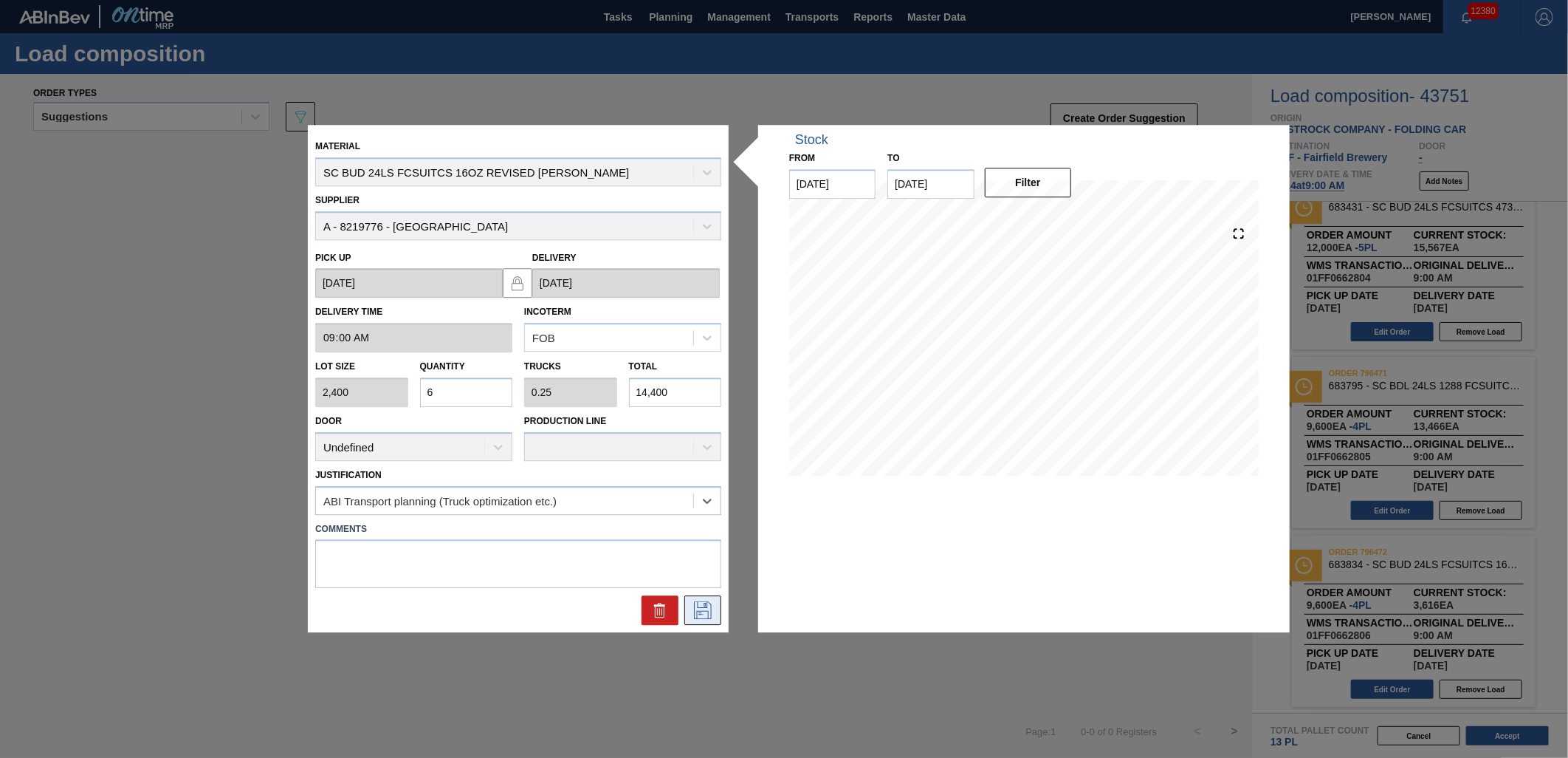
click at [713, 603] on icon at bounding box center [703, 611] width 24 height 18
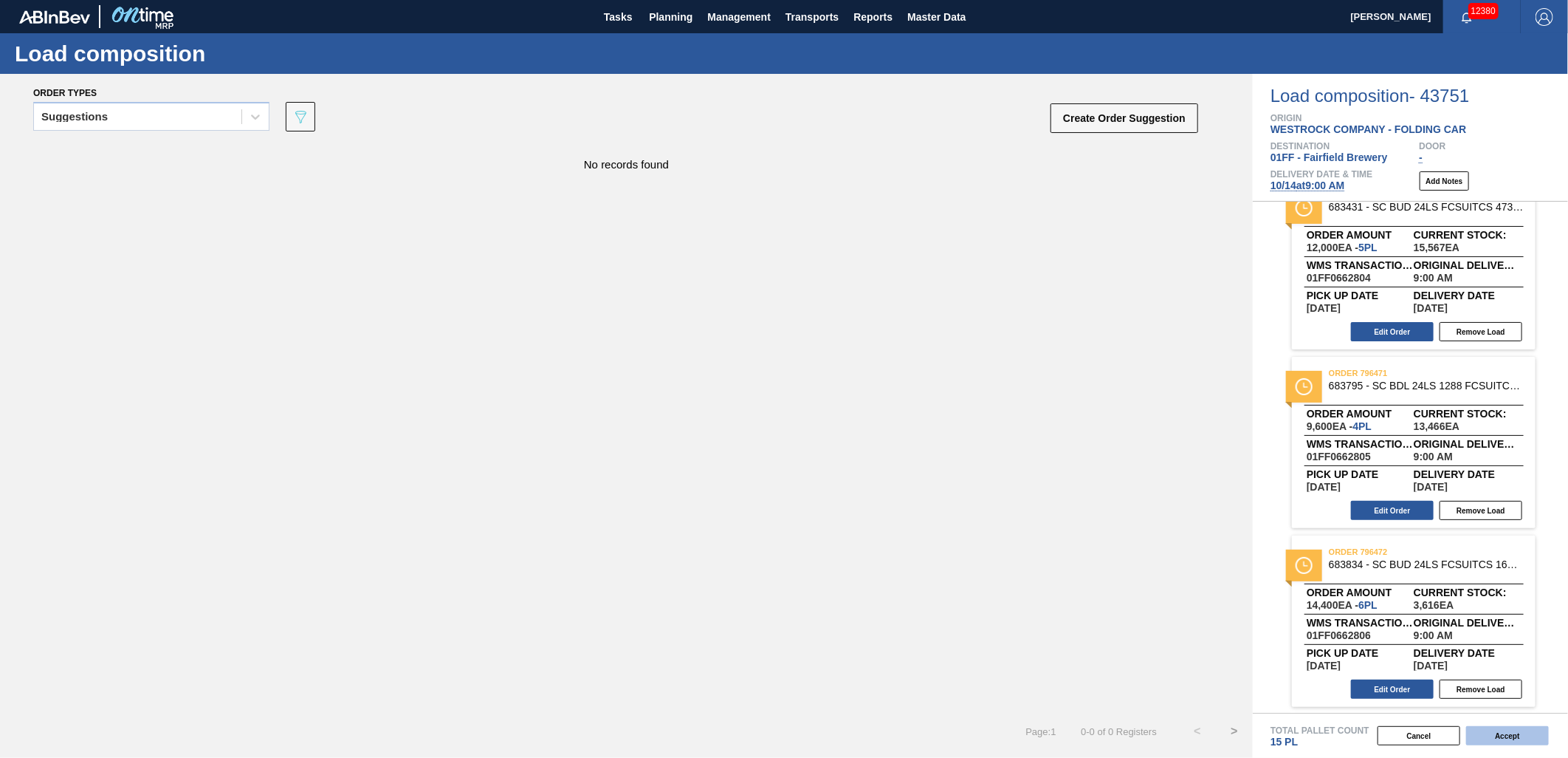
click at [1521, 742] on button "Accept" at bounding box center [1507, 736] width 82 height 19
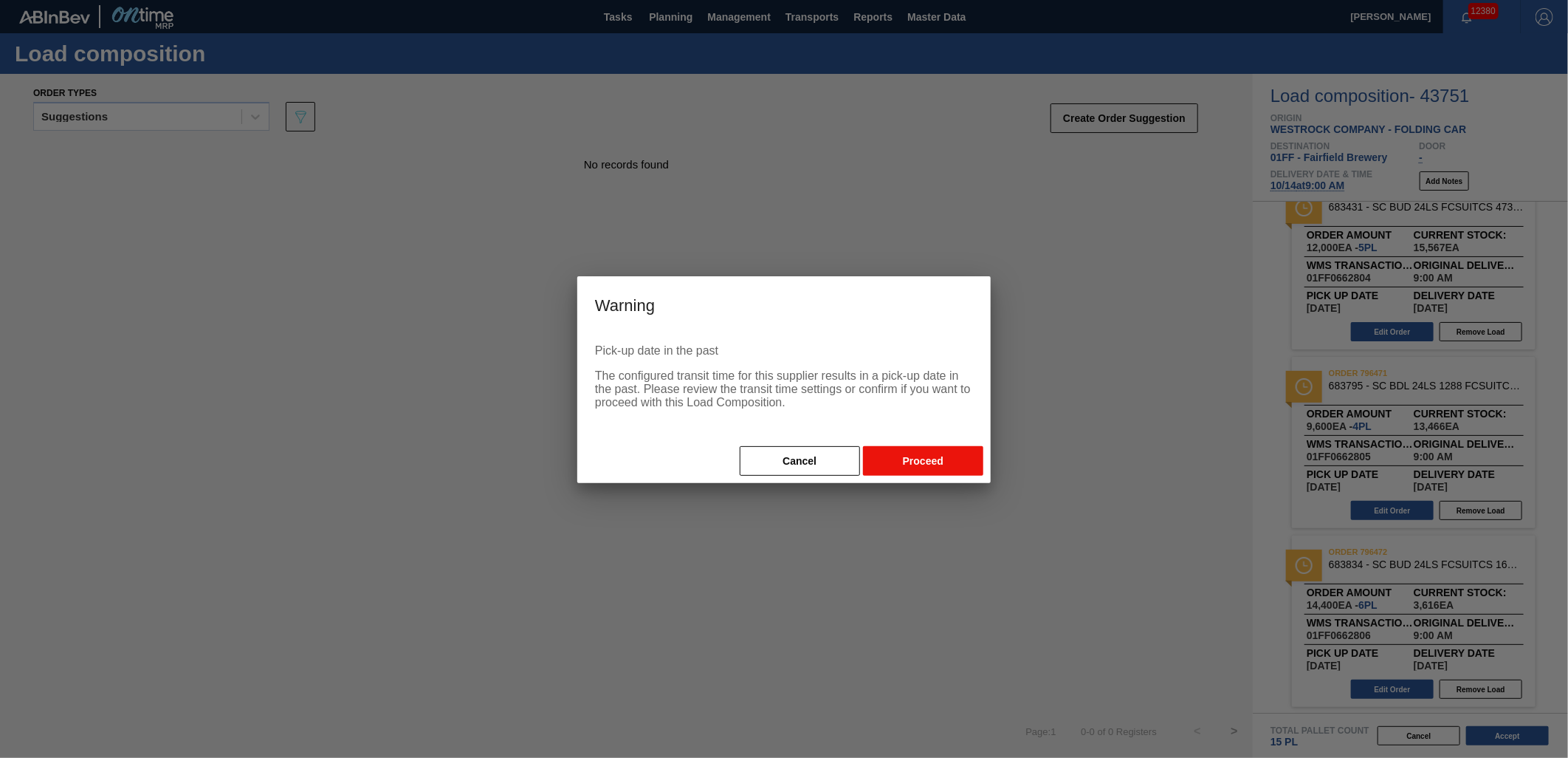
click at [932, 460] on button "Proceed" at bounding box center [923, 461] width 120 height 30
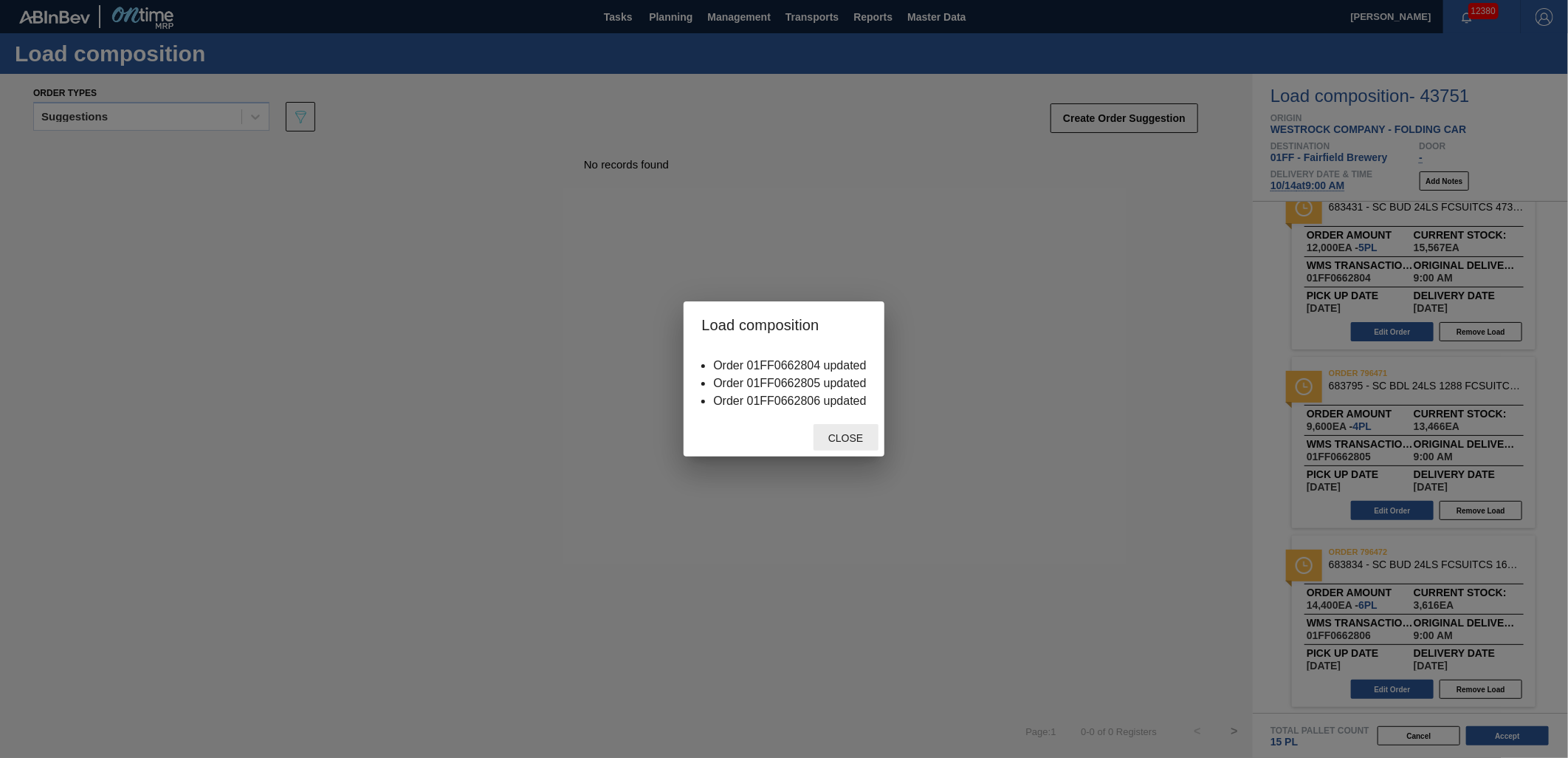
click at [859, 427] on div "Close" at bounding box center [845, 438] width 65 height 27
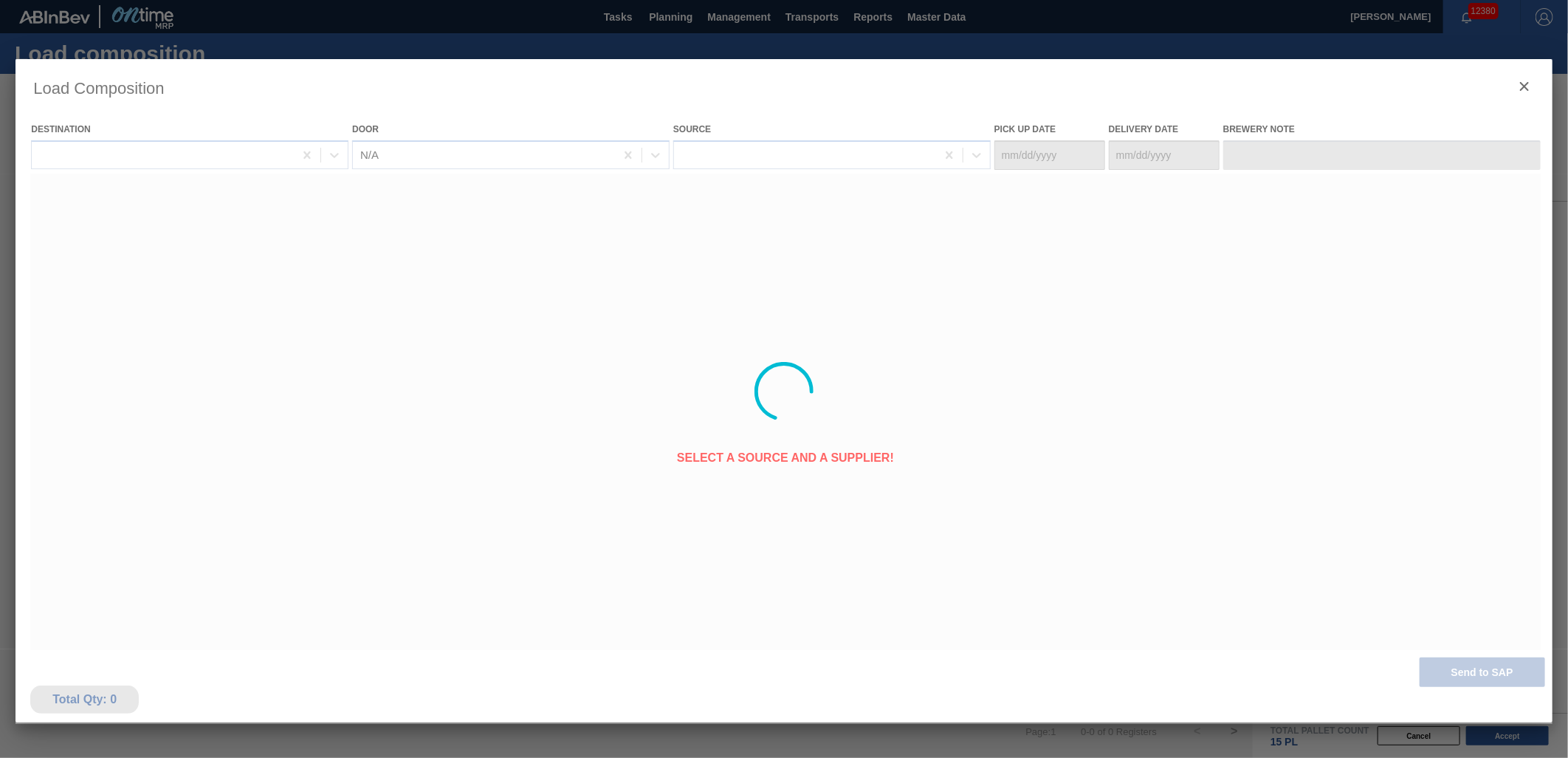
type Date "[DATE]"
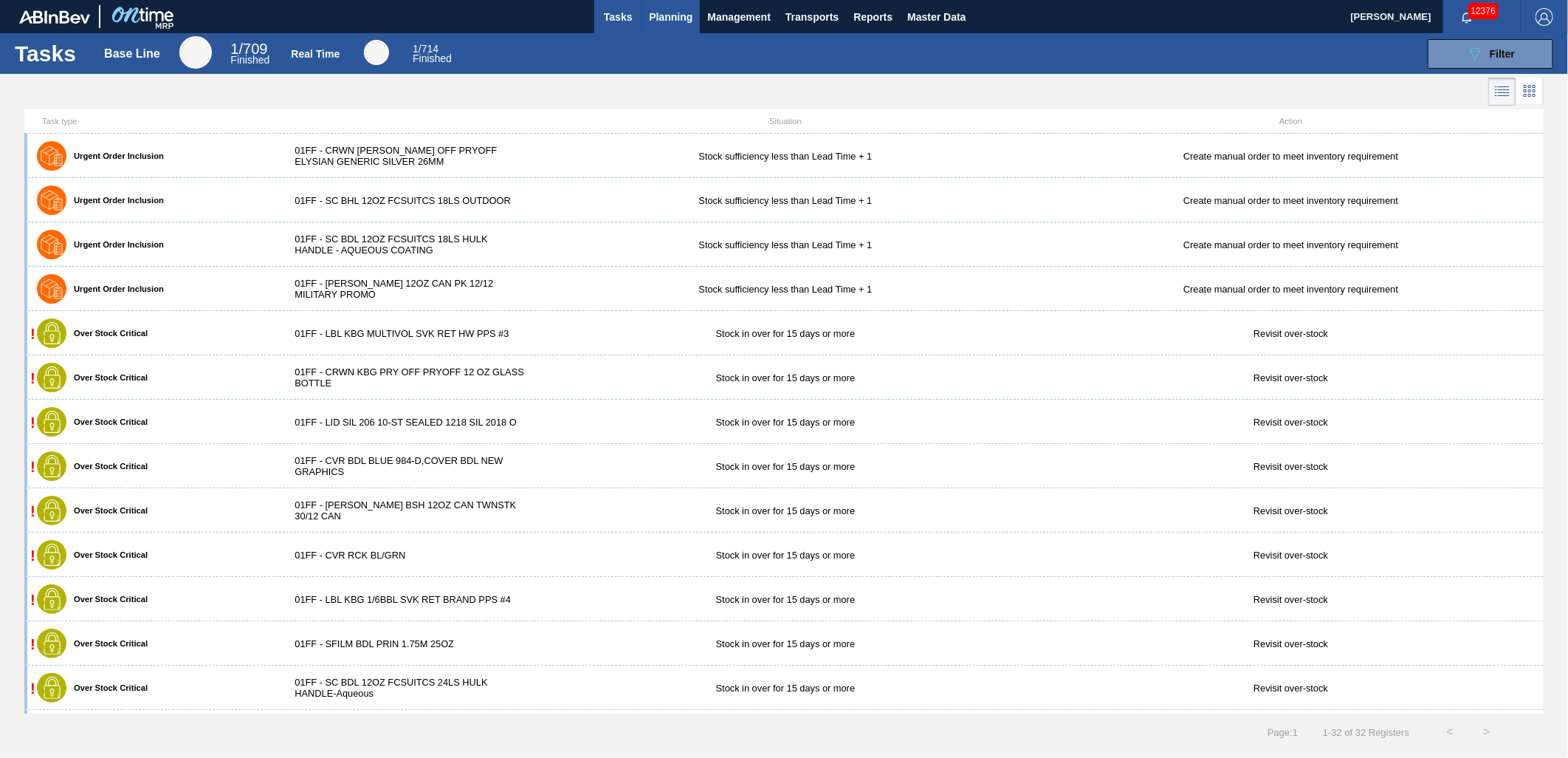
click at [674, 19] on span "Planning" at bounding box center [671, 17] width 44 height 18
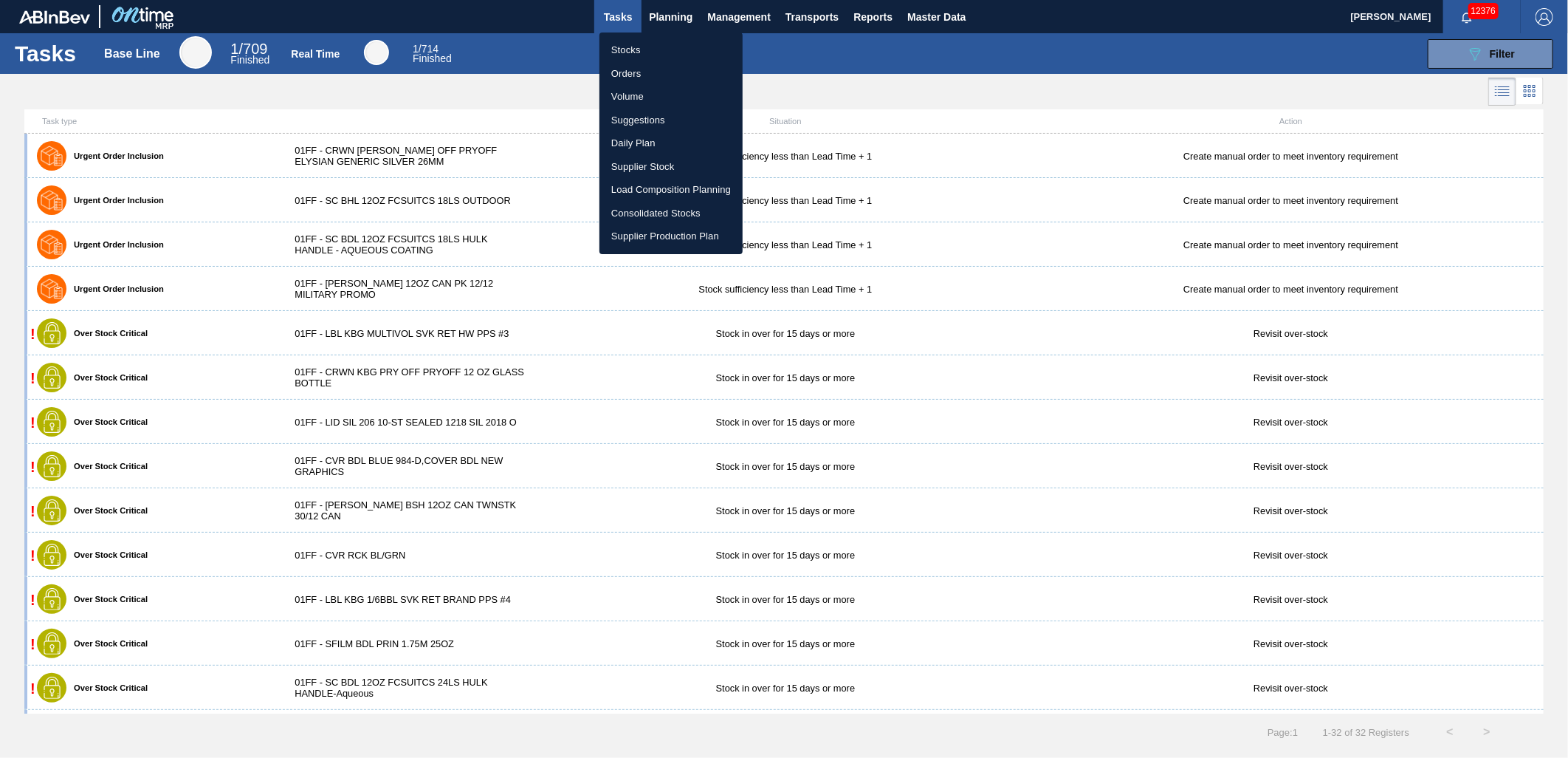
drag, startPoint x: 636, startPoint y: 51, endPoint x: 666, endPoint y: 51, distance: 30.0
click at [636, 51] on li "Stocks" at bounding box center [671, 51] width 143 height 24
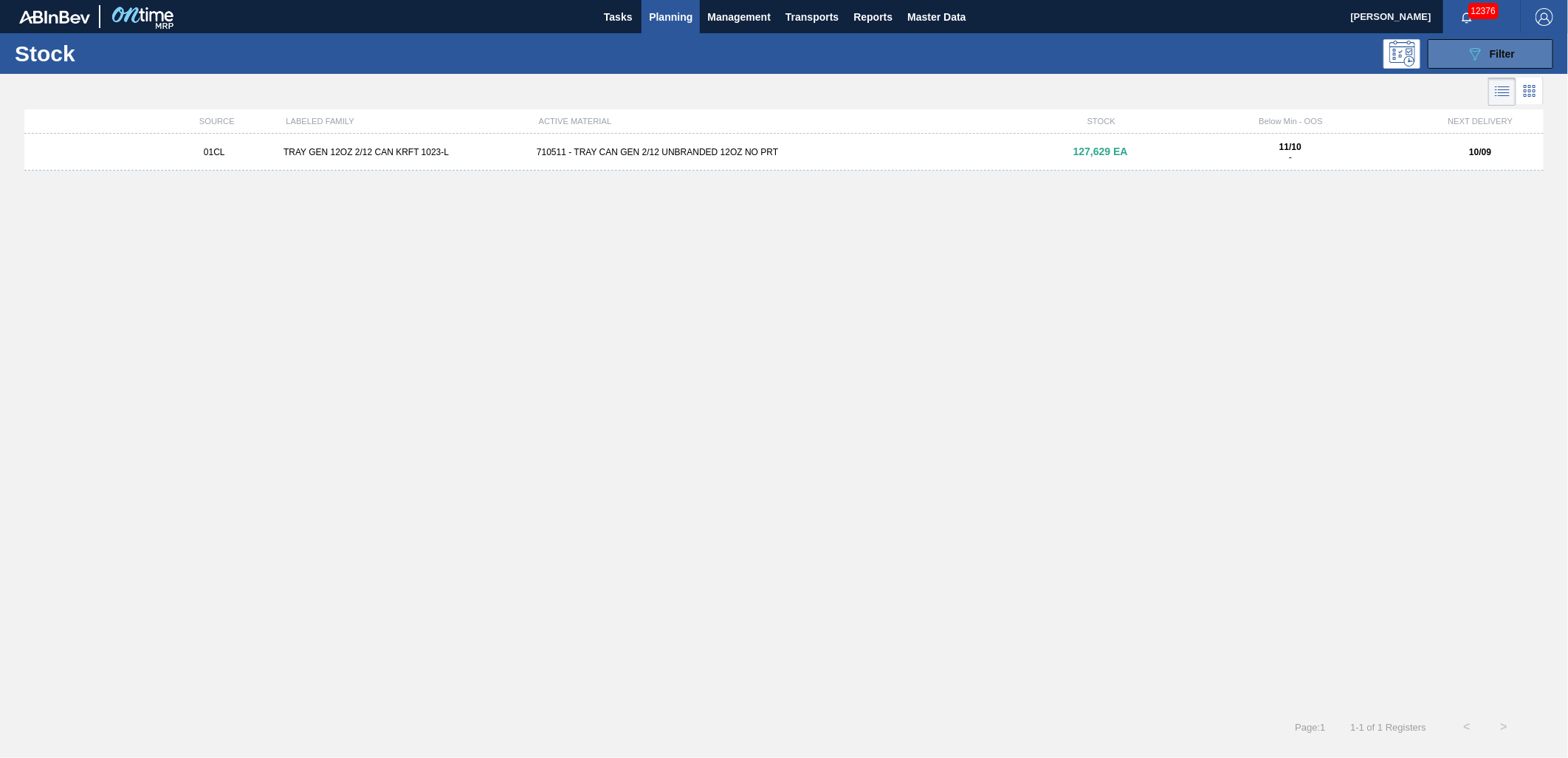
click at [1469, 66] on button "089F7B8B-B2A5-4AFE-B5C0-19BA573D28AC Filter" at bounding box center [1490, 54] width 126 height 30
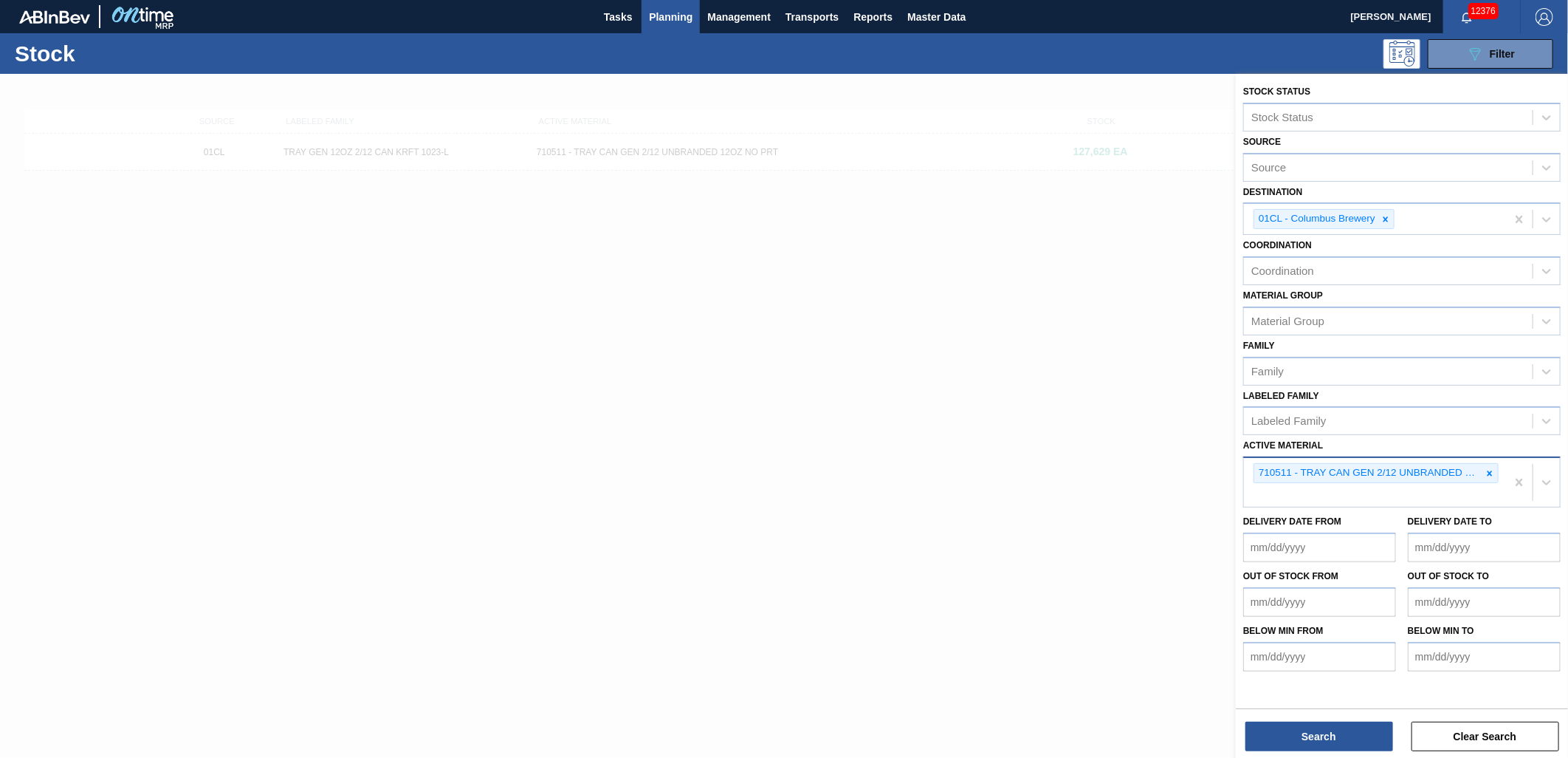
click at [1500, 468] on div "710511 - TRAY CAN GEN 2/12 UNBRANDED 12OZ NO PRT" at bounding box center [1375, 482] width 262 height 49
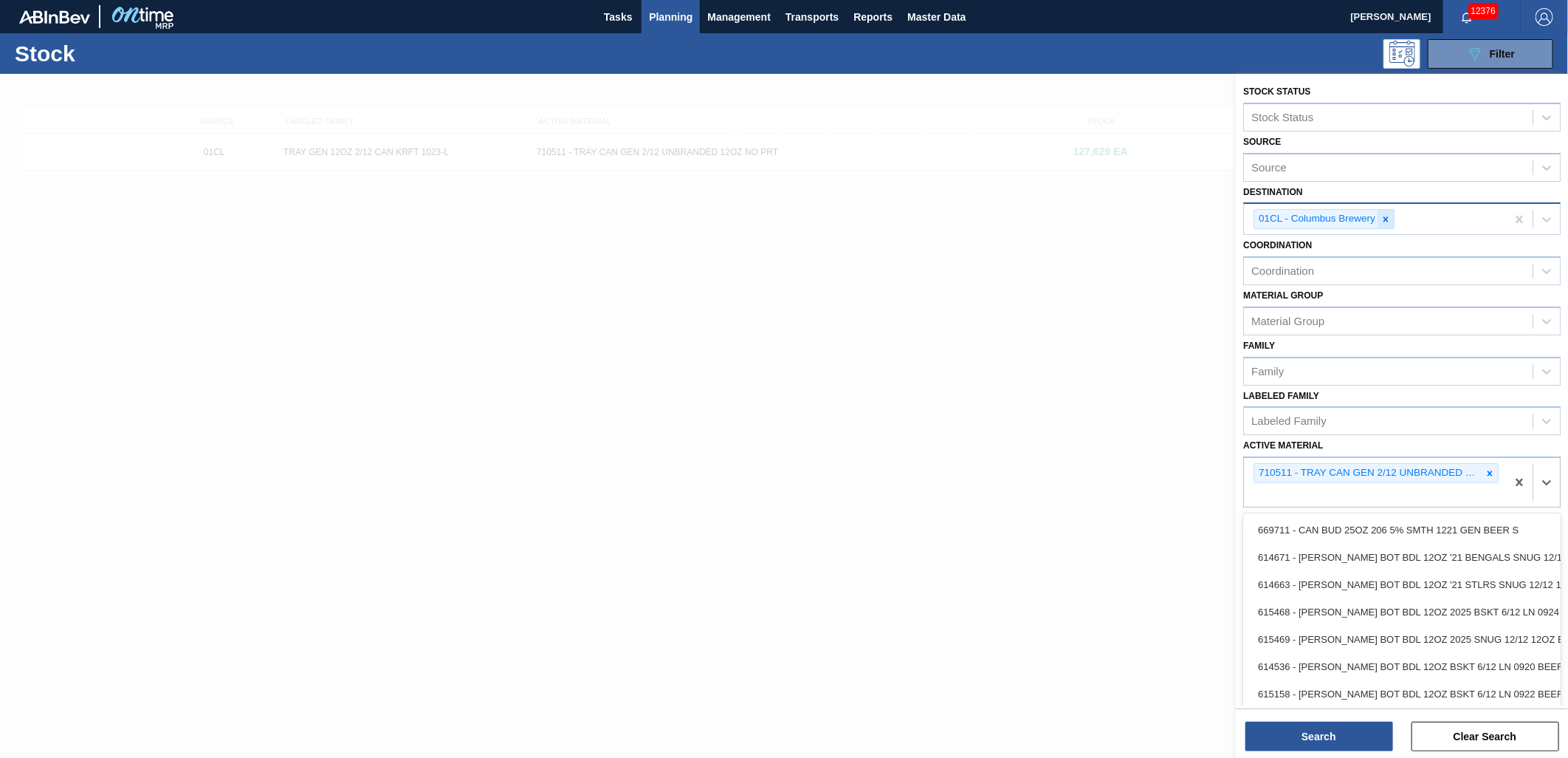
click at [1388, 214] on icon at bounding box center [1386, 219] width 10 height 10
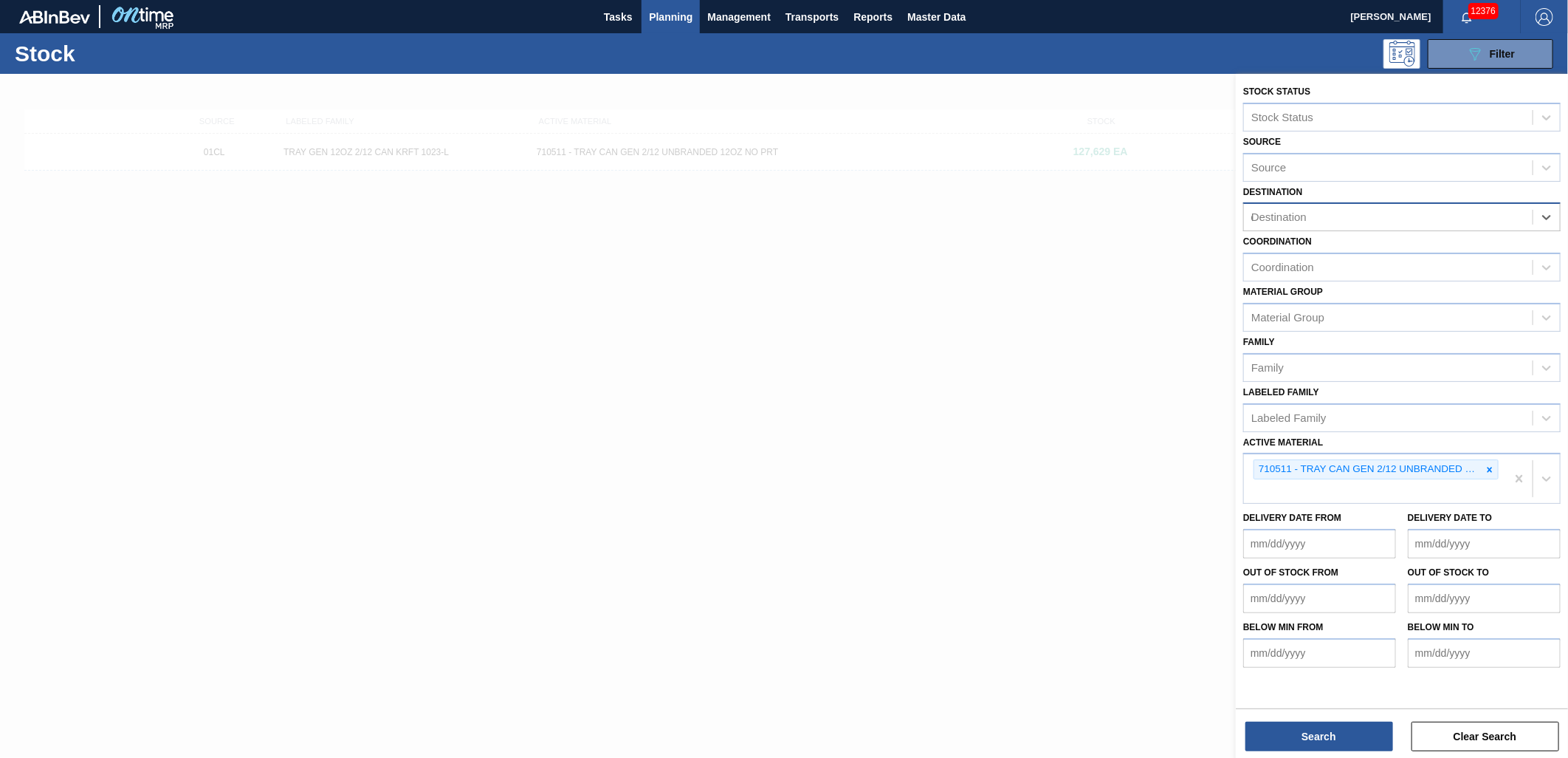
type input "01"
click at [1337, 271] on div "01FF - Fairfield Brewery" at bounding box center [1402, 281] width 317 height 27
click at [1492, 474] on div at bounding box center [1490, 473] width 16 height 19
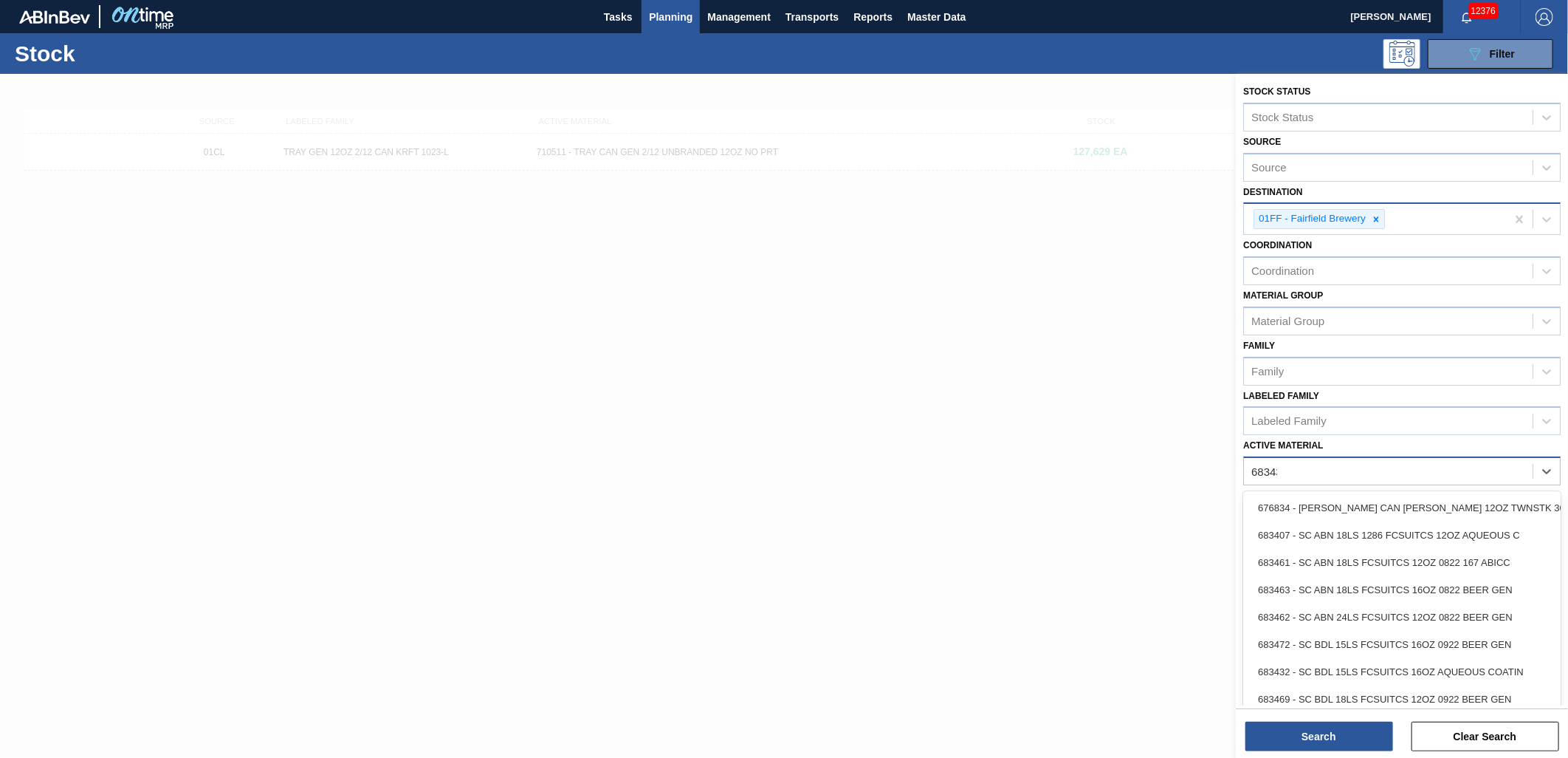
type Material "683431"
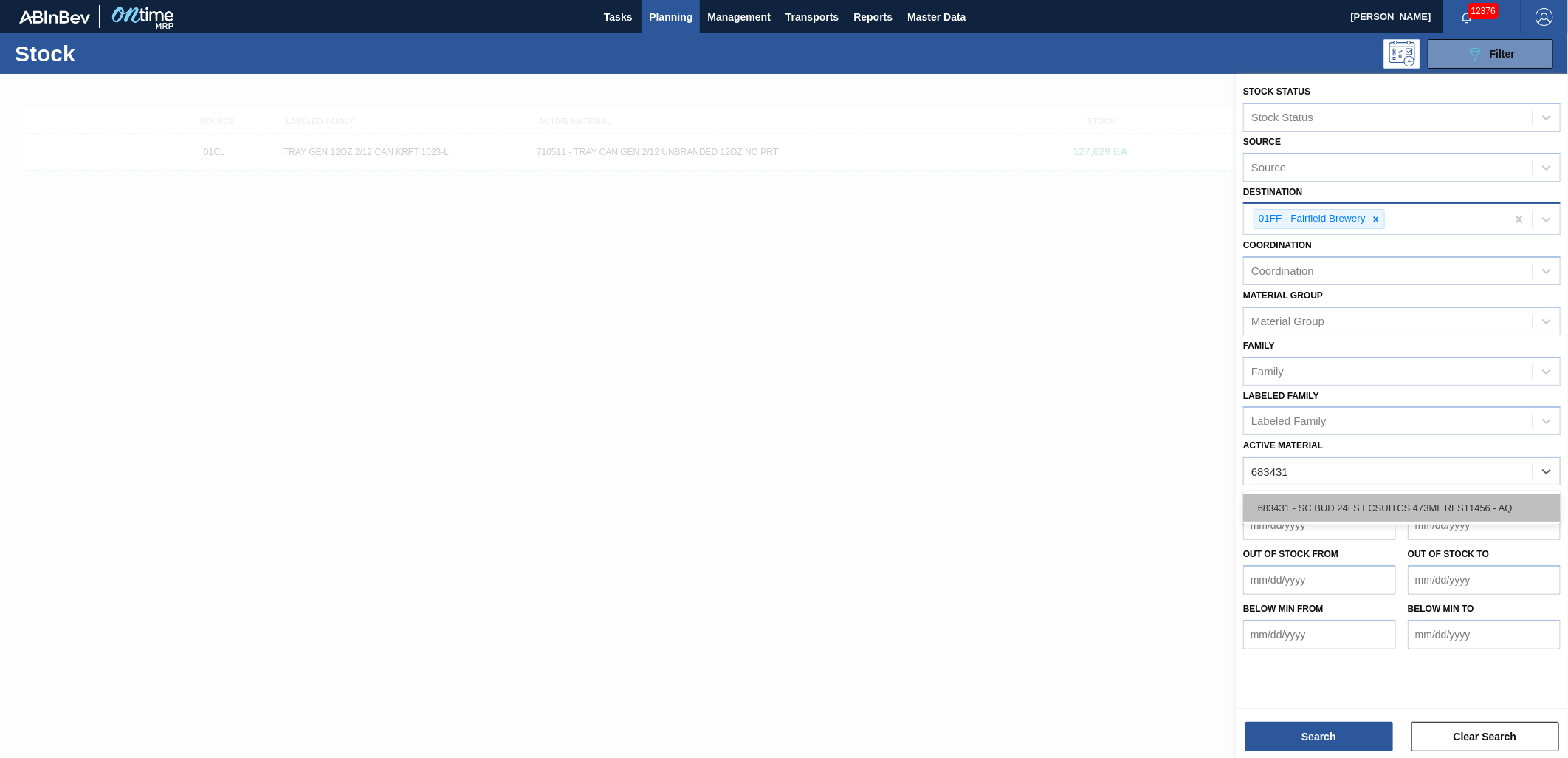
click at [1422, 508] on div "683431 - SC BUD 24LS FCSUITCS 473ML RFS11456 - AQ" at bounding box center [1402, 508] width 317 height 27
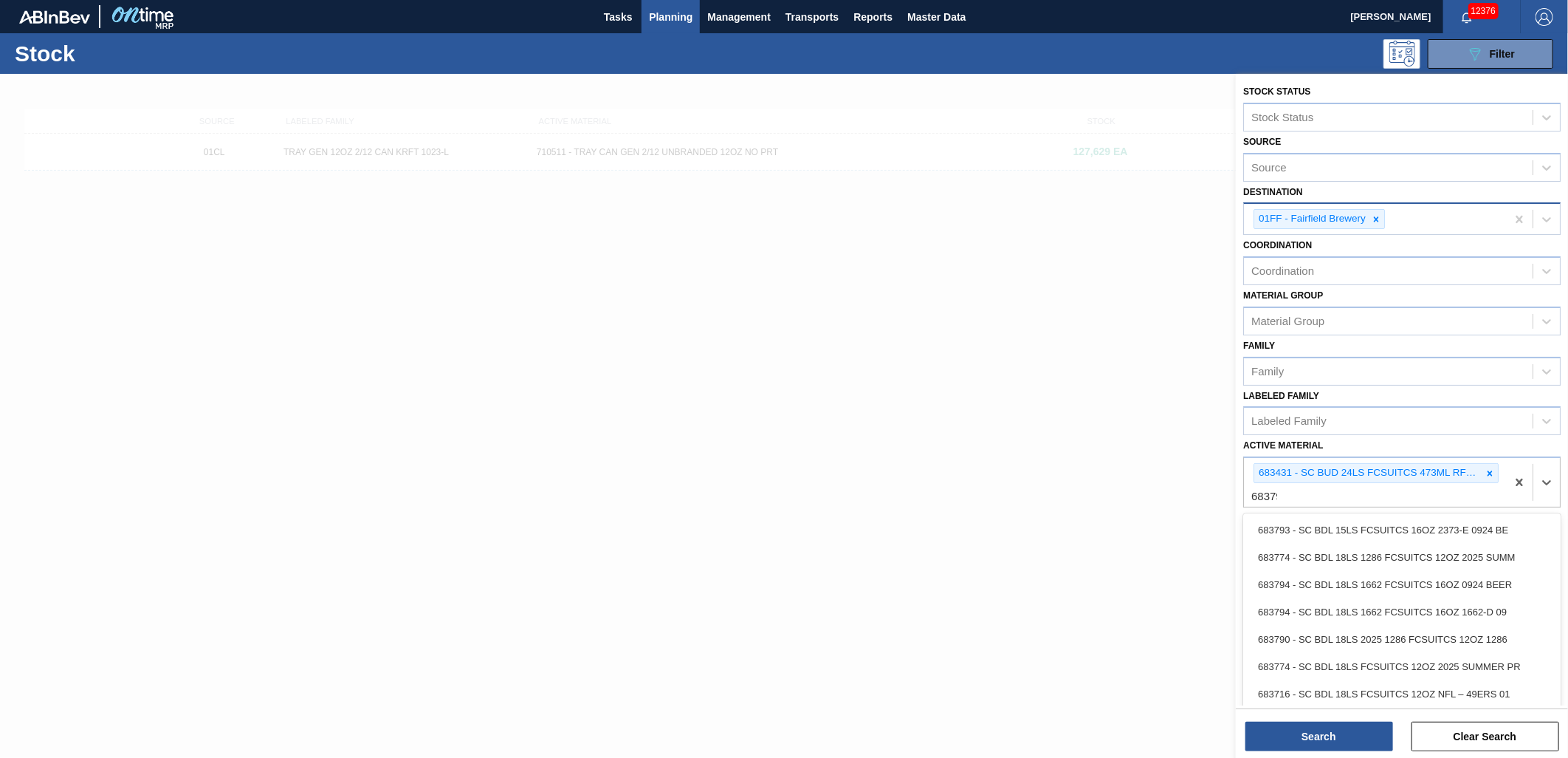
type Material "683795"
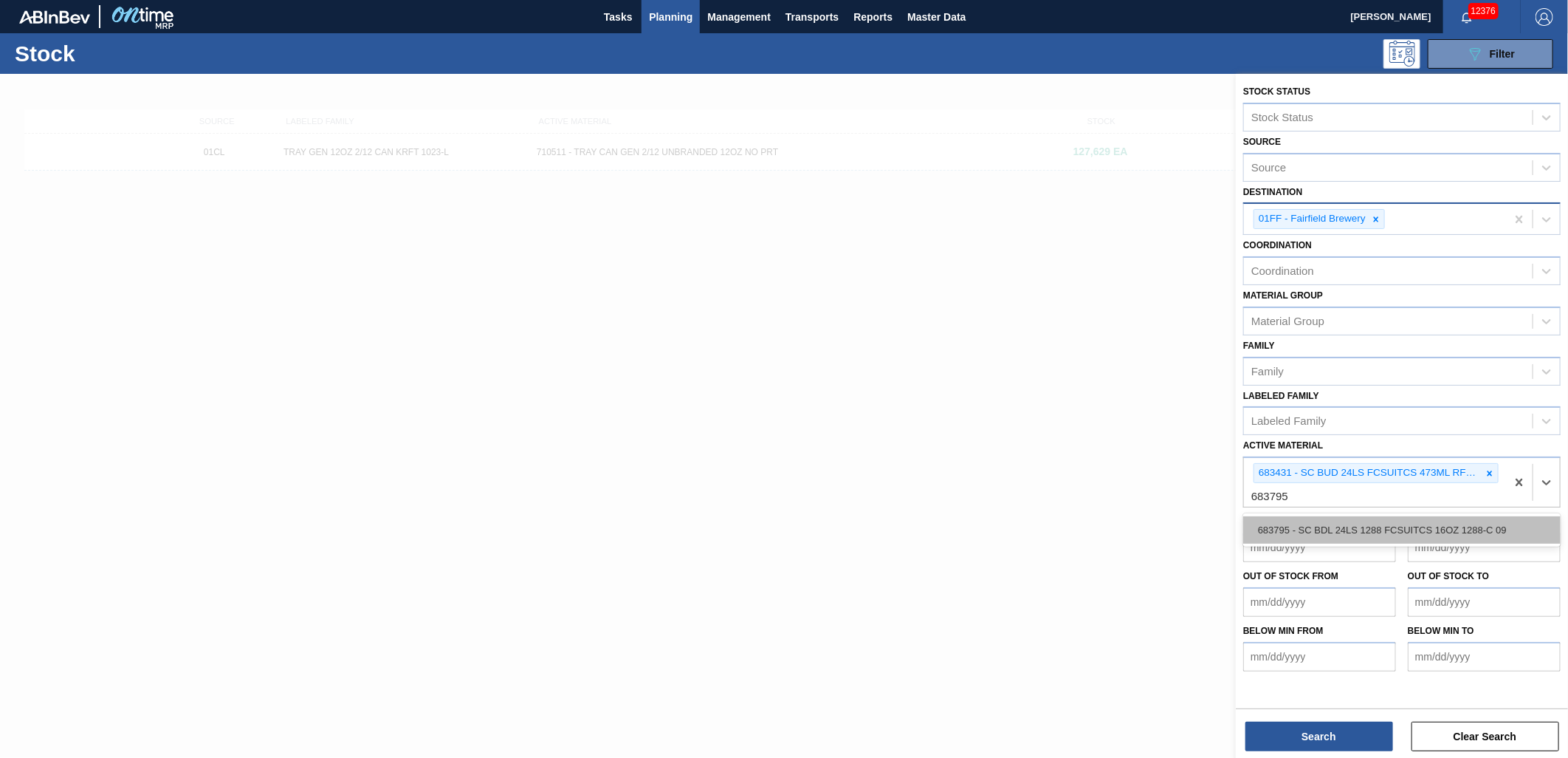
click at [1325, 527] on div "683795 - SC BDL 24LS 1288 FCSUITCS 16OZ 1288-C 09" at bounding box center [1402, 530] width 317 height 27
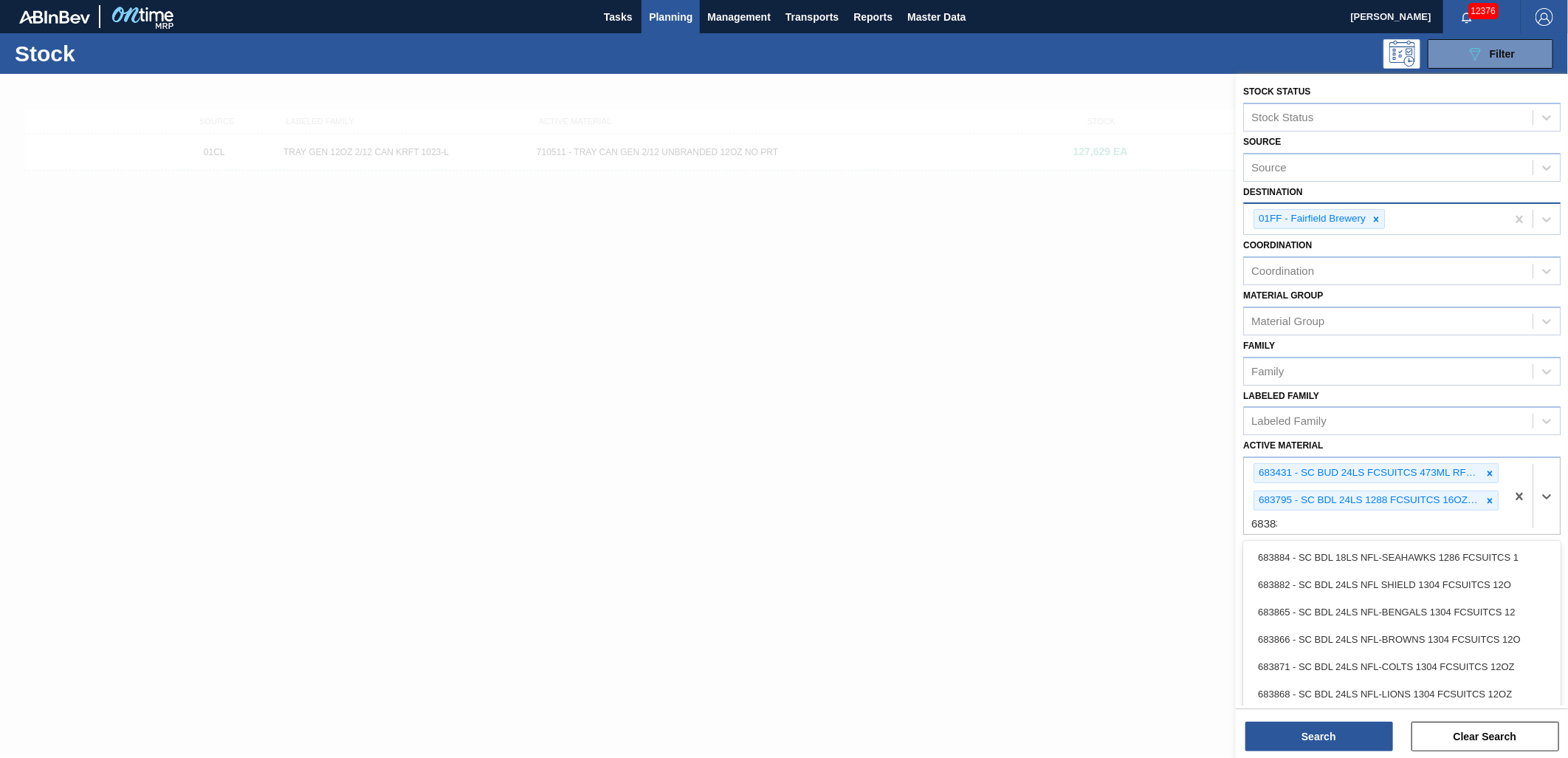
type Material "683834"
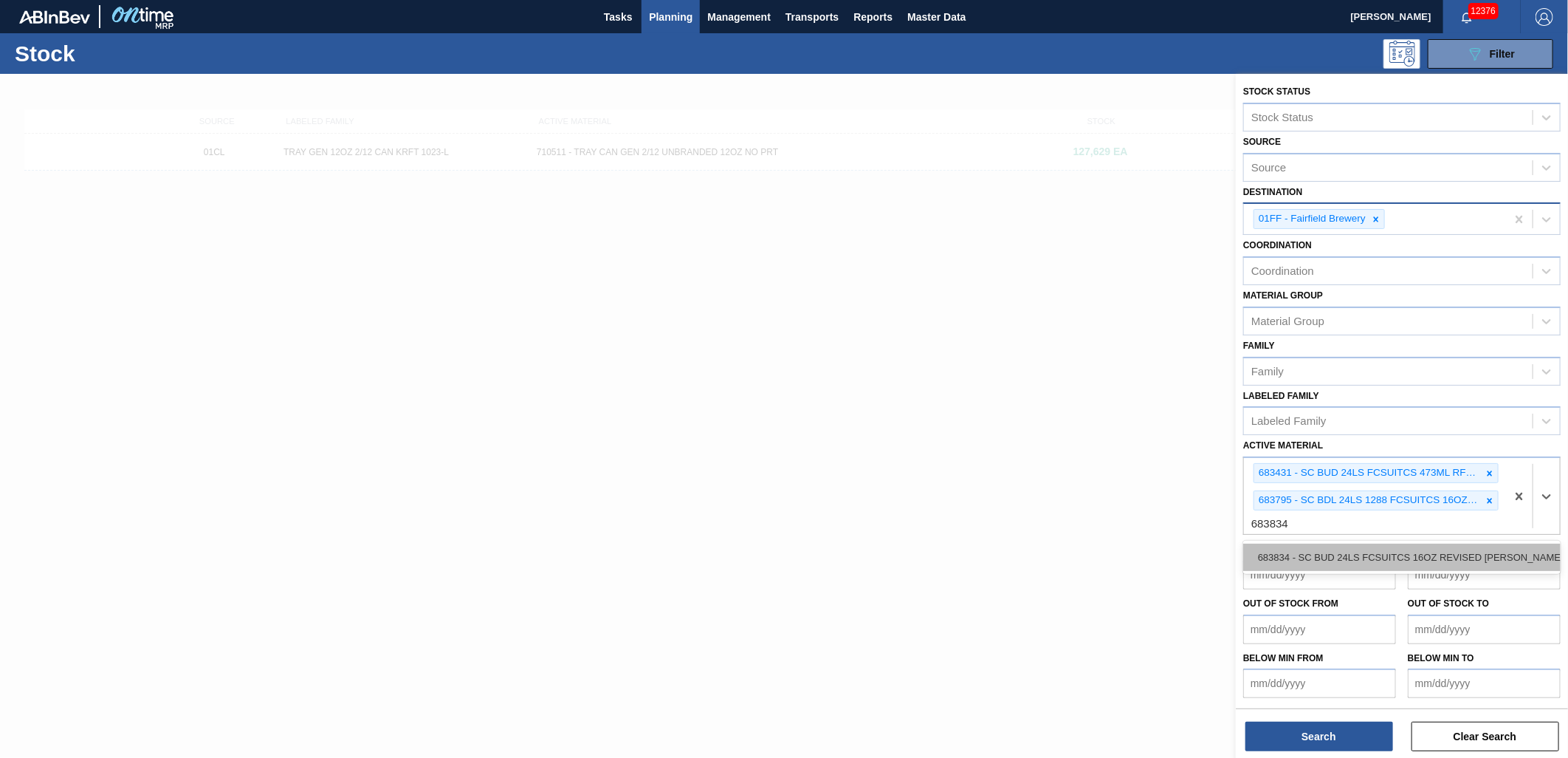
click at [1326, 544] on div "683834 - SC BUD 24LS FCSUITCS 16OZ REVISED [PERSON_NAME]" at bounding box center [1402, 557] width 317 height 27
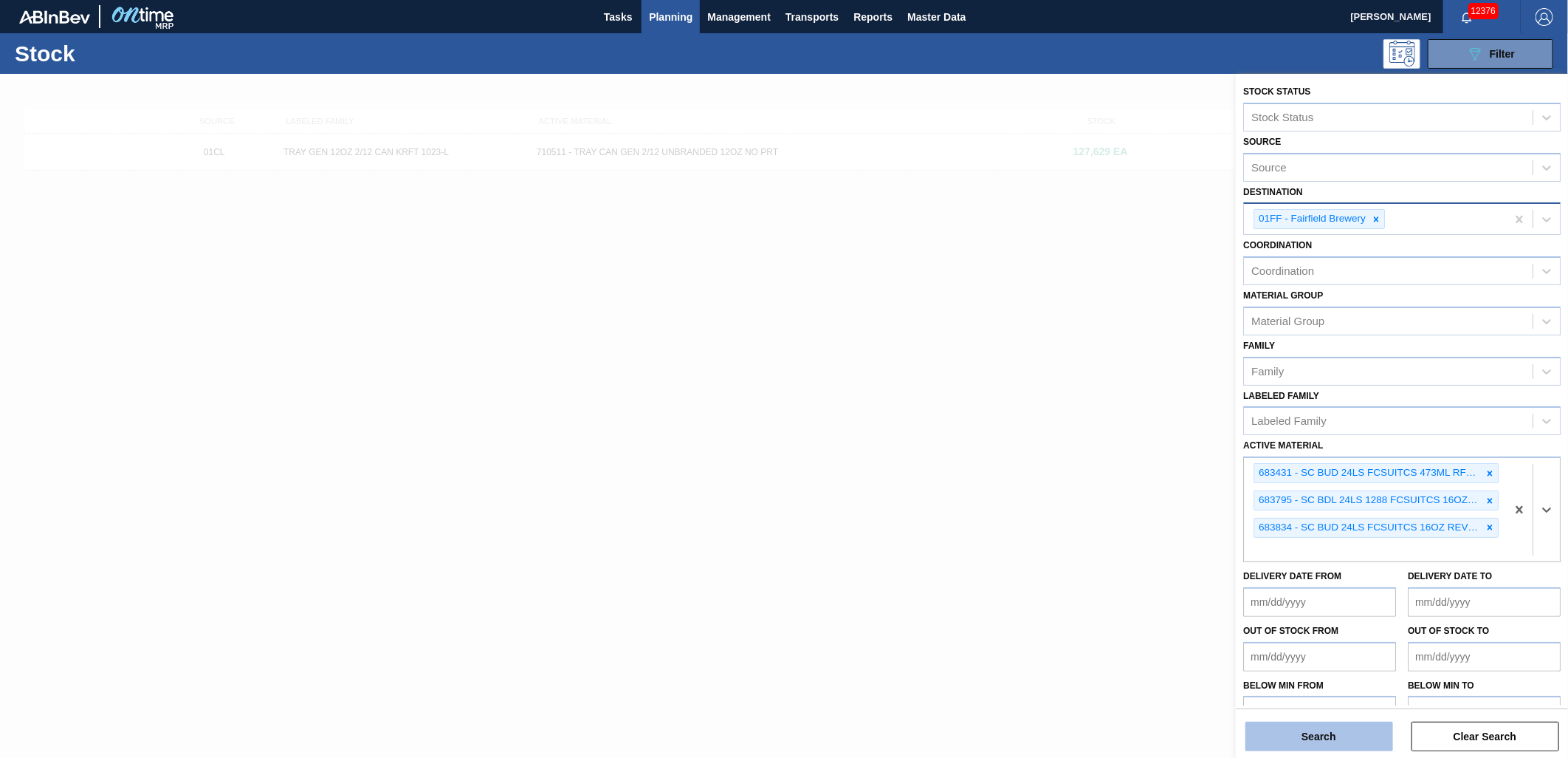
click at [1312, 736] on button "Search" at bounding box center [1319, 736] width 148 height 30
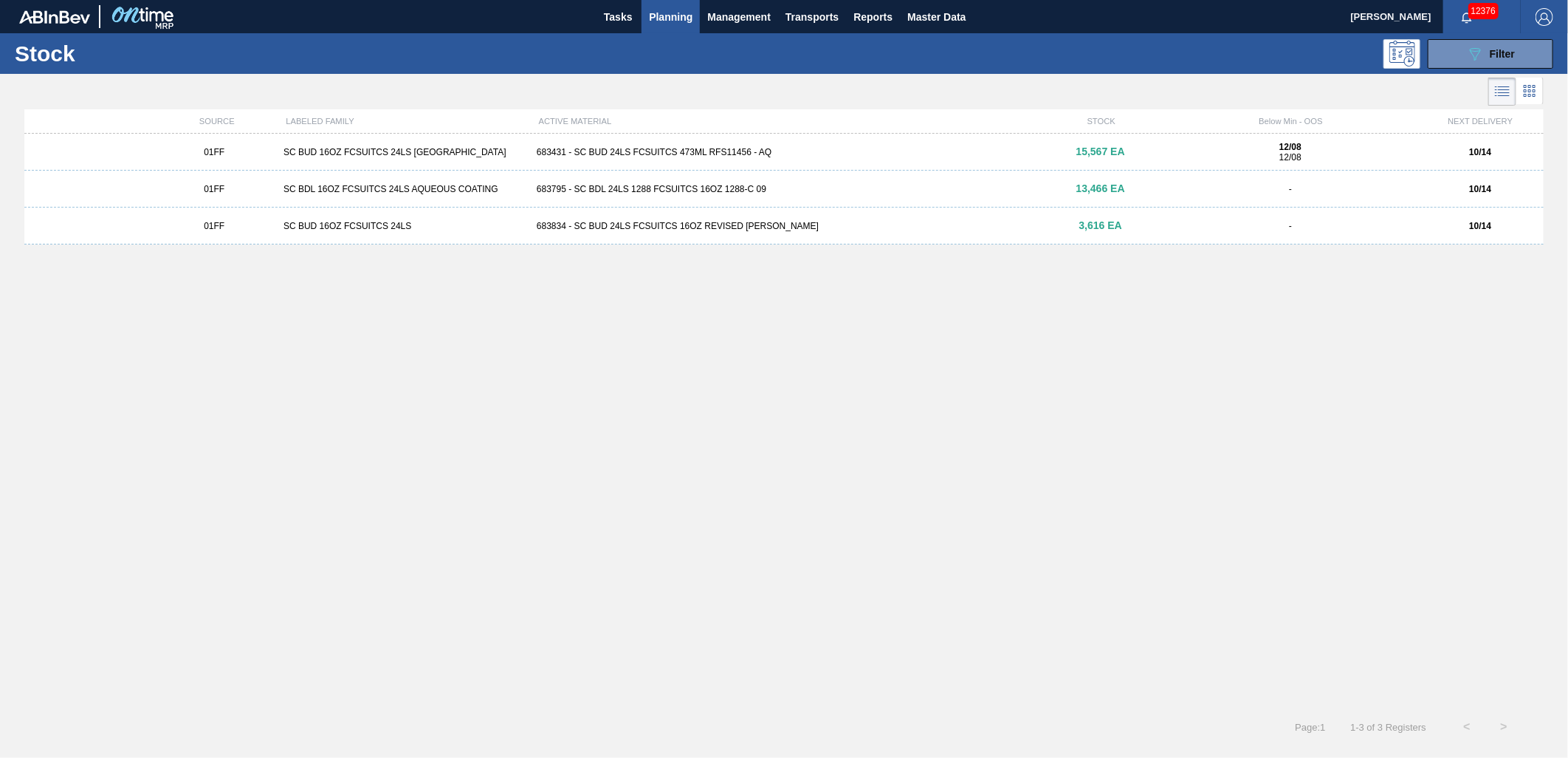
click at [630, 149] on div "683431 - SC BUD 24LS FCSUITCS 473ML RFS11456 - AQ" at bounding box center [784, 152] width 507 height 10
click at [594, 190] on div "683795 - SC BDL 24LS 1288 FCSUITCS 16OZ 1288-C 09" at bounding box center [784, 190] width 507 height 10
click at [643, 230] on div "683834 - SC BUD 24LS FCSUITCS 16OZ REVISED [PERSON_NAME]" at bounding box center [784, 226] width 507 height 10
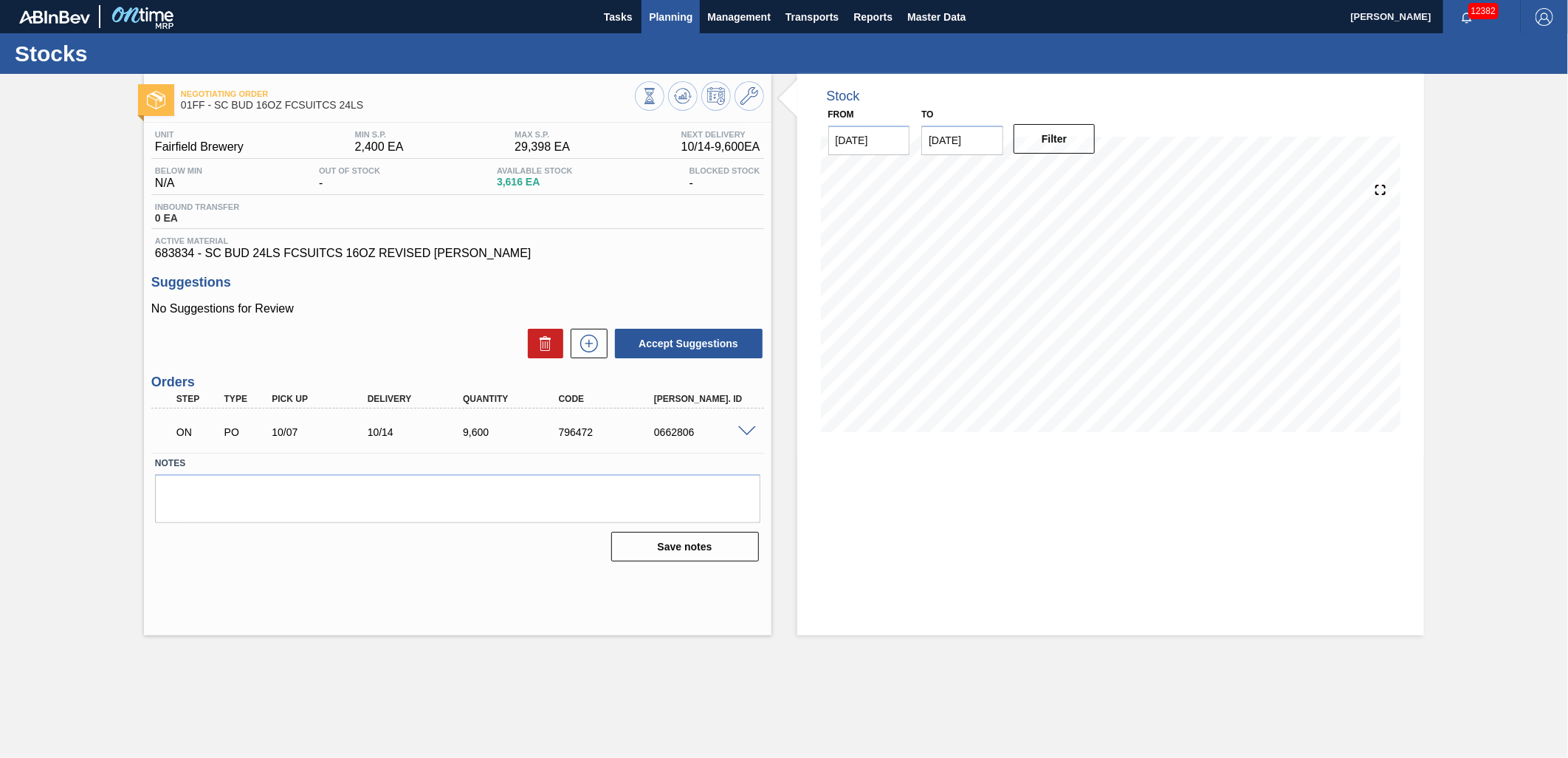
click at [667, 11] on span "Planning" at bounding box center [671, 17] width 44 height 18
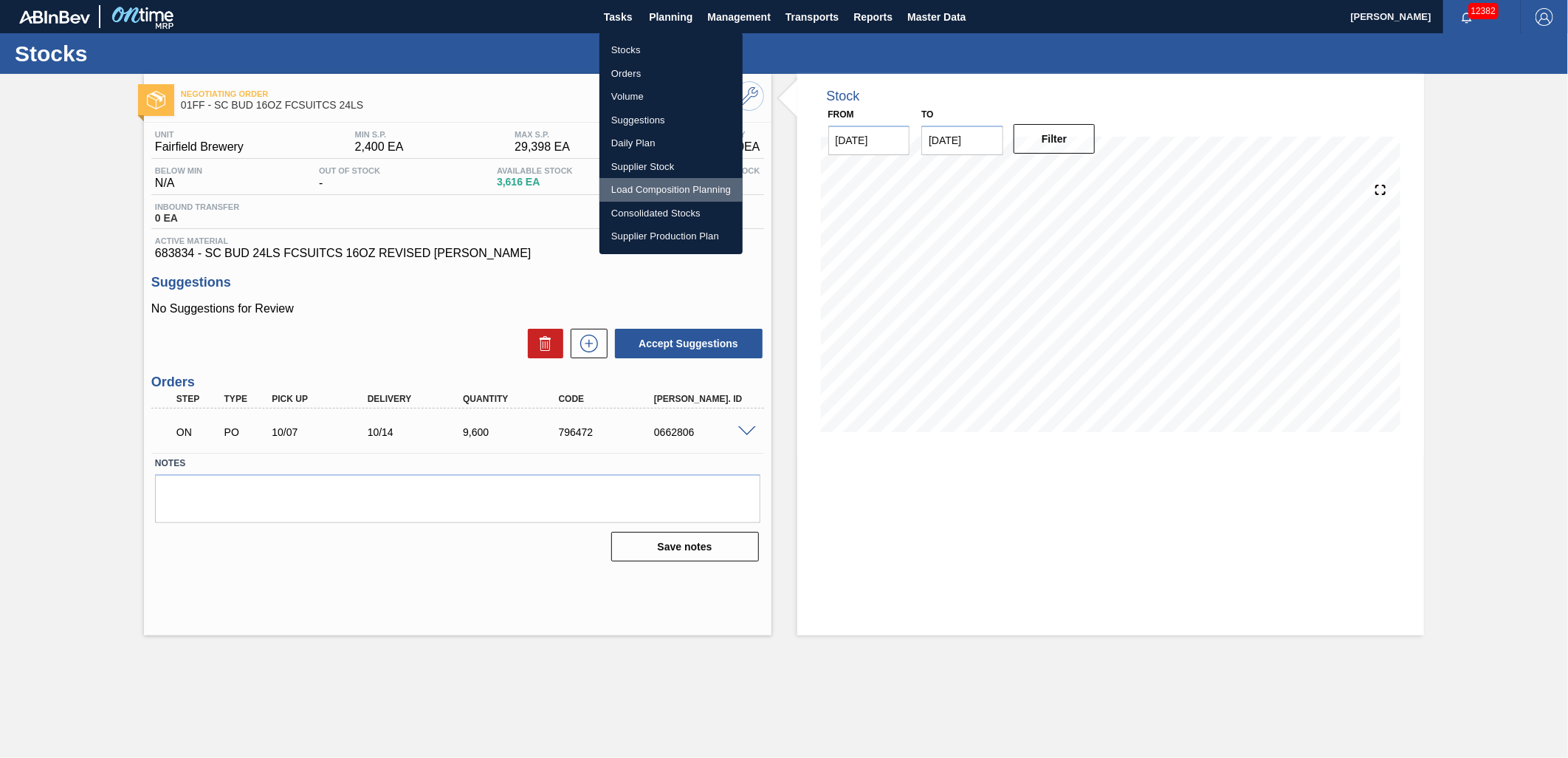
click at [656, 190] on li "Load Composition Planning" at bounding box center [671, 190] width 143 height 24
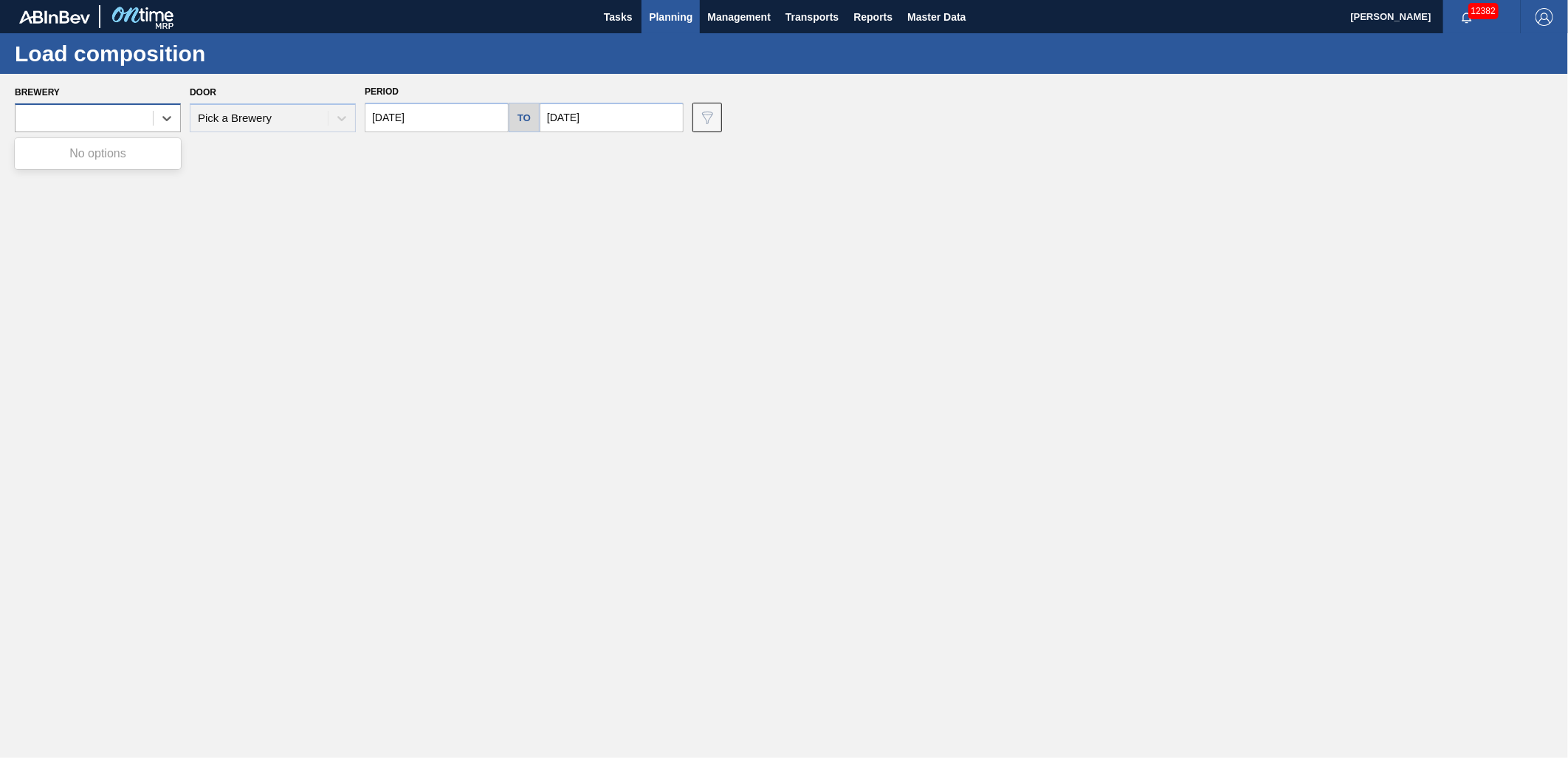
click at [131, 120] on div at bounding box center [84, 118] width 137 height 22
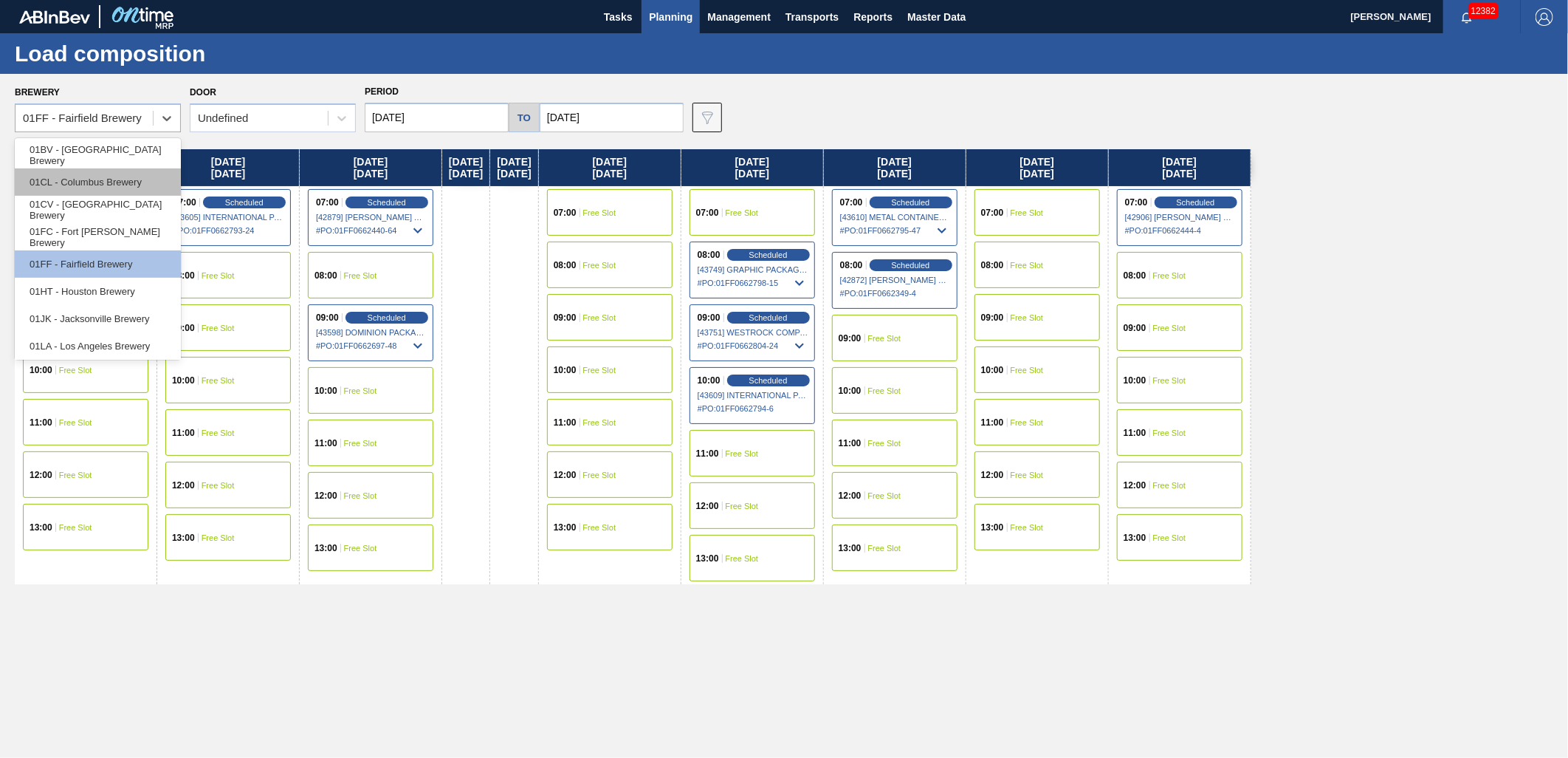
click at [117, 188] on div "01CL - Columbus Brewery" at bounding box center [98, 182] width 166 height 27
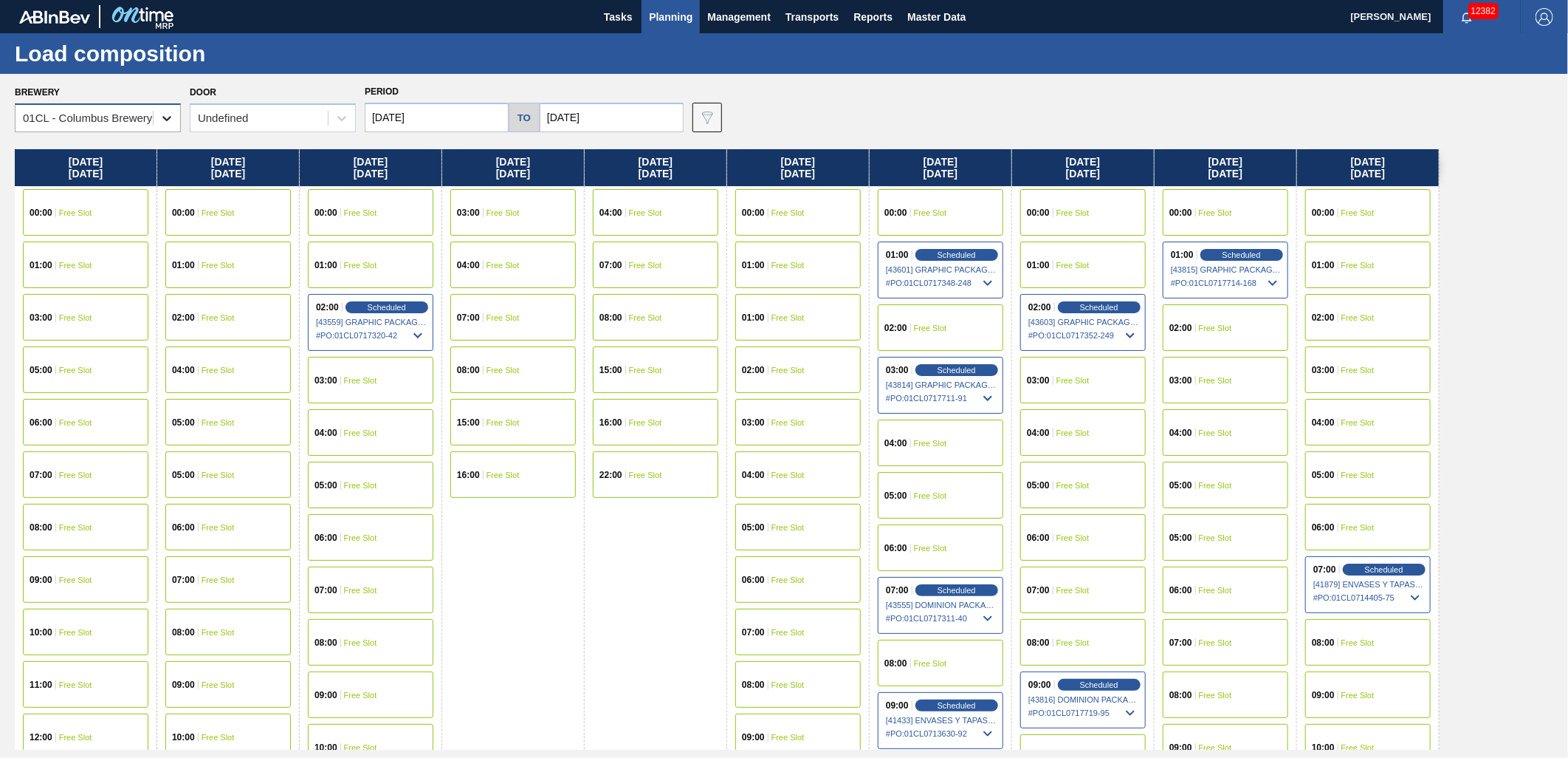
click at [173, 121] on icon at bounding box center [167, 118] width 15 height 15
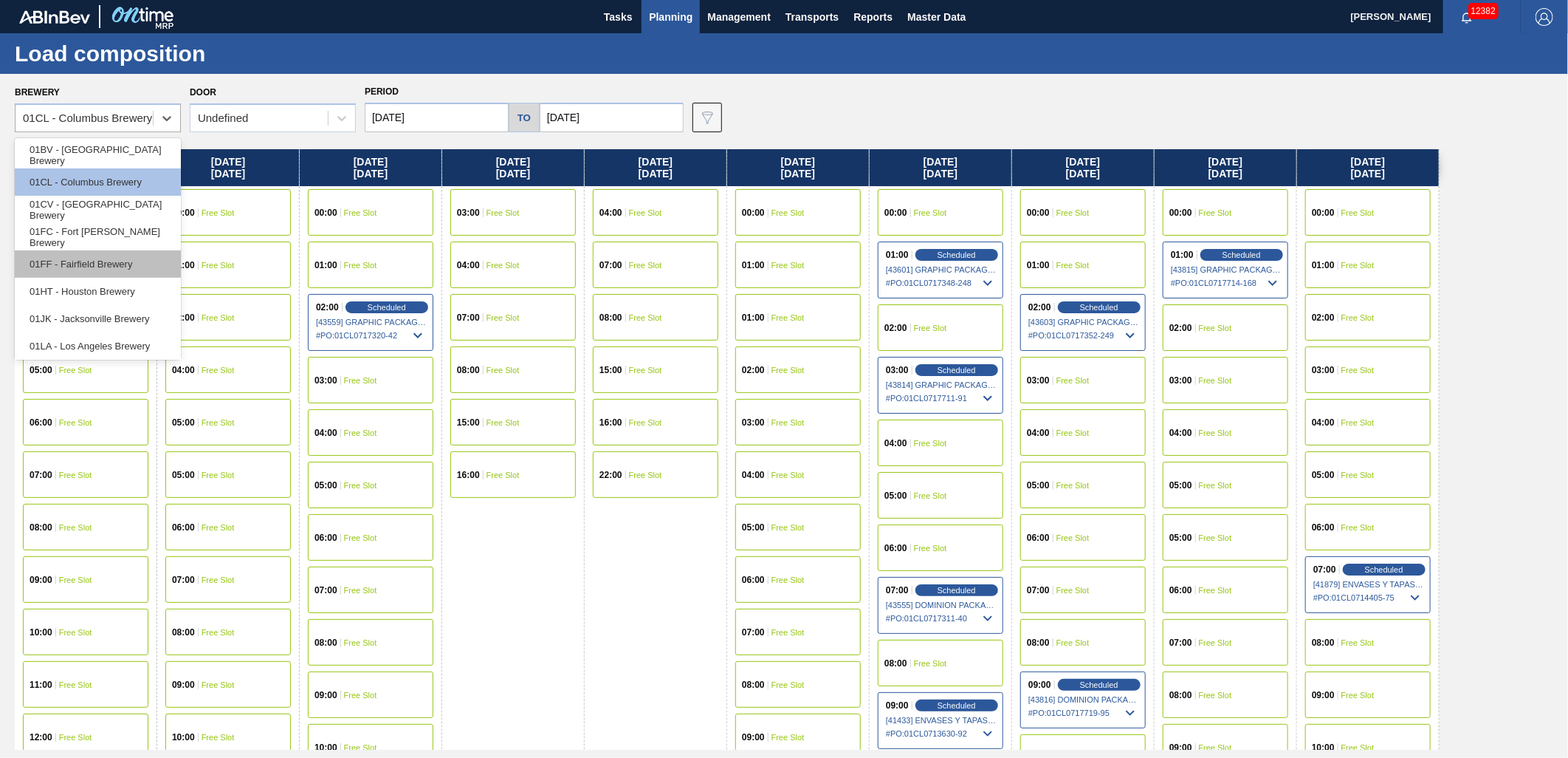
click at [118, 262] on div "01FF - Fairfield Brewery" at bounding box center [98, 264] width 166 height 27
